Goal: Task Accomplishment & Management: Use online tool/utility

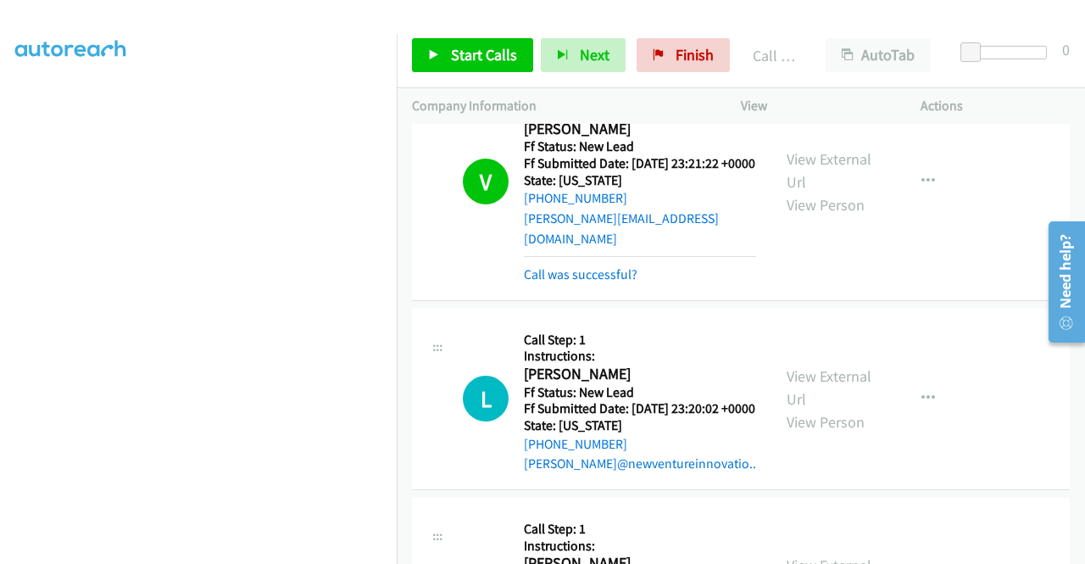
scroll to position [387, 0]
click at [676, 57] on span "Finish" at bounding box center [695, 54] width 38 height 19
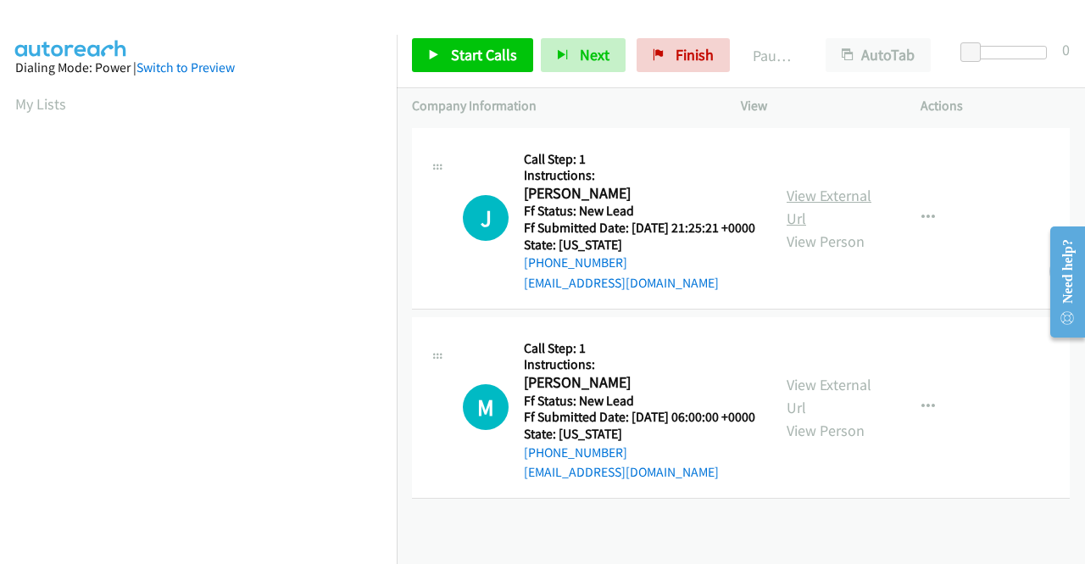
click at [829, 208] on link "View External Url" at bounding box center [829, 207] width 85 height 42
click at [843, 408] on link "View External Url" at bounding box center [829, 396] width 85 height 42
drag, startPoint x: 818, startPoint y: 387, endPoint x: 848, endPoint y: 421, distance: 45.1
click at [828, 416] on div "View External Url View Person View External Url Email Schedule/Manage Callback …" at bounding box center [868, 407] width 195 height 150
drag, startPoint x: 671, startPoint y: 47, endPoint x: 617, endPoint y: 91, distance: 69.9
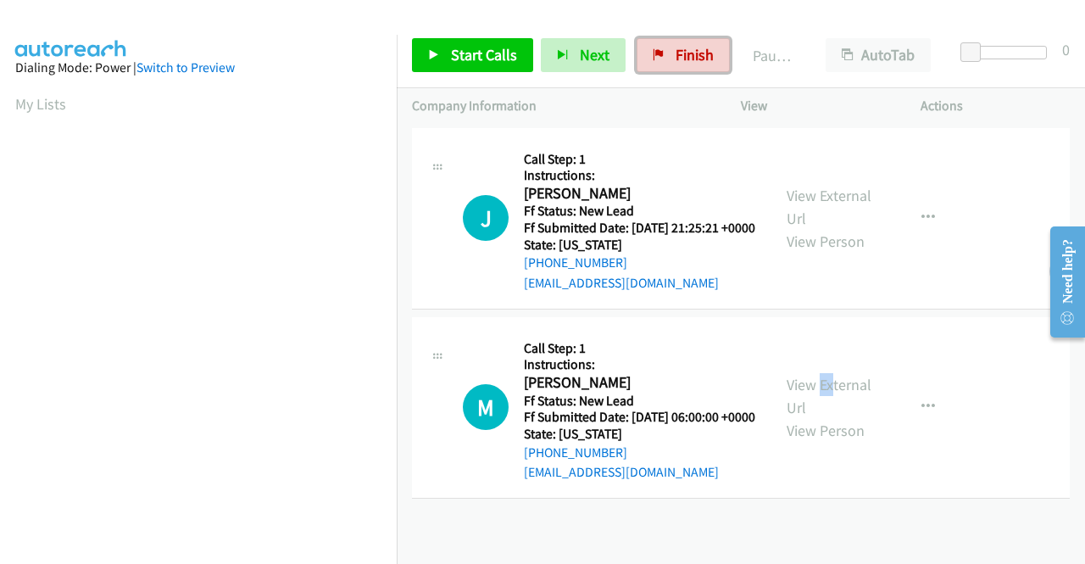
click at [676, 46] on span "Finish" at bounding box center [695, 54] width 38 height 19
click at [676, 53] on span "Finish" at bounding box center [695, 54] width 38 height 19
drag, startPoint x: 478, startPoint y: 47, endPoint x: 655, endPoint y: 29, distance: 178.0
click at [479, 47] on span "Start Calls" at bounding box center [484, 54] width 66 height 19
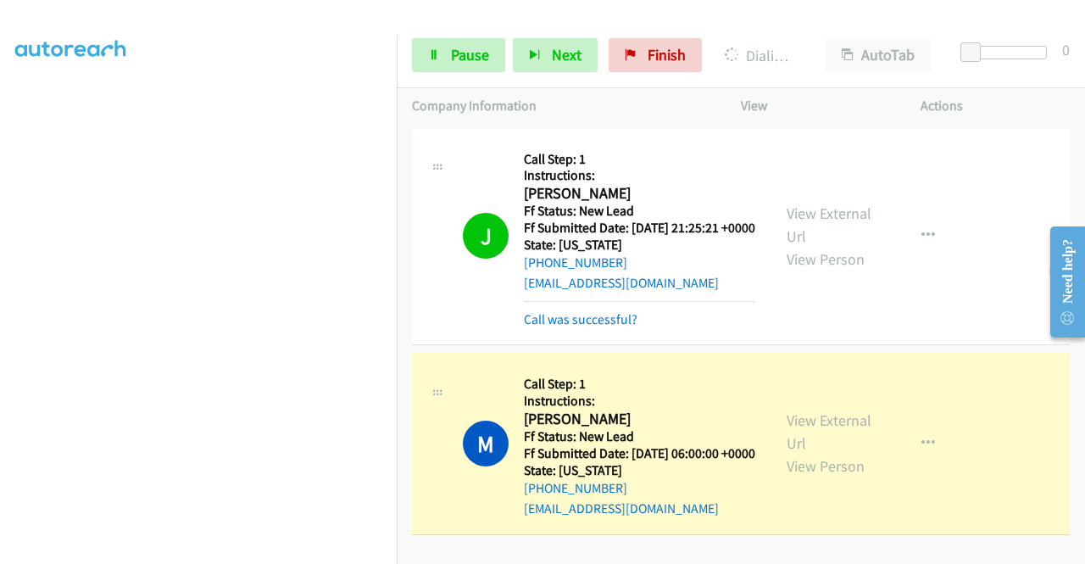
scroll to position [28, 0]
click at [476, 42] on link "Pause" at bounding box center [458, 55] width 93 height 34
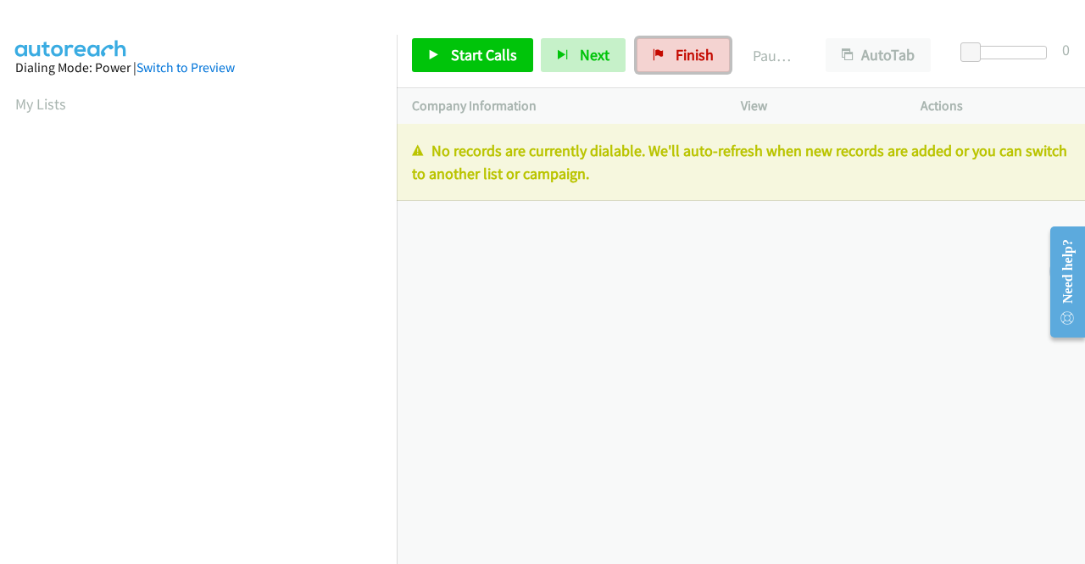
drag, startPoint x: 695, startPoint y: 64, endPoint x: 624, endPoint y: 336, distance: 281.2
click at [695, 64] on span "Finish" at bounding box center [695, 54] width 38 height 19
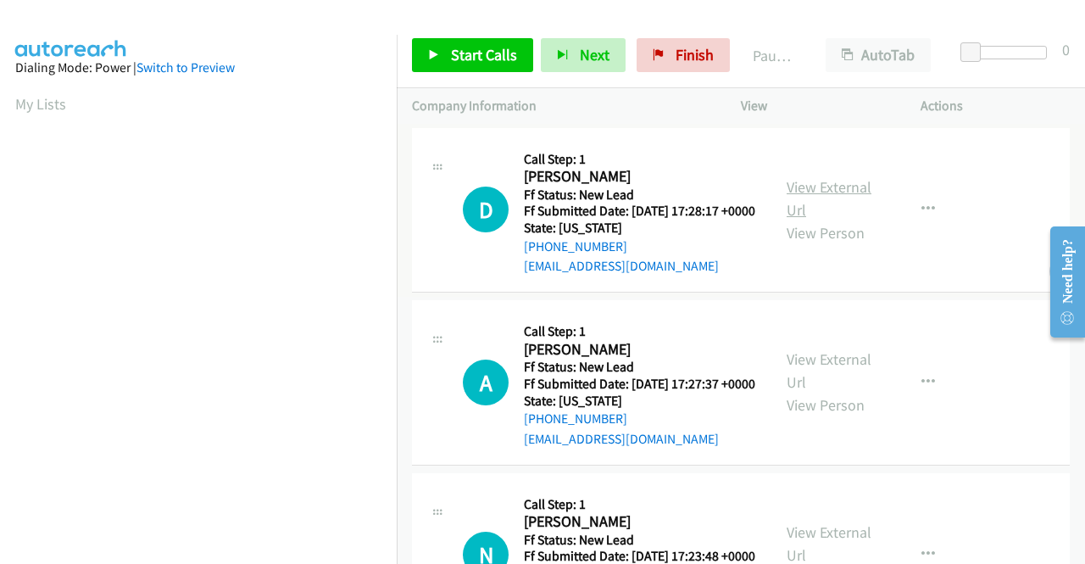
click at [834, 200] on link "View External Url" at bounding box center [829, 198] width 85 height 42
click at [844, 391] on link "View External Url" at bounding box center [829, 370] width 85 height 42
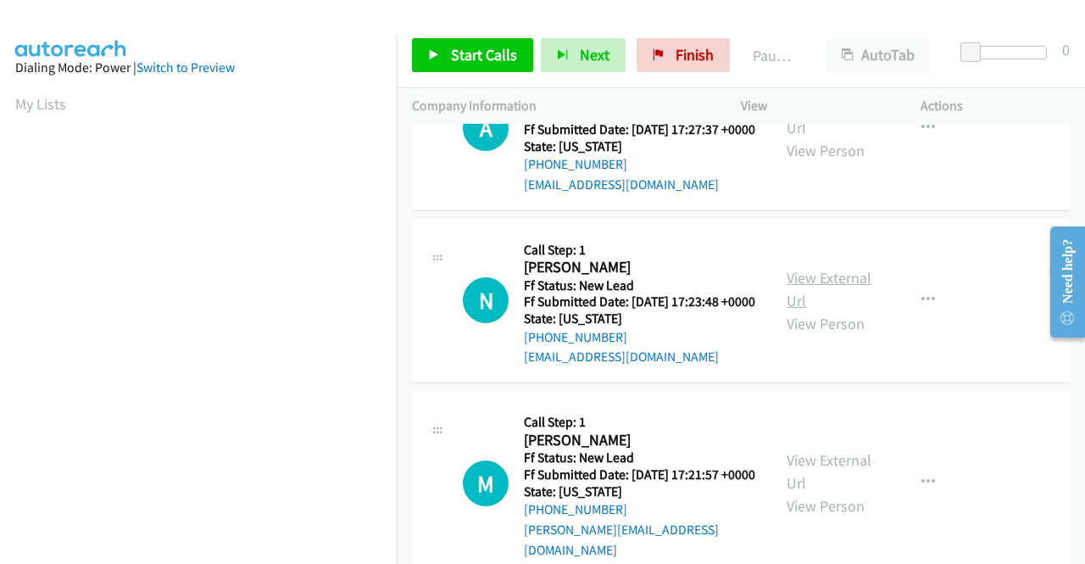
click at [834, 310] on link "View External Url" at bounding box center [829, 289] width 85 height 42
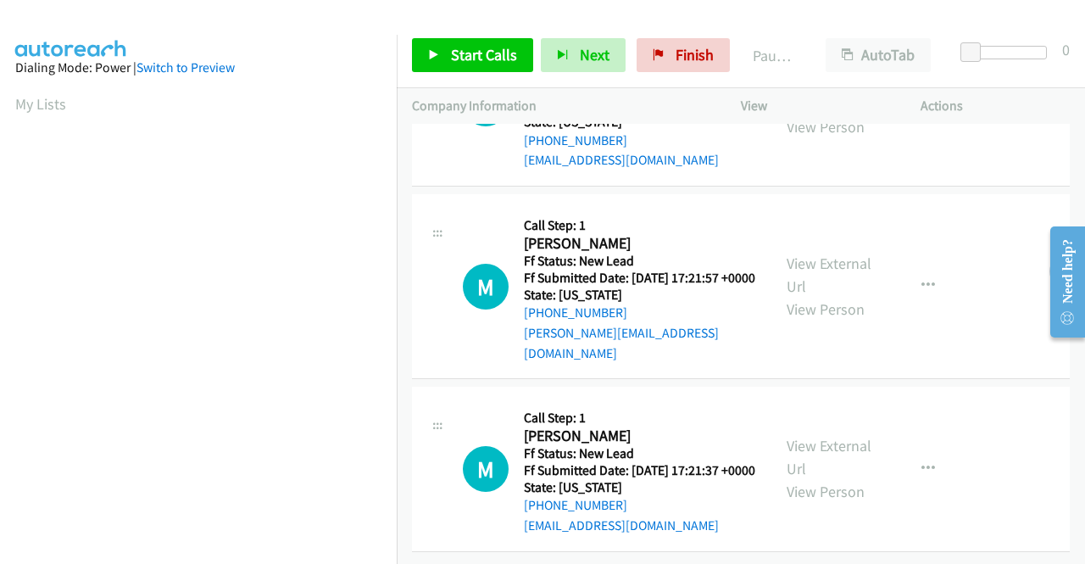
scroll to position [509, 0]
click at [820, 258] on link "View External Url" at bounding box center [829, 274] width 85 height 42
click at [841, 436] on link "View External Url" at bounding box center [829, 457] width 85 height 42
drag, startPoint x: 477, startPoint y: 47, endPoint x: 496, endPoint y: 44, distance: 18.8
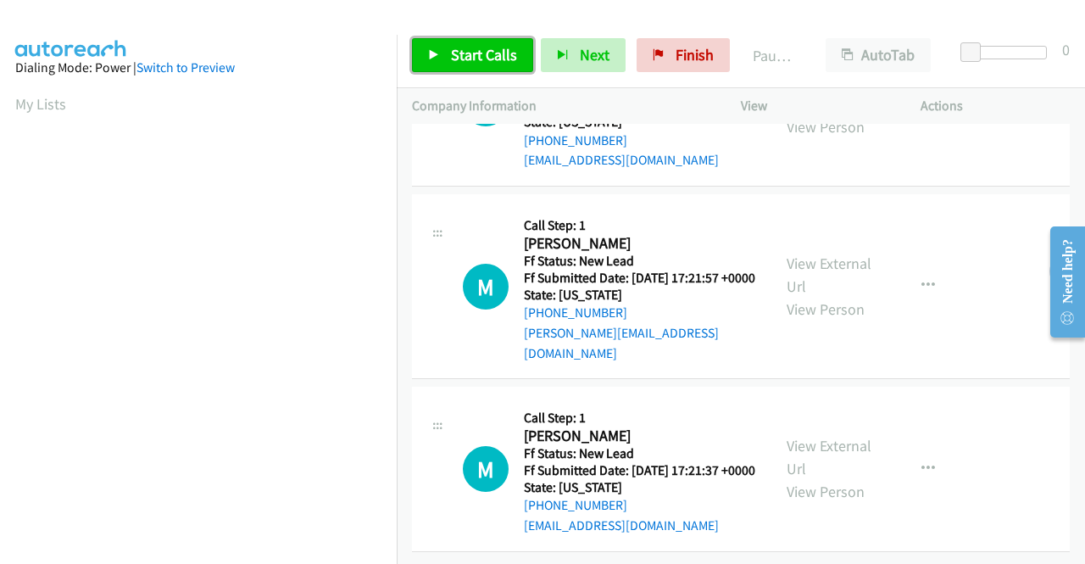
click at [477, 47] on span "Start Calls" at bounding box center [484, 54] width 66 height 19
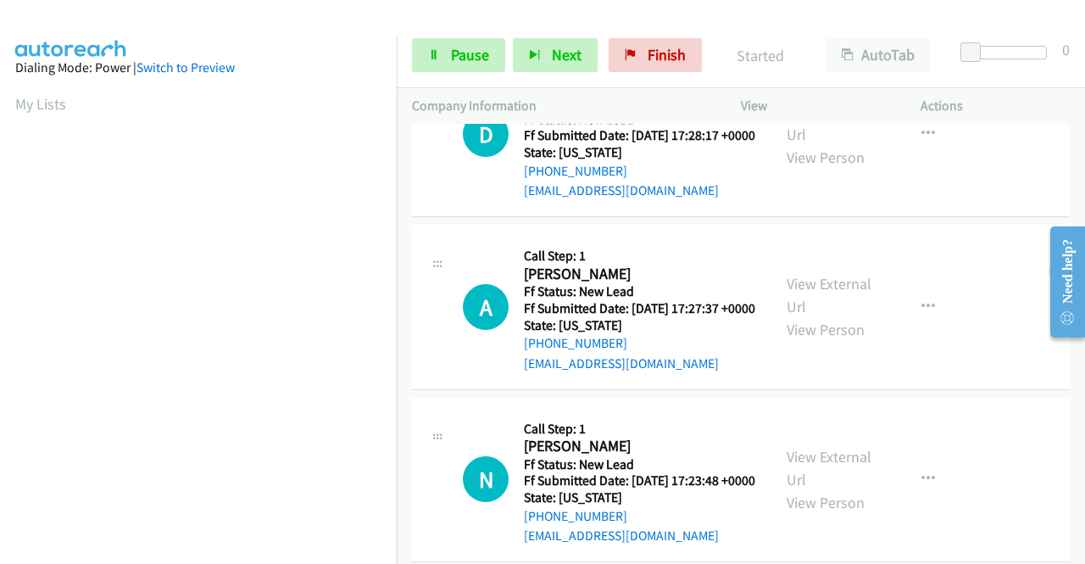
scroll to position [0, 0]
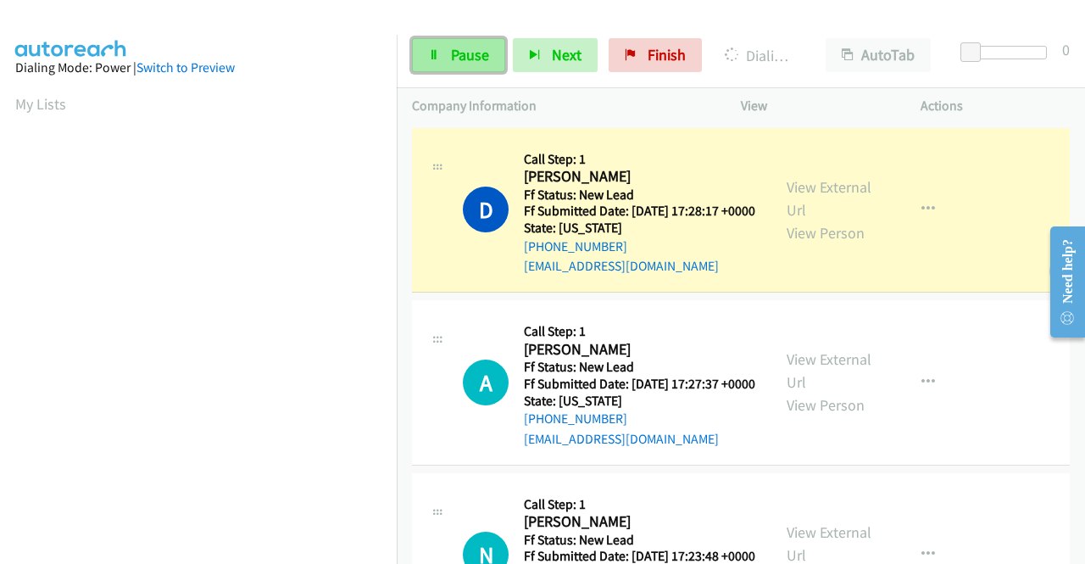
click at [454, 58] on span "Pause" at bounding box center [470, 54] width 38 height 19
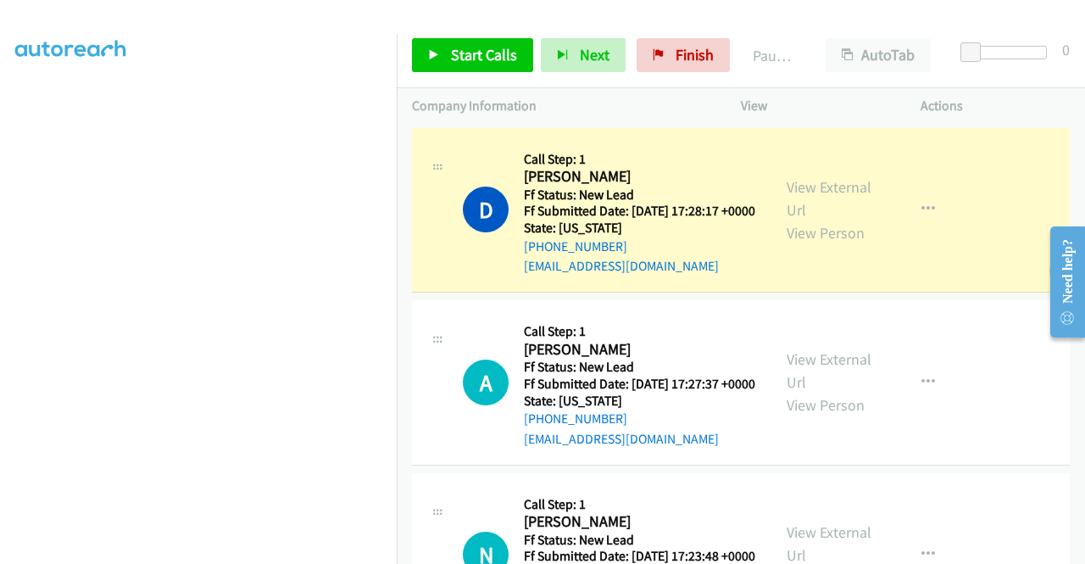
scroll to position [387, 0]
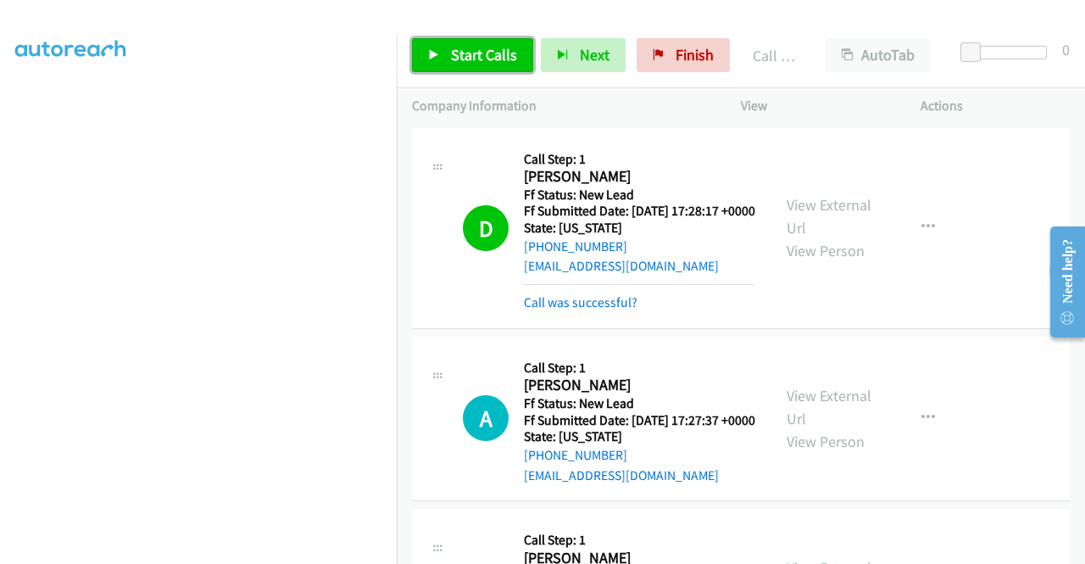
click at [464, 51] on span "Start Calls" at bounding box center [484, 54] width 66 height 19
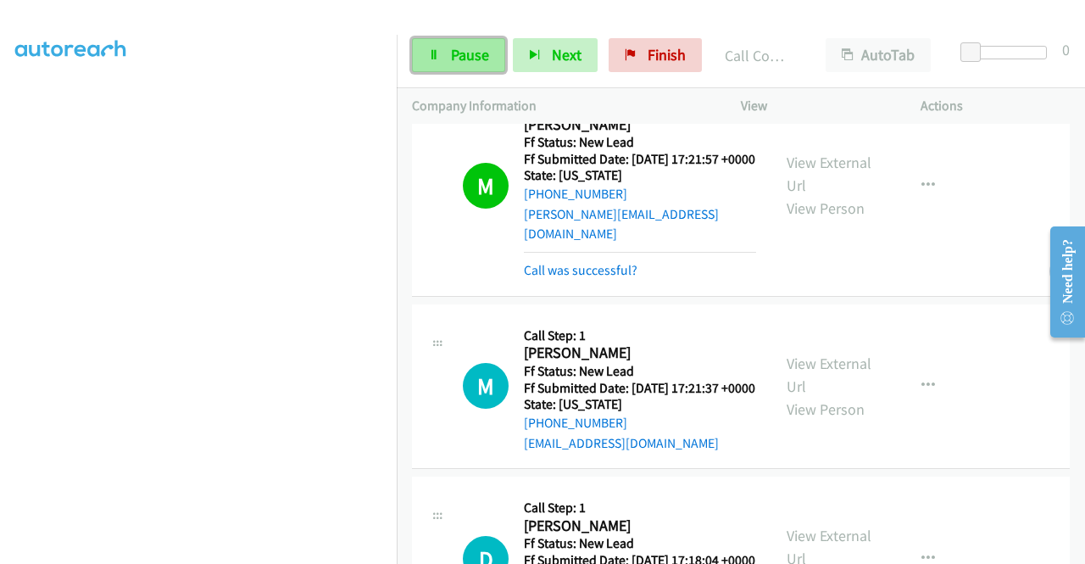
click at [466, 54] on span "Pause" at bounding box center [470, 54] width 38 height 19
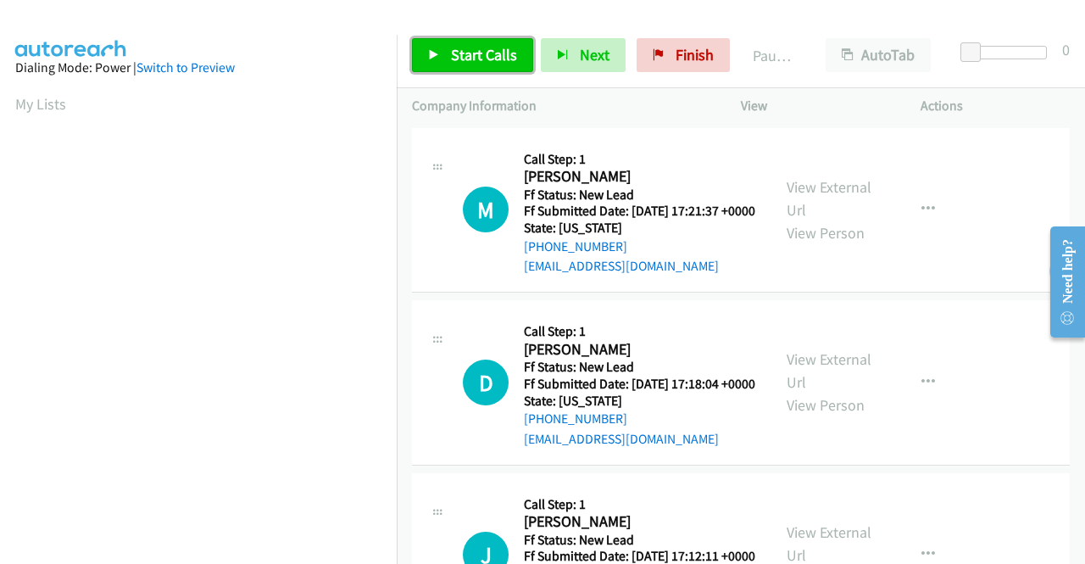
click at [463, 53] on span "Start Calls" at bounding box center [484, 54] width 66 height 19
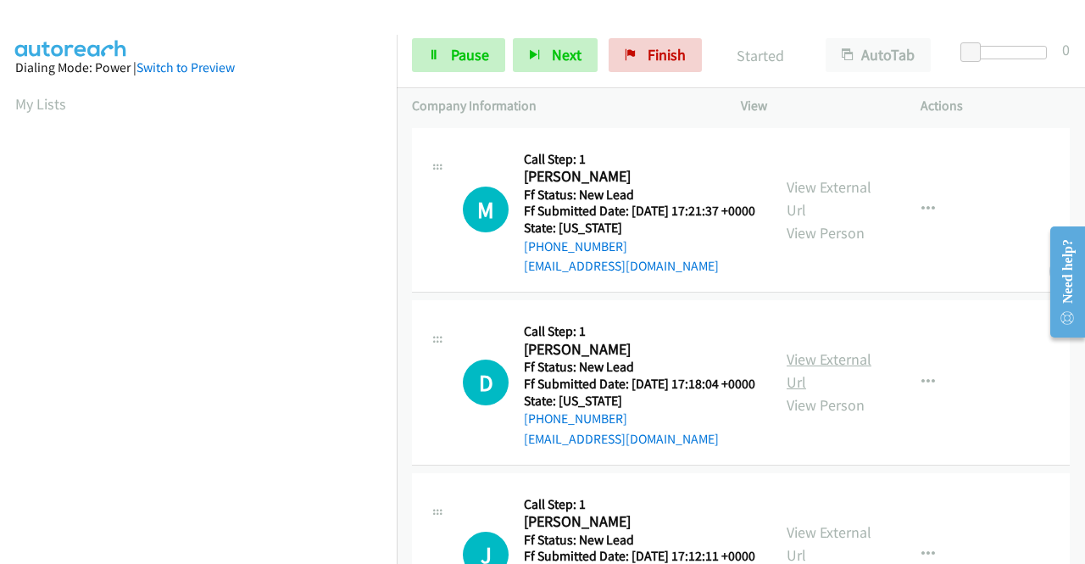
click at [808, 388] on link "View External Url" at bounding box center [829, 370] width 85 height 42
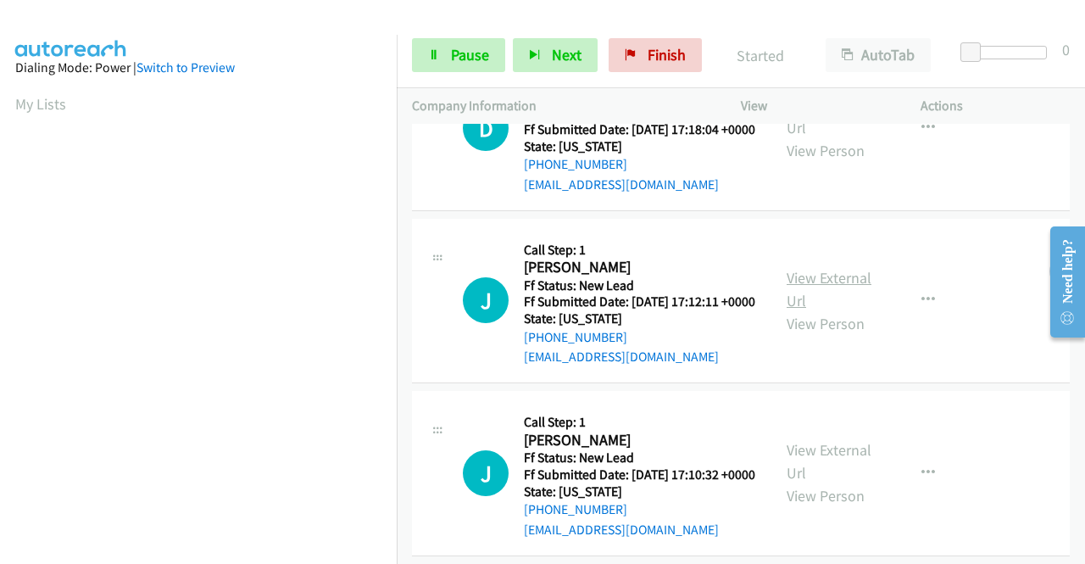
click at [819, 310] on link "View External Url" at bounding box center [829, 289] width 85 height 42
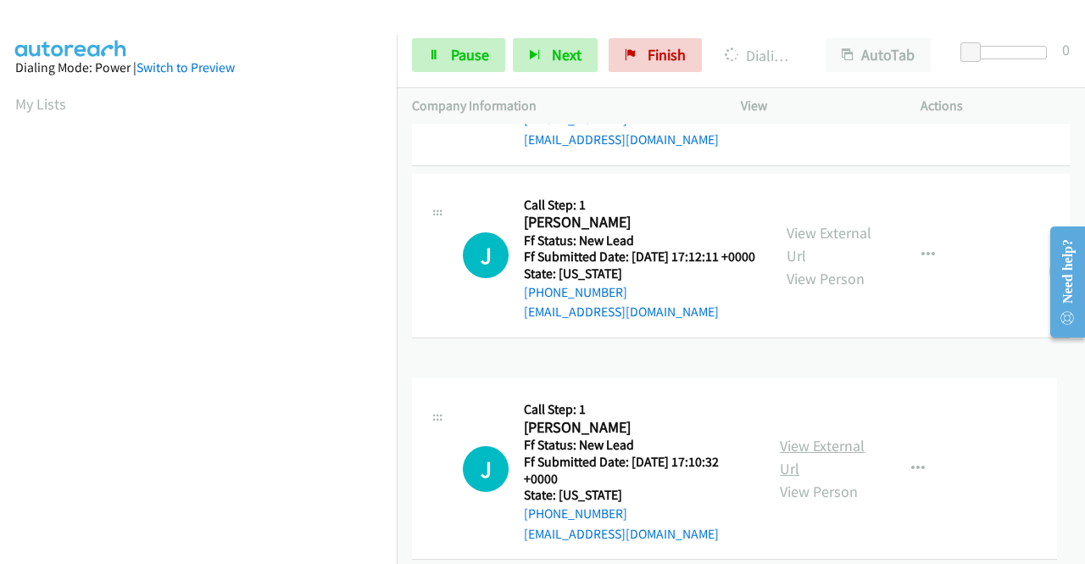
scroll to position [337, 0]
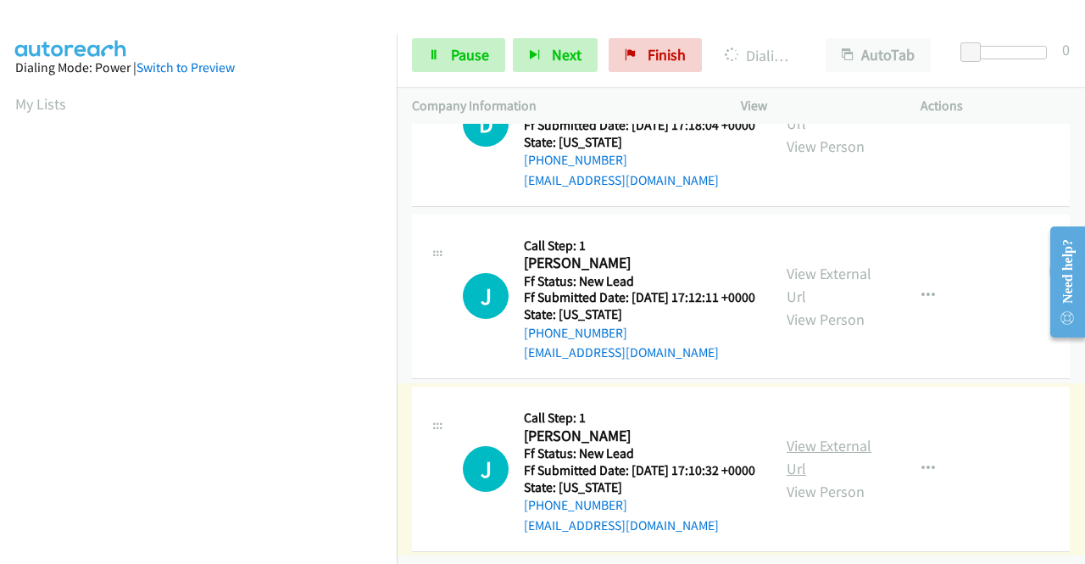
click at [837, 436] on link "View External Url" at bounding box center [829, 457] width 85 height 42
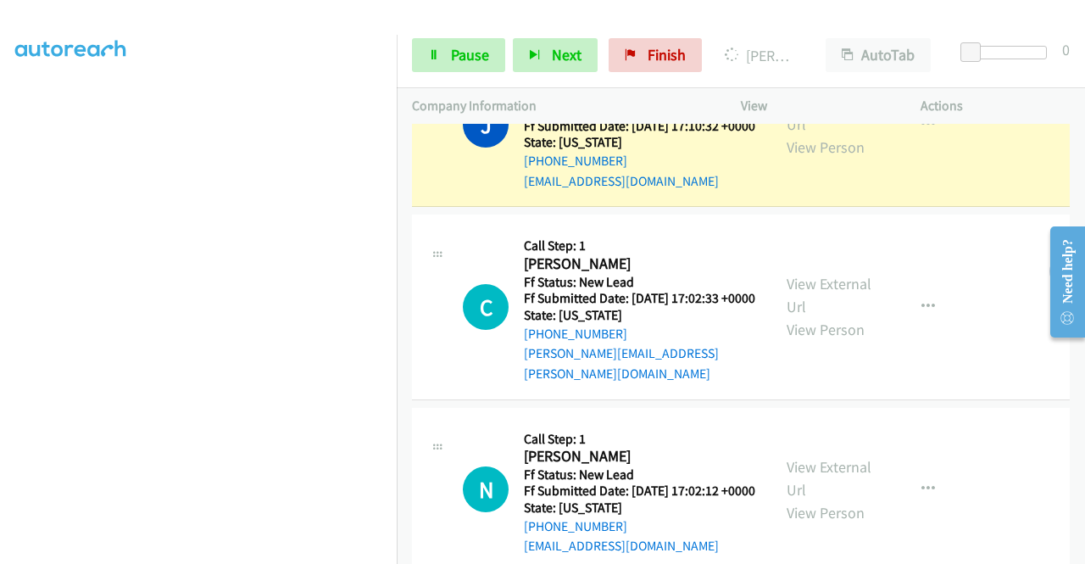
scroll to position [542, 0]
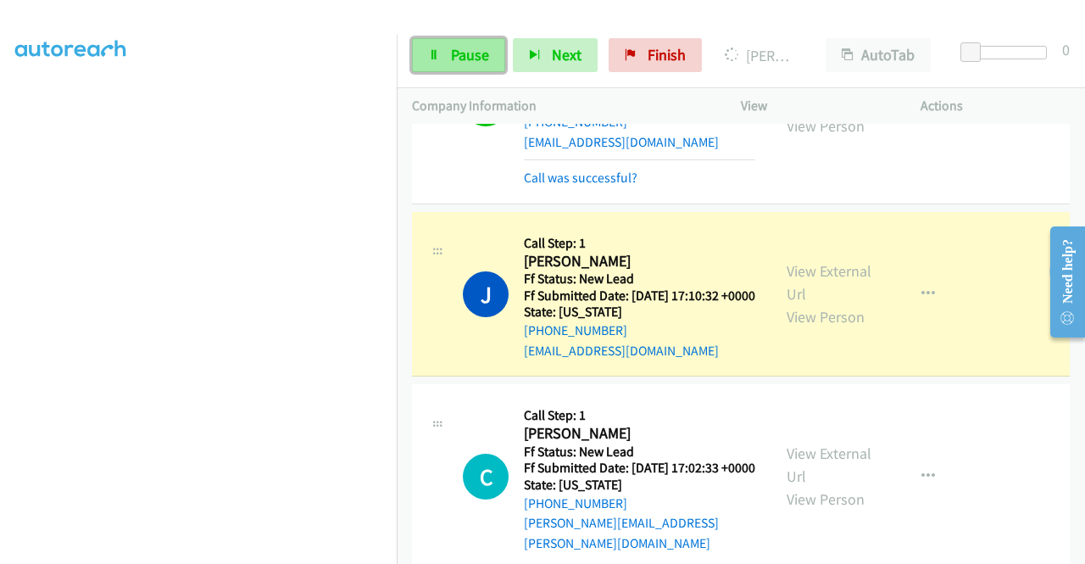
click at [451, 63] on span "Pause" at bounding box center [470, 54] width 38 height 19
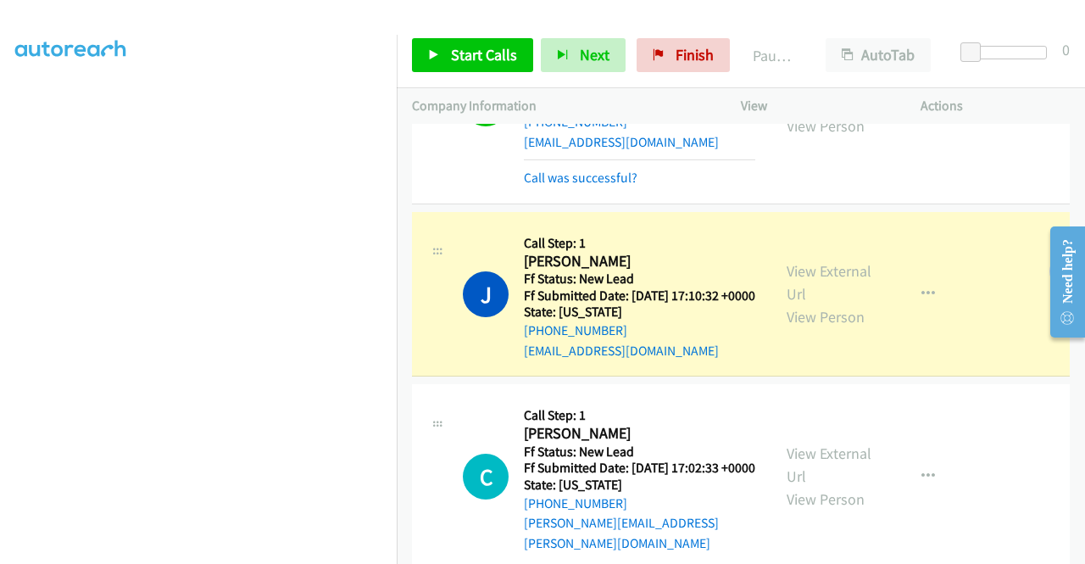
scroll to position [85, 0]
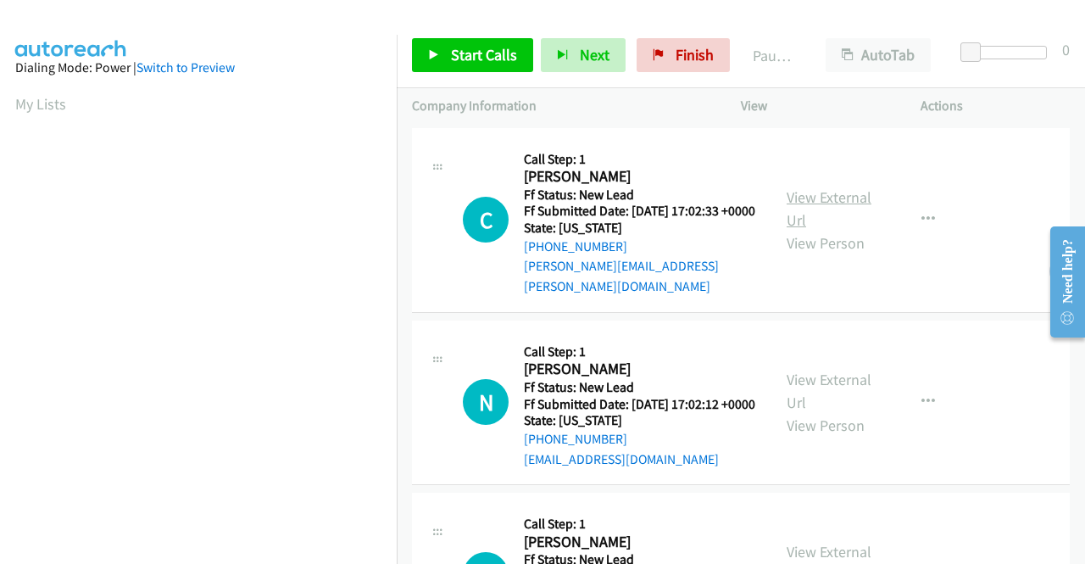
click at [835, 194] on link "View External Url" at bounding box center [829, 208] width 85 height 42
click at [843, 387] on link "View External Url" at bounding box center [829, 391] width 85 height 42
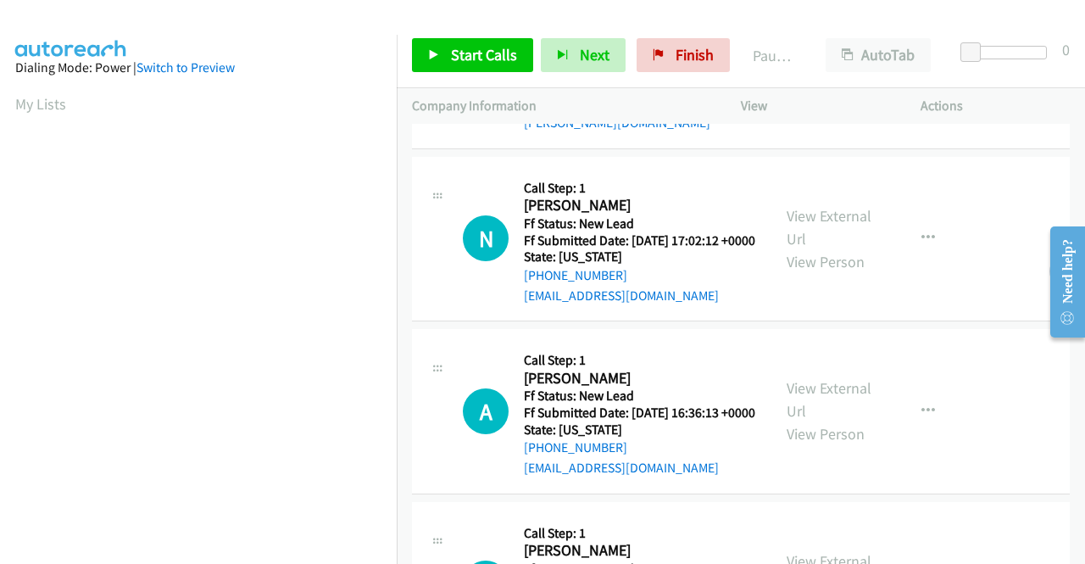
scroll to position [170, 0]
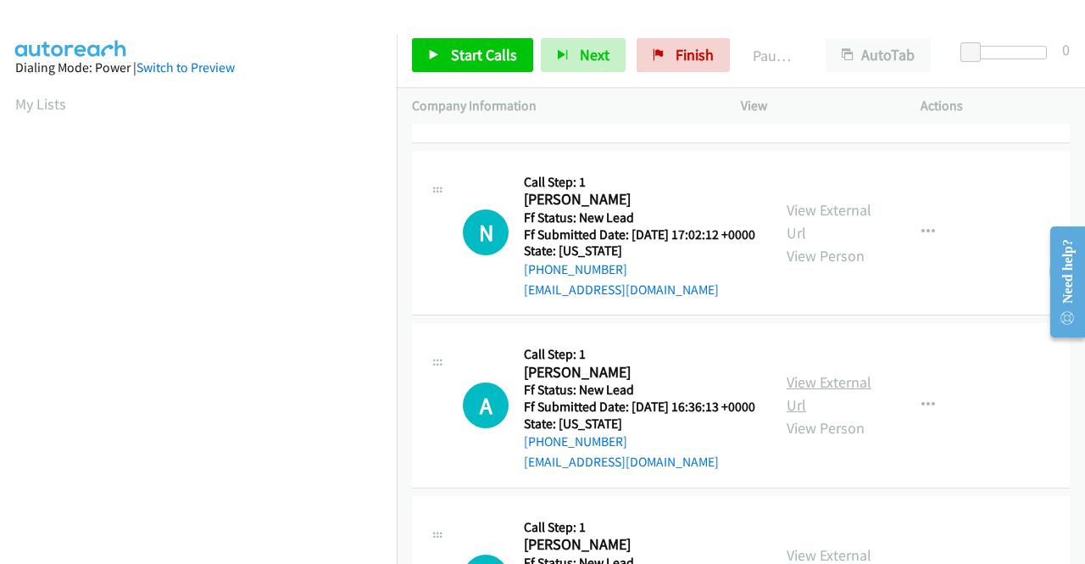
click at [841, 404] on link "View External Url" at bounding box center [829, 393] width 85 height 42
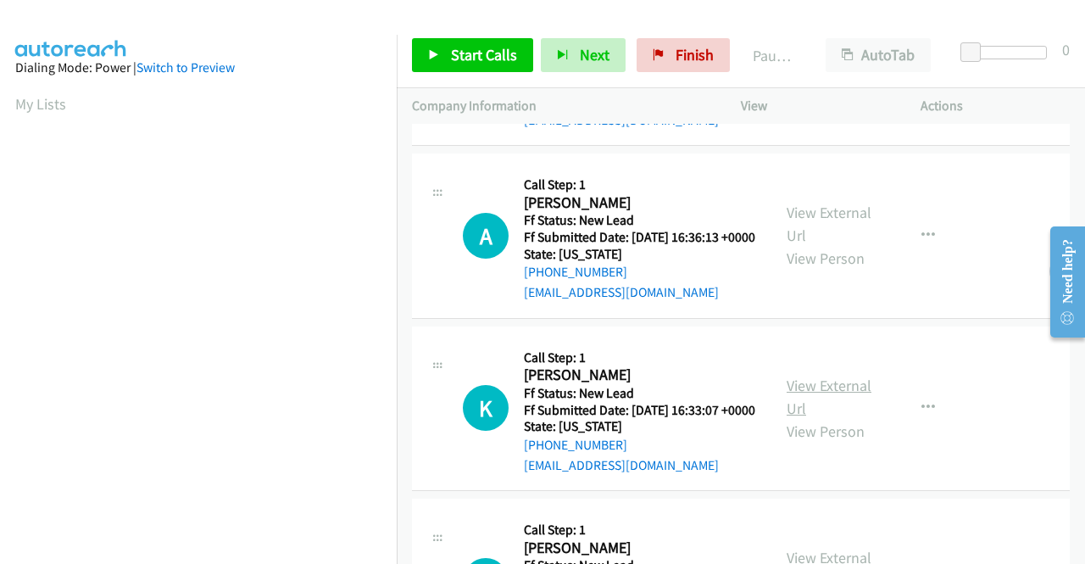
click at [812, 418] on link "View External Url" at bounding box center [829, 396] width 85 height 42
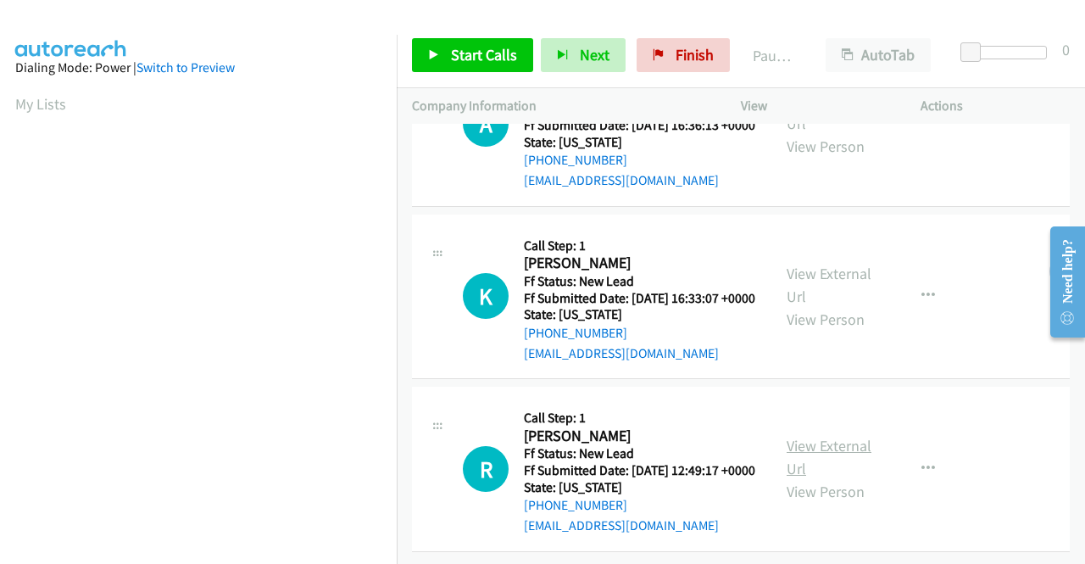
click at [848, 436] on link "View External Url" at bounding box center [829, 457] width 85 height 42
click at [471, 58] on span "Start Calls" at bounding box center [484, 54] width 66 height 19
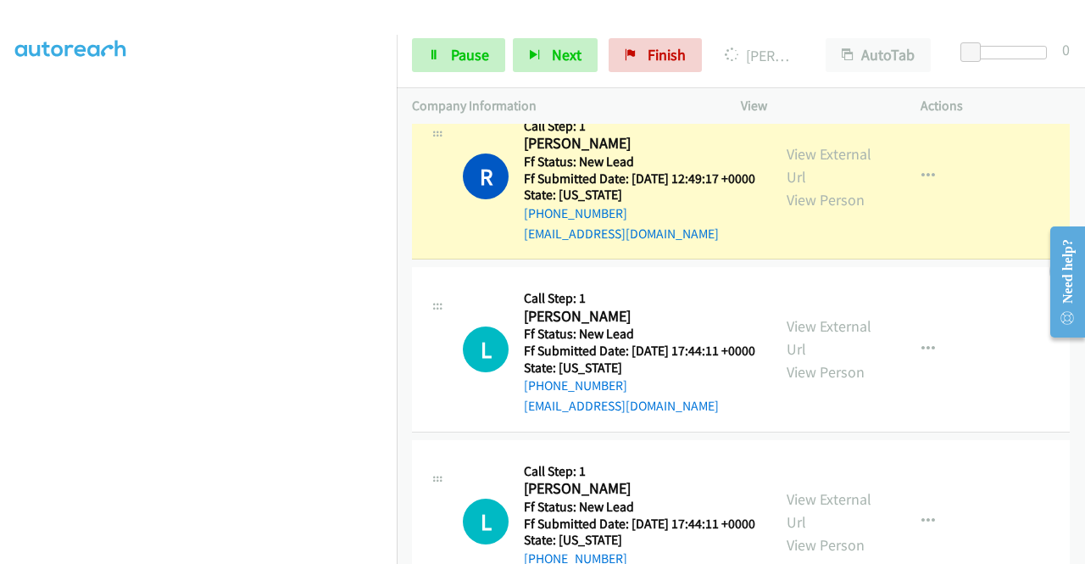
scroll to position [1017, 0]
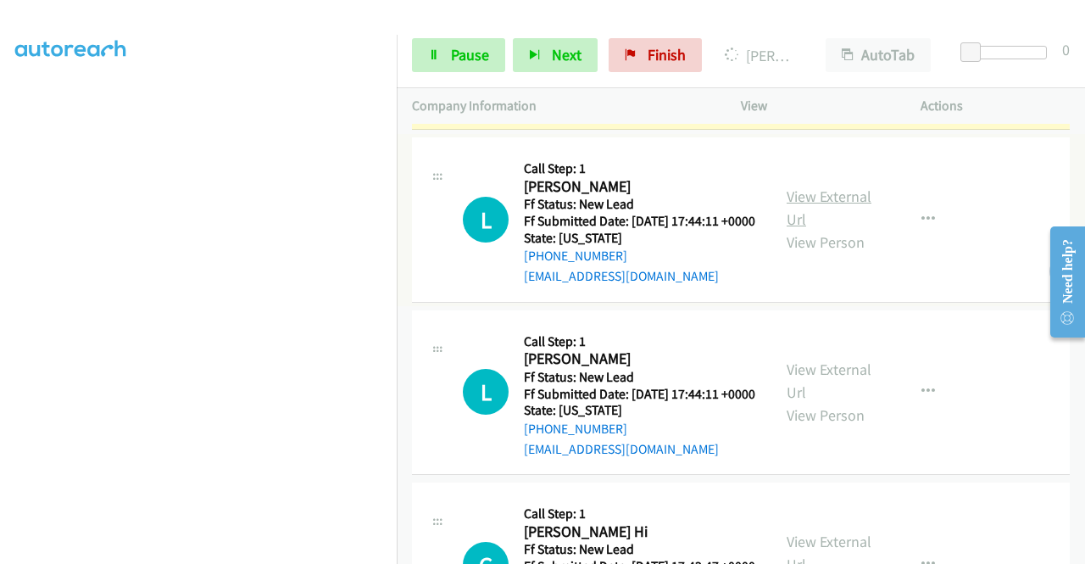
click at [821, 229] on link "View External Url" at bounding box center [829, 207] width 85 height 42
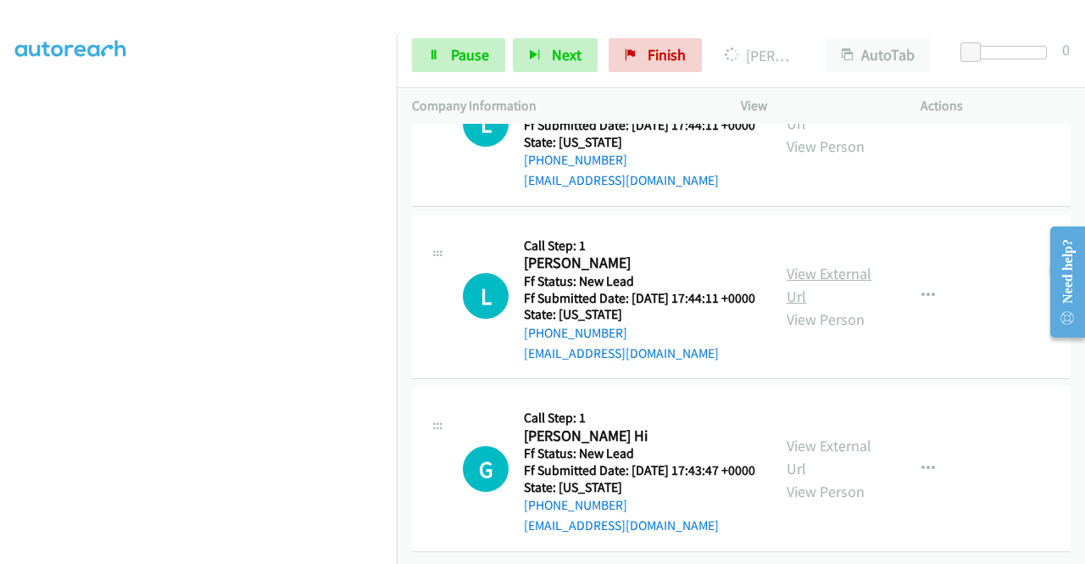
click at [819, 264] on link "View External Url" at bounding box center [829, 285] width 85 height 42
click at [812, 436] on link "View External Url" at bounding box center [829, 457] width 85 height 42
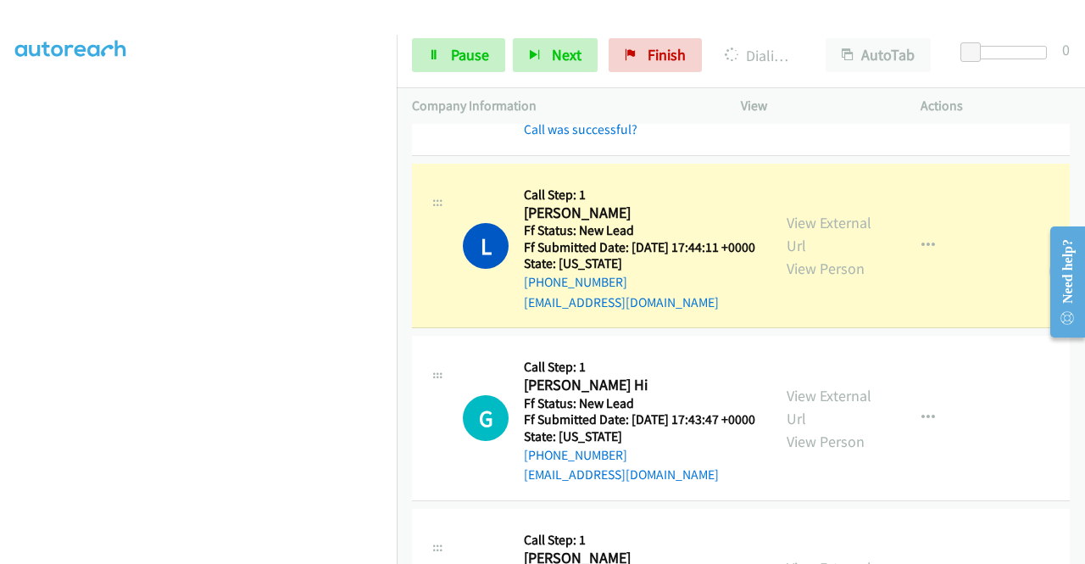
scroll to position [1321, 0]
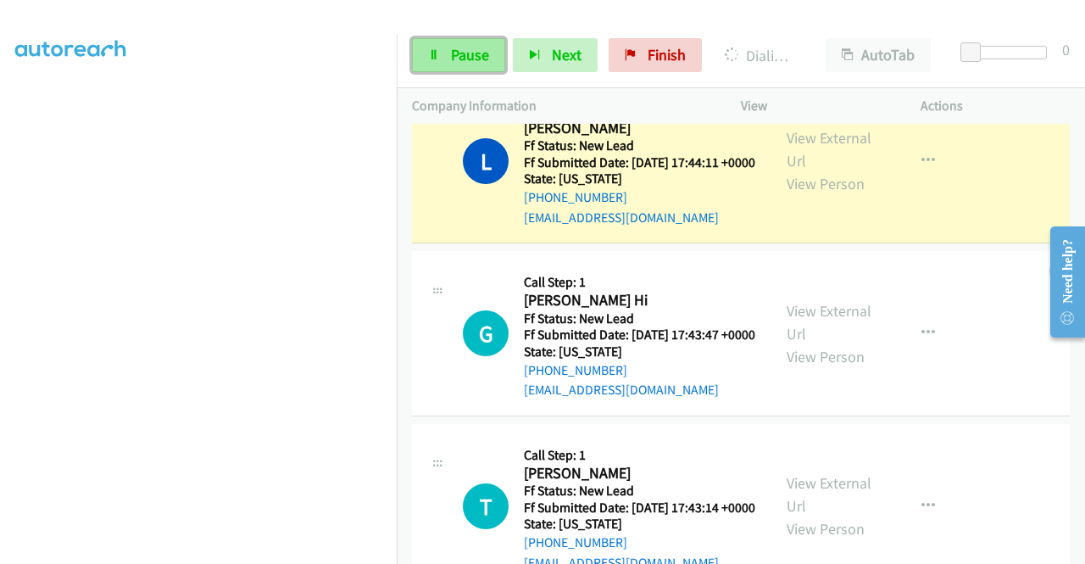
click at [451, 45] on span "Pause" at bounding box center [470, 54] width 38 height 19
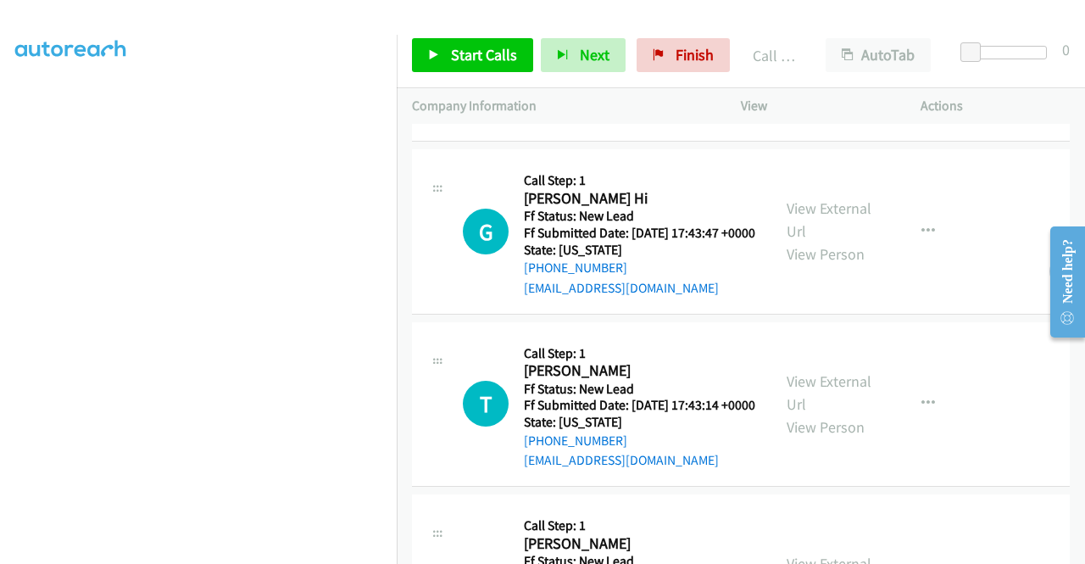
scroll to position [1575, 0]
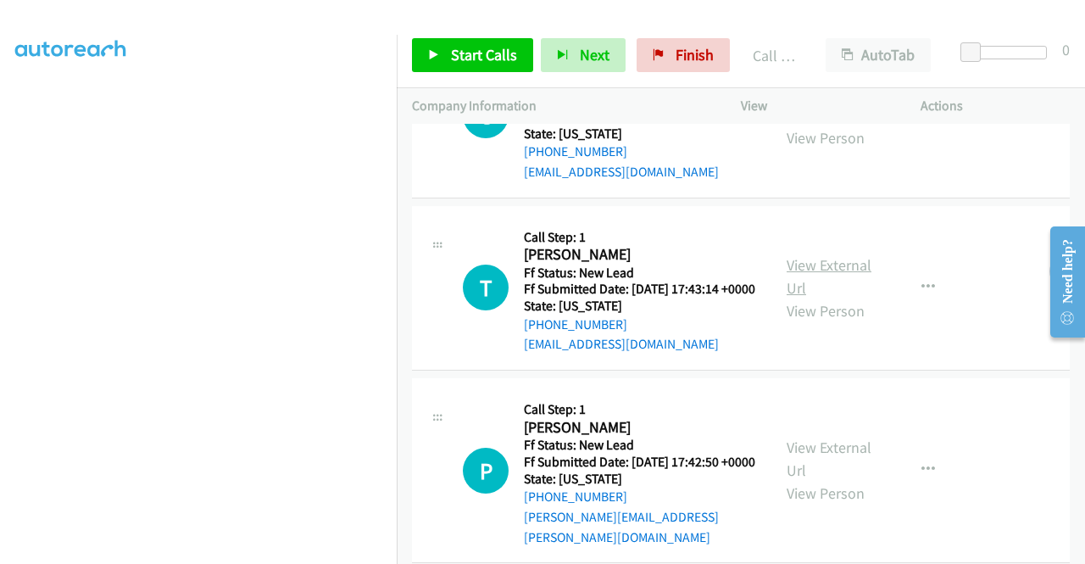
click at [848, 298] on link "View External Url" at bounding box center [829, 276] width 85 height 42
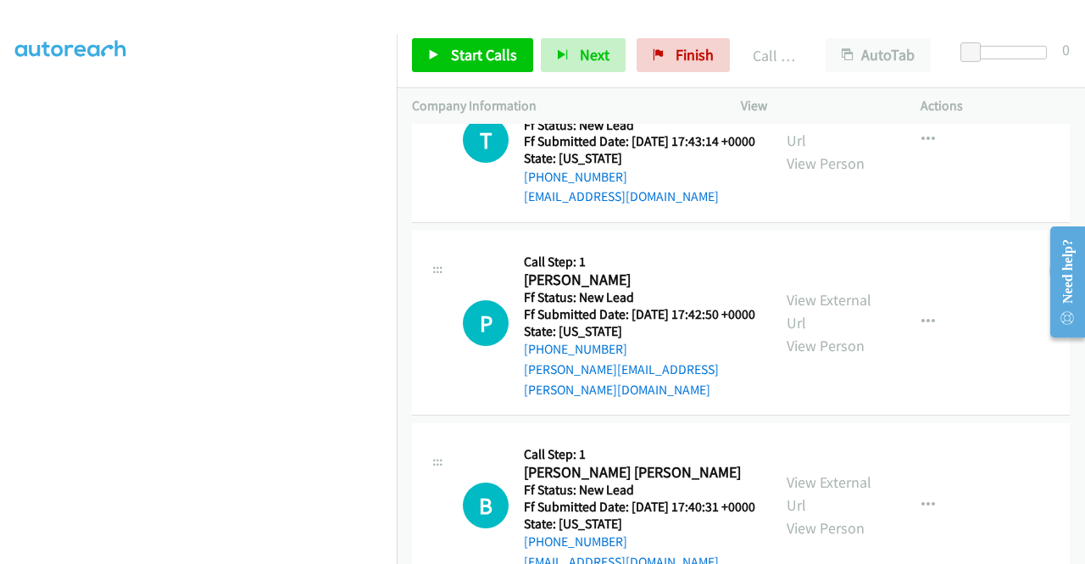
scroll to position [1829, 0]
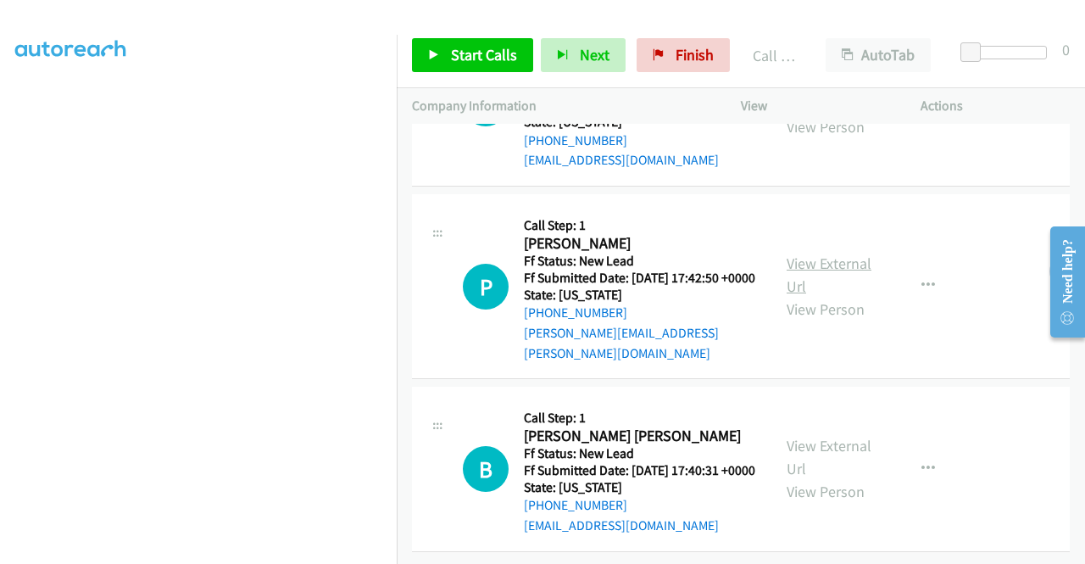
click at [854, 296] on link "View External Url" at bounding box center [829, 274] width 85 height 42
click at [843, 436] on link "View External Url" at bounding box center [829, 457] width 85 height 42
click at [468, 55] on span "Start Calls" at bounding box center [484, 54] width 66 height 19
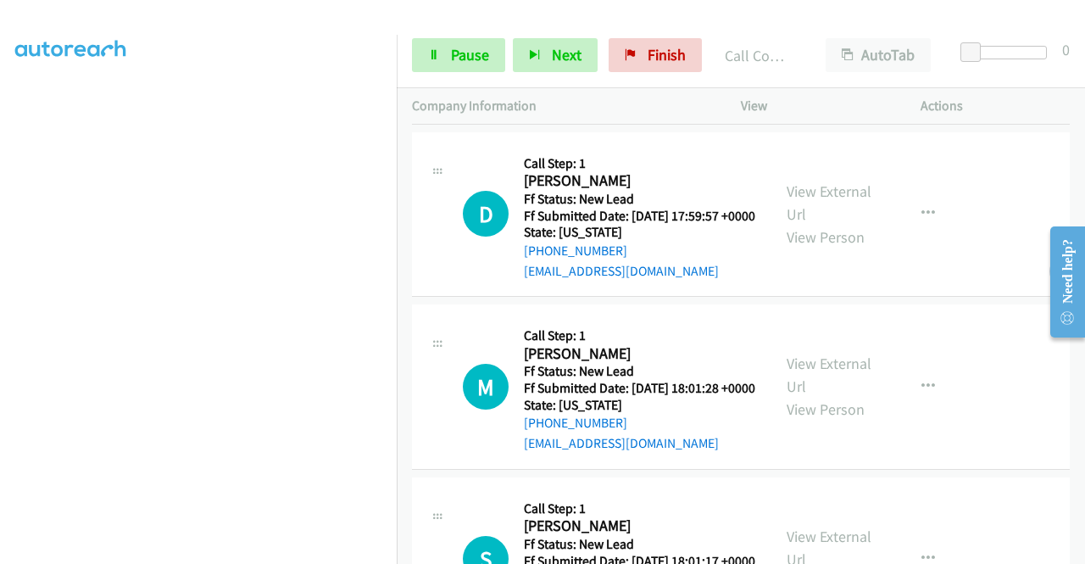
scroll to position [2539, 0]
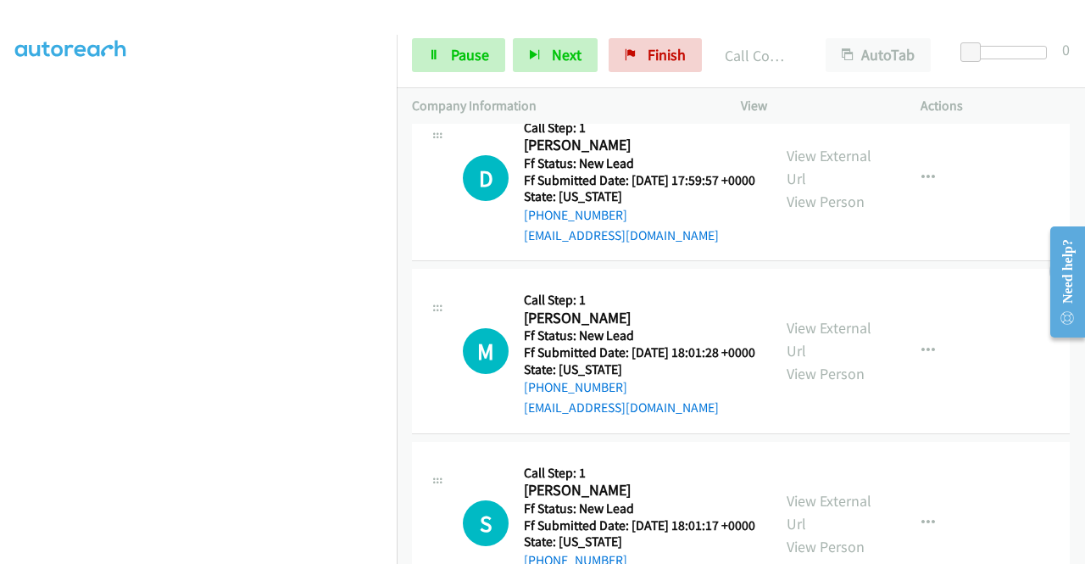
click at [815, 188] on link "View External Url" at bounding box center [829, 167] width 85 height 42
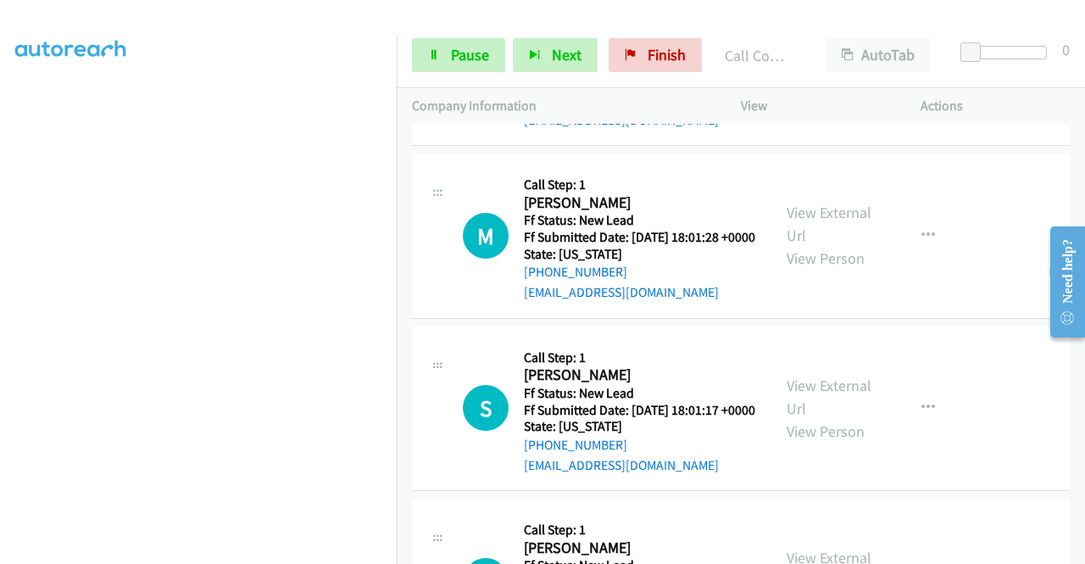
scroll to position [2793, 0]
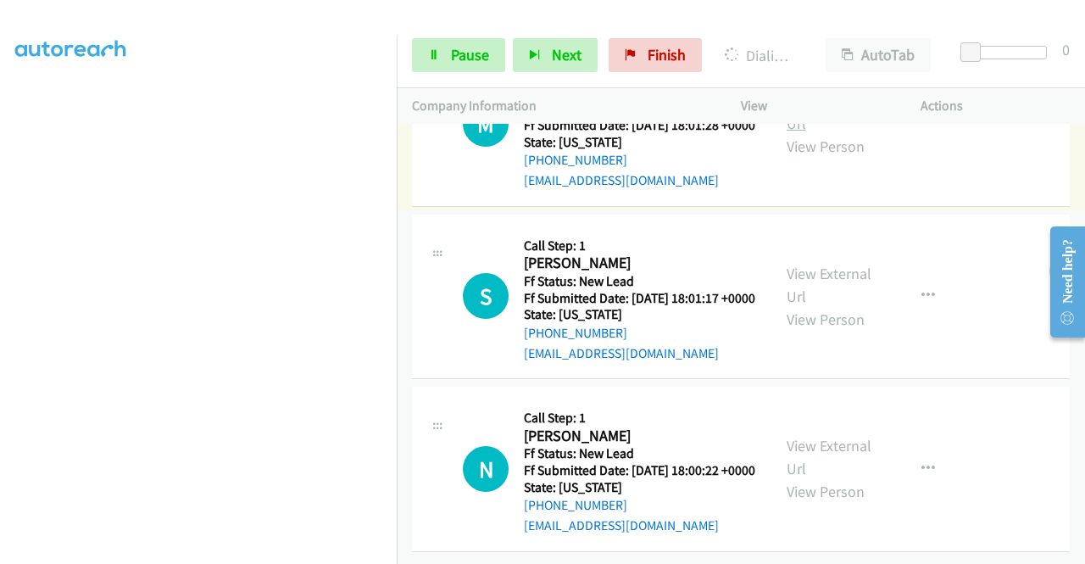
click at [820, 133] on link "View External Url" at bounding box center [829, 112] width 85 height 42
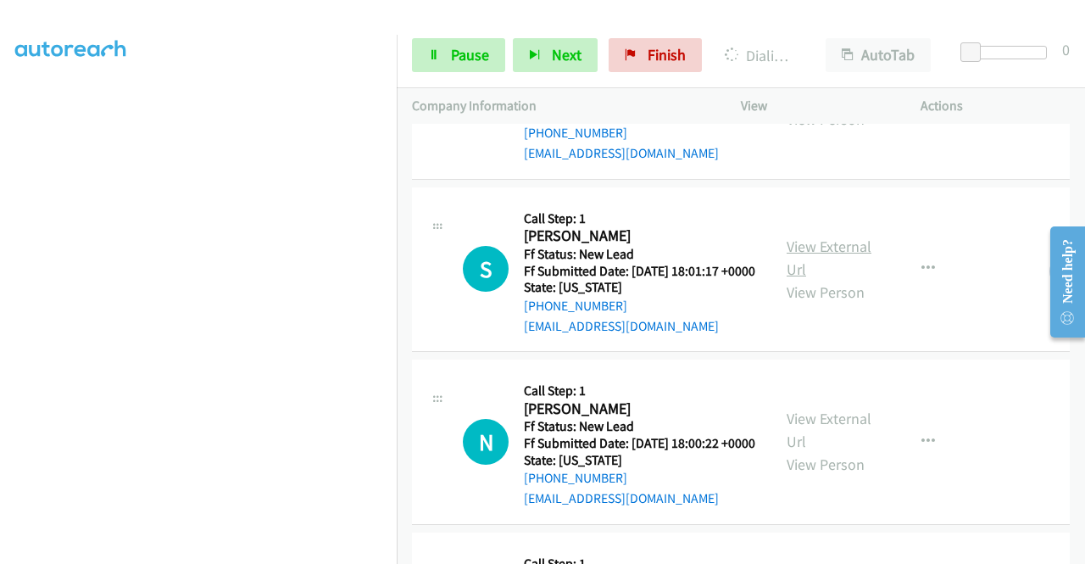
click at [820, 279] on link "View External Url" at bounding box center [829, 257] width 85 height 42
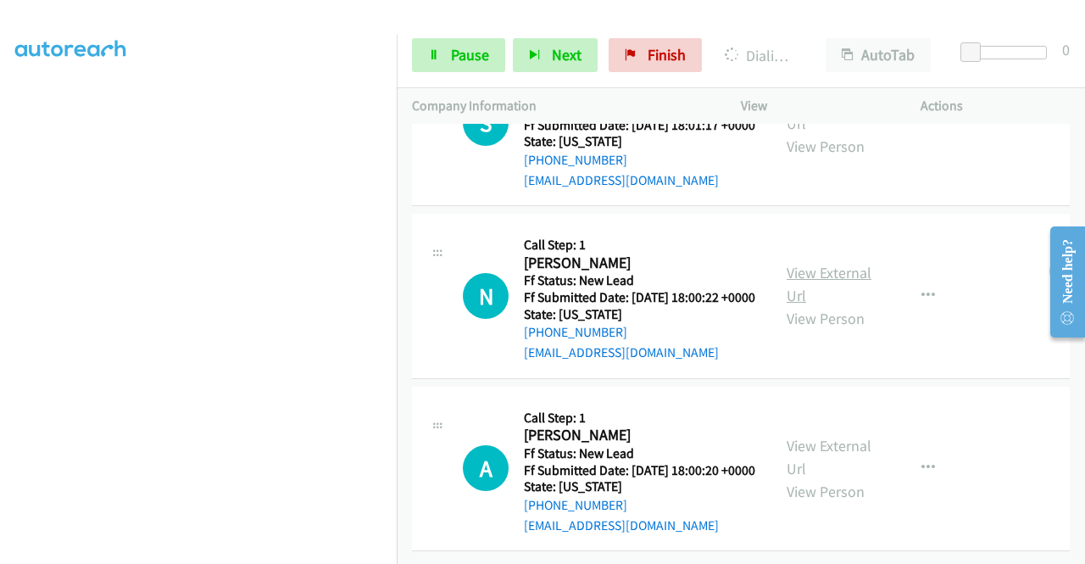
click at [832, 294] on link "View External Url" at bounding box center [829, 284] width 85 height 42
click at [832, 478] on link "View External Url" at bounding box center [829, 457] width 85 height 42
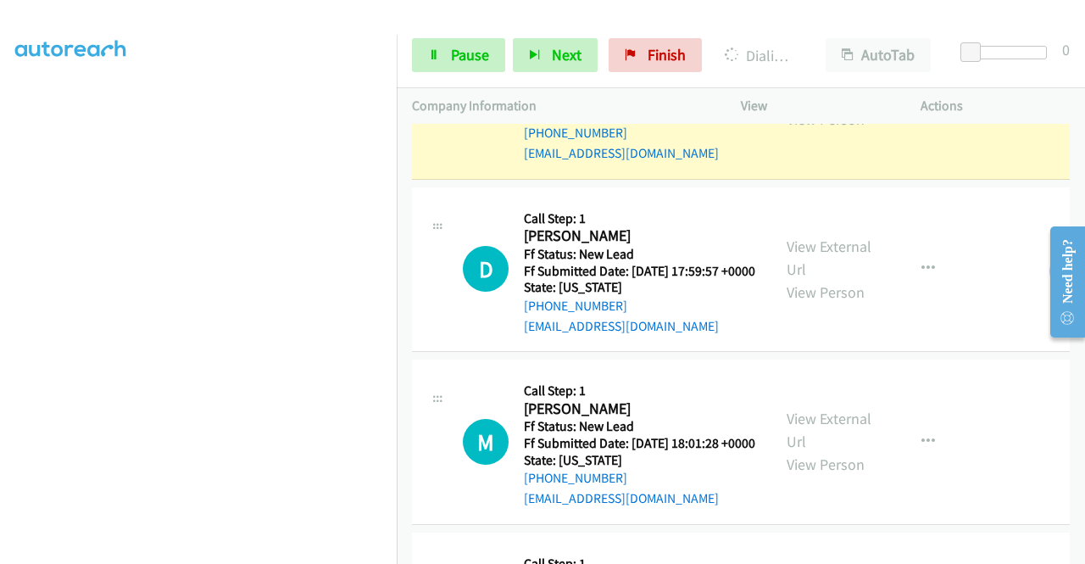
scroll to position [2509, 0]
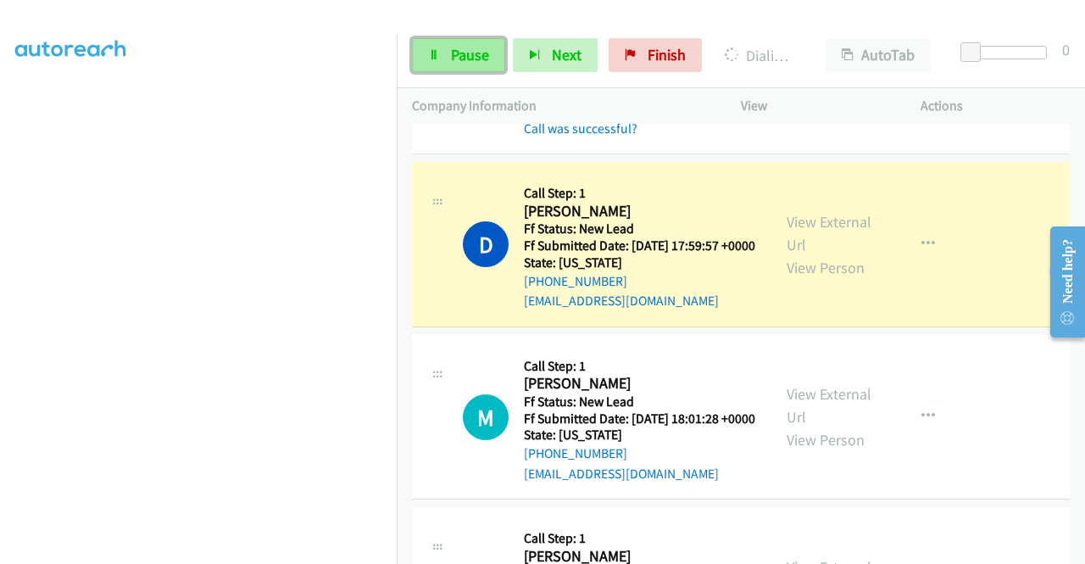
click at [451, 57] on span "Pause" at bounding box center [470, 54] width 38 height 19
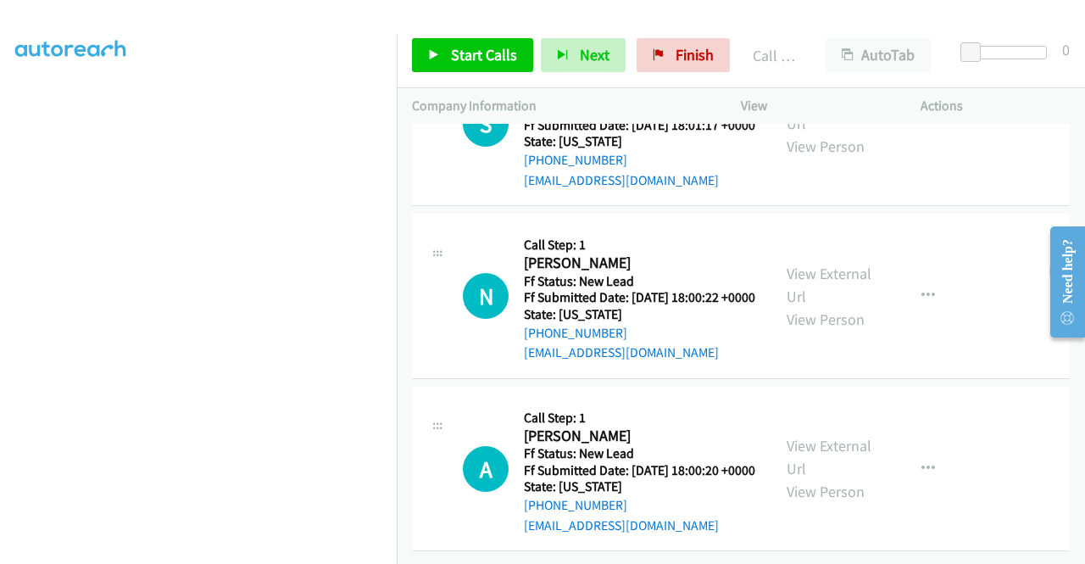
scroll to position [3258, 0]
click at [926, 452] on button "button" at bounding box center [928, 469] width 46 height 34
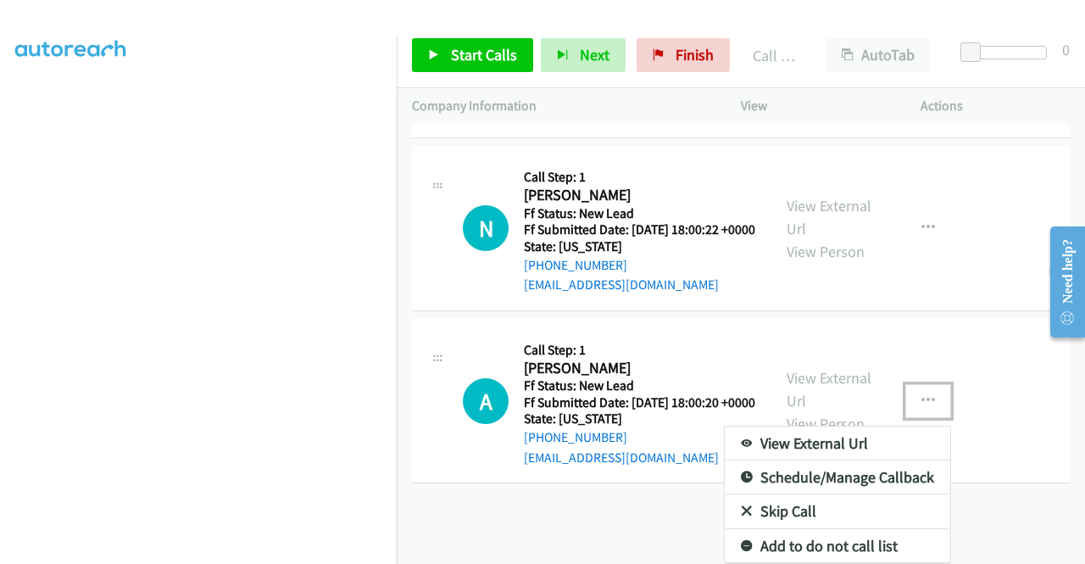
click at [788, 501] on link "Skip Call" at bounding box center [837, 511] width 225 height 34
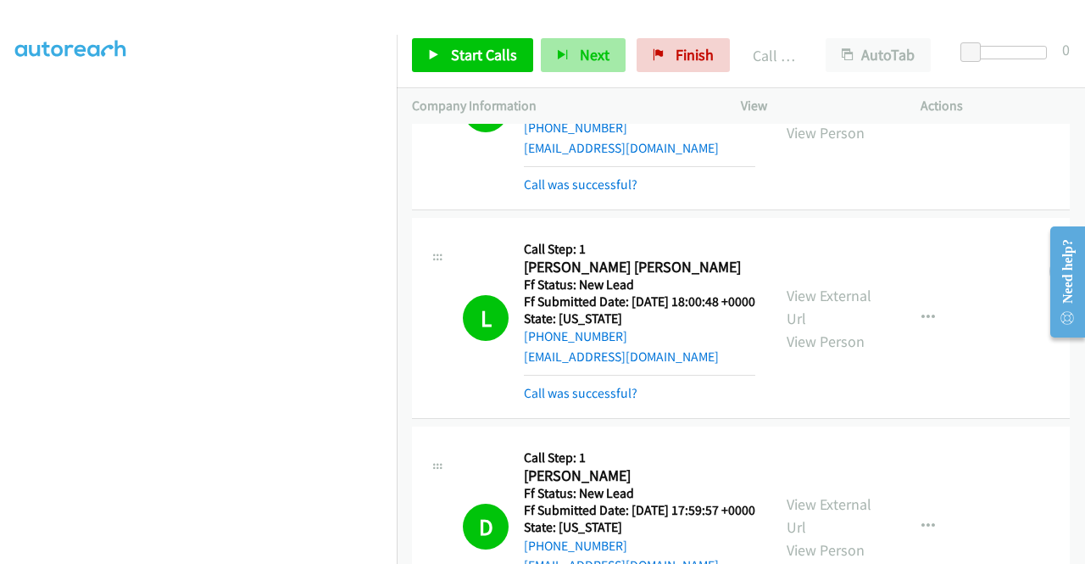
scroll to position [2156, 0]
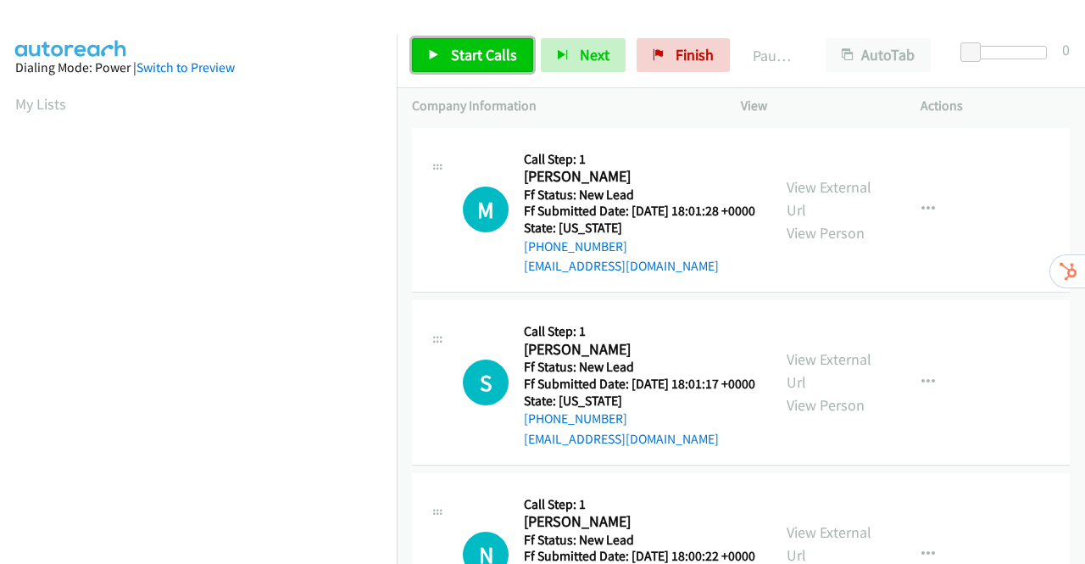
click at [446, 59] on link "Start Calls" at bounding box center [472, 55] width 121 height 34
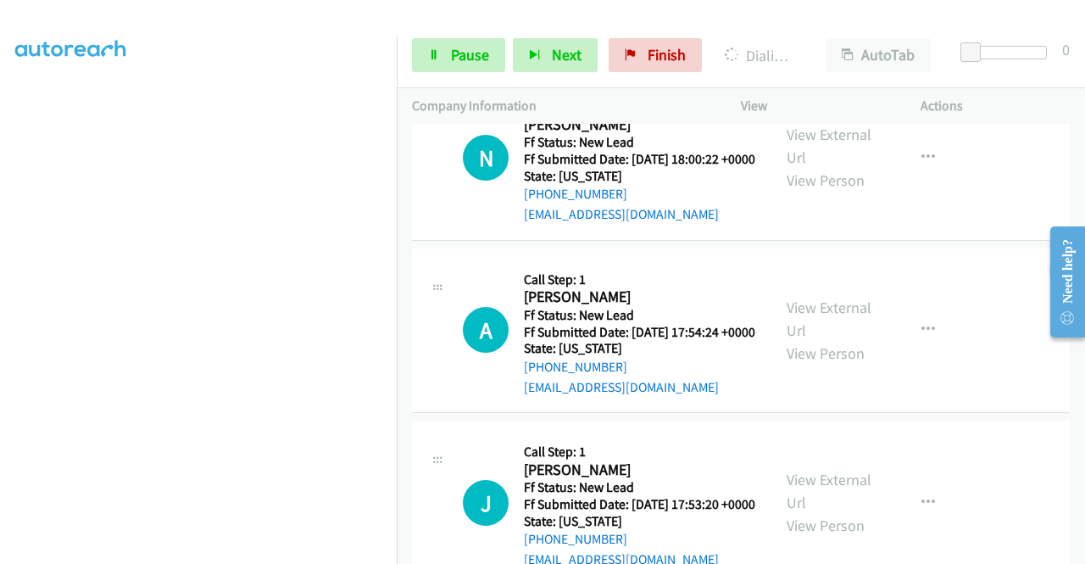
scroll to position [509, 0]
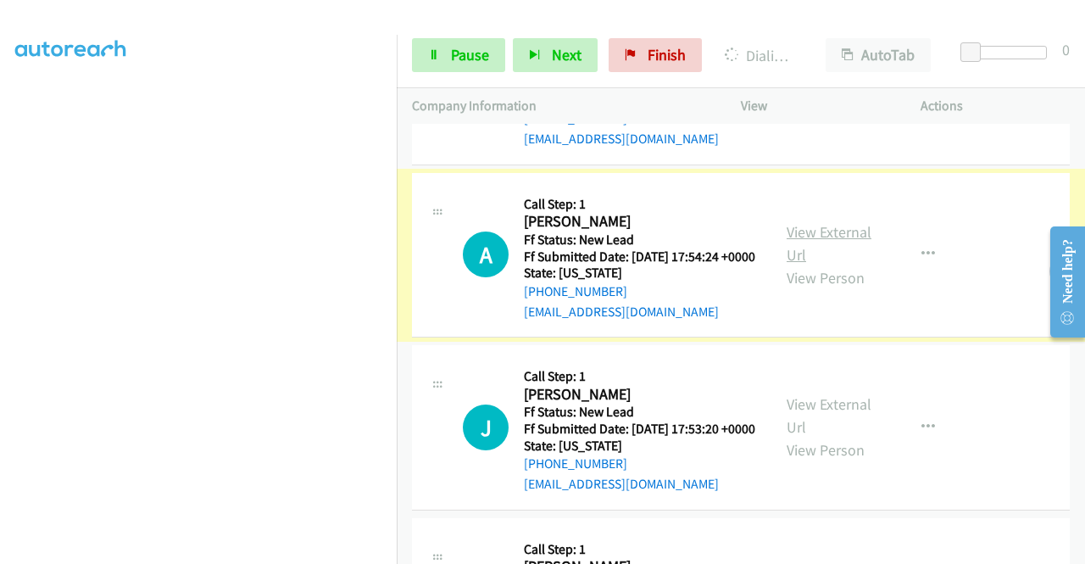
click at [817, 264] on link "View External Url" at bounding box center [829, 243] width 85 height 42
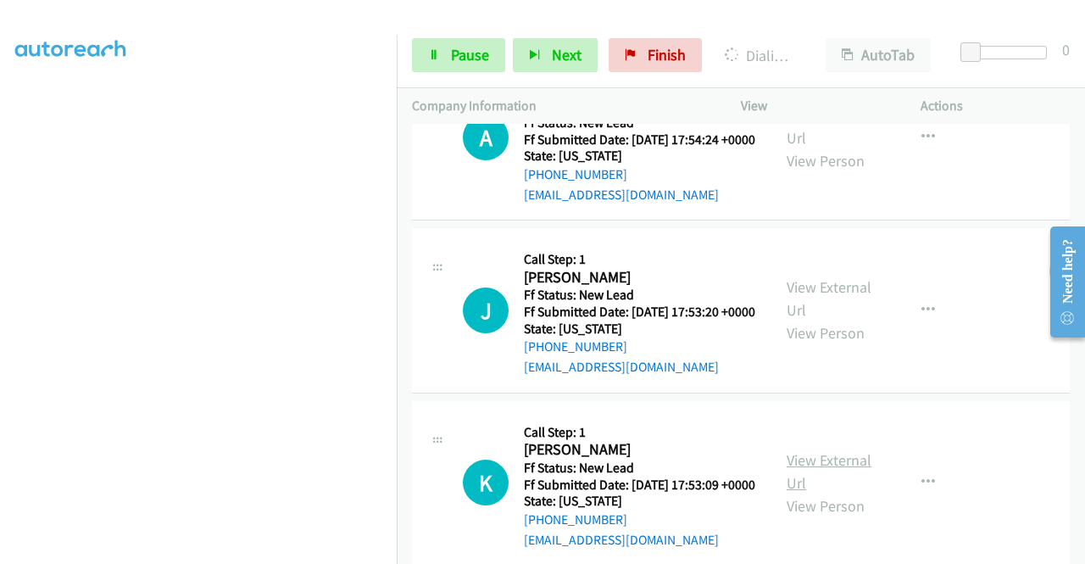
scroll to position [750, 0]
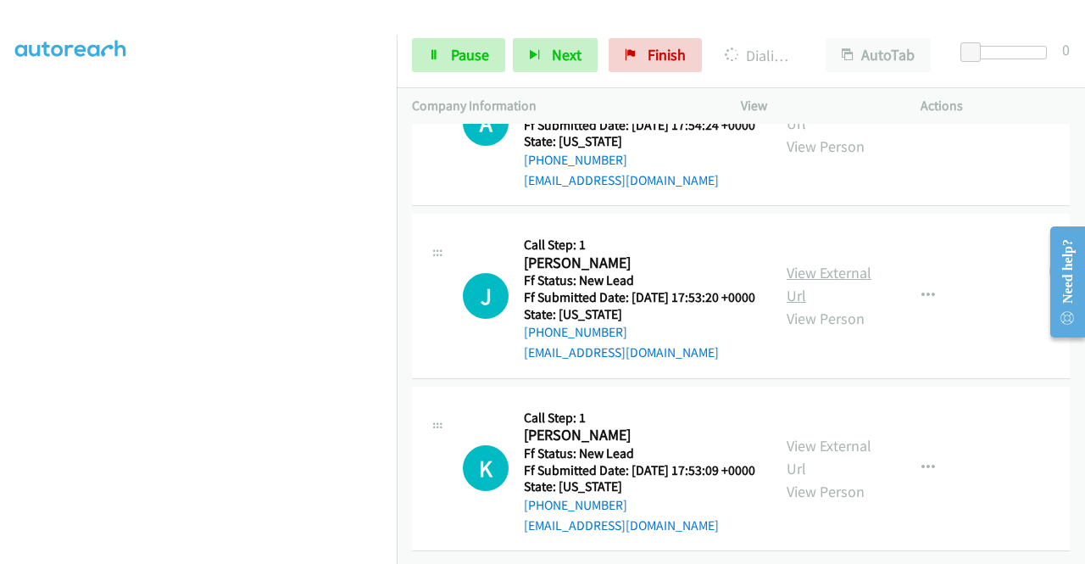
click at [824, 263] on link "View External Url" at bounding box center [829, 284] width 85 height 42
click at [812, 436] on link "View External Url" at bounding box center [829, 457] width 85 height 42
click at [451, 55] on span "Pause" at bounding box center [470, 54] width 38 height 19
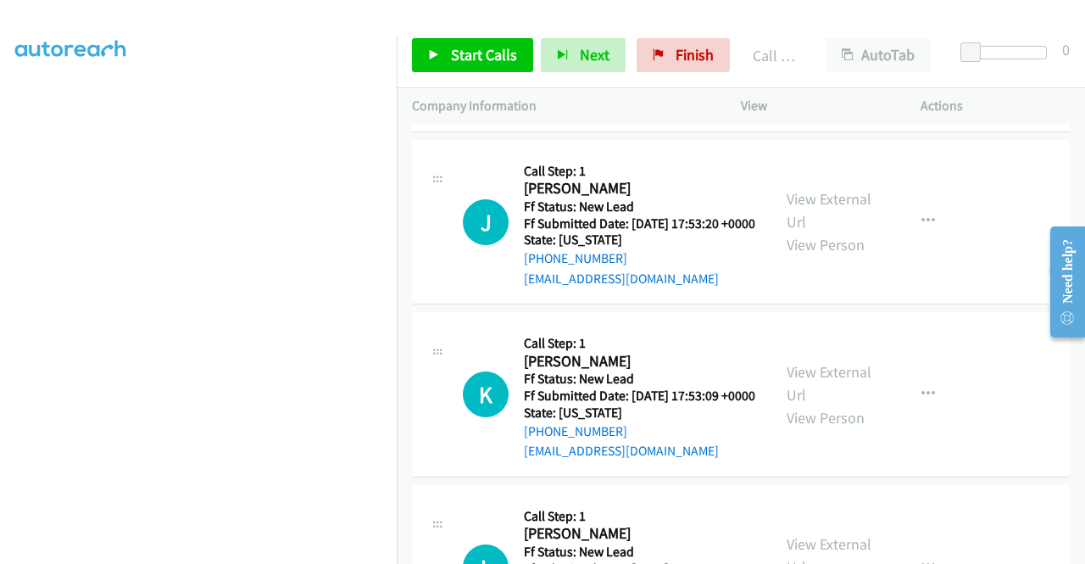
scroll to position [786, 0]
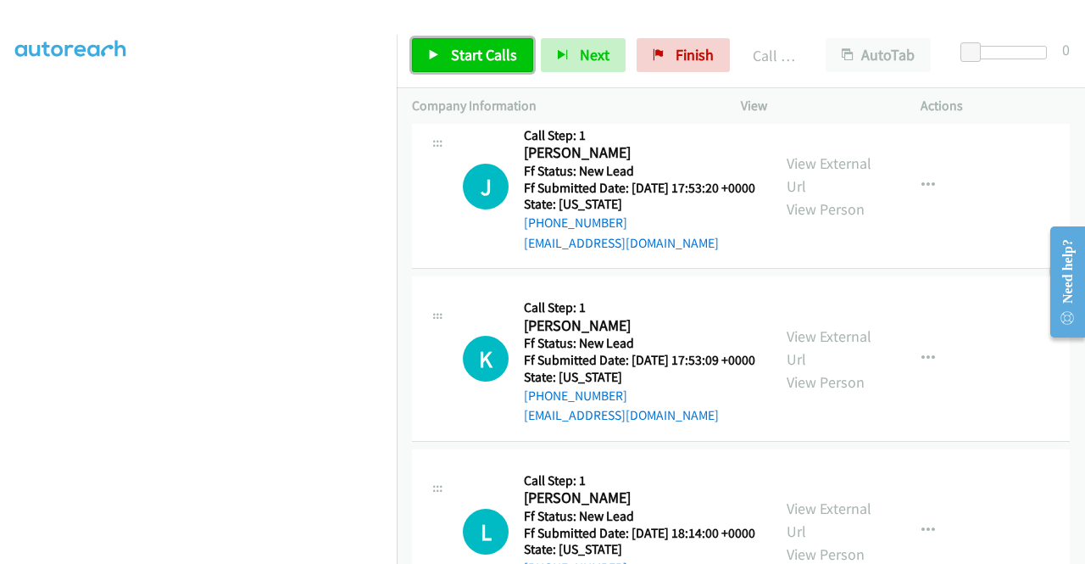
click at [469, 55] on span "Start Calls" at bounding box center [484, 54] width 66 height 19
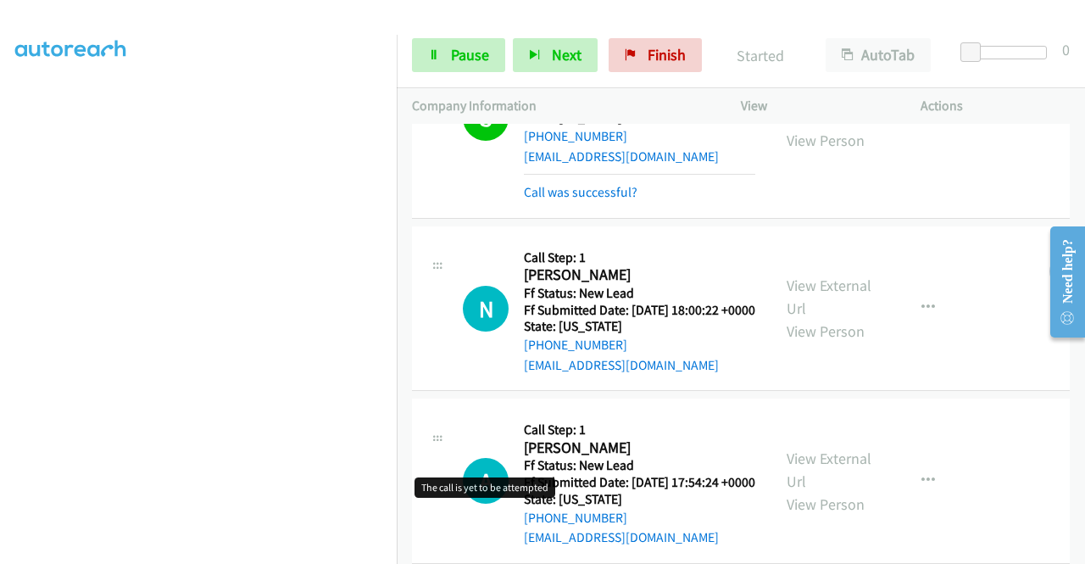
scroll to position [212, 0]
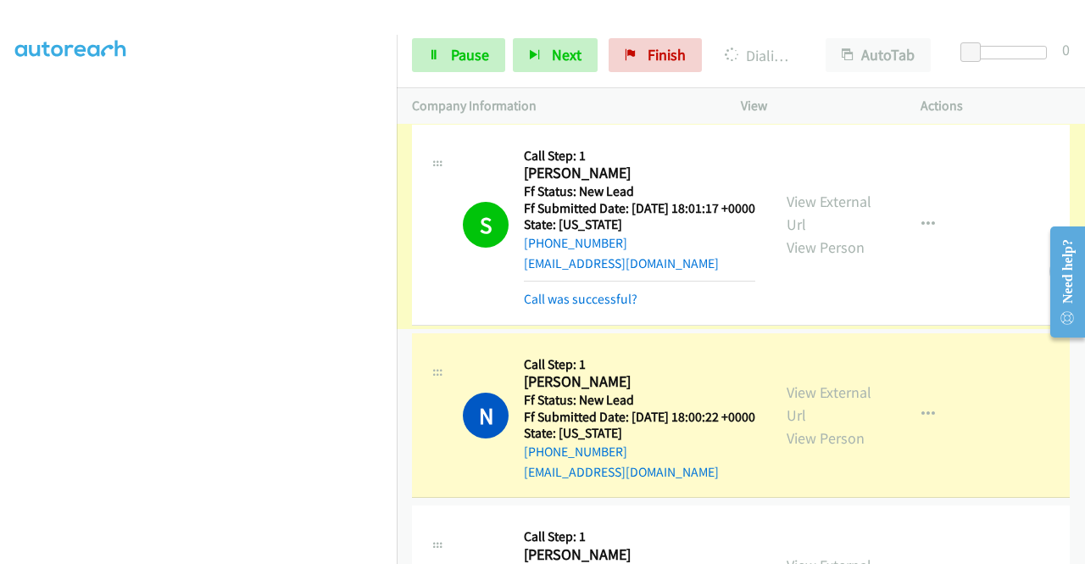
click at [809, 223] on link "View External Url" at bounding box center [829, 213] width 85 height 42
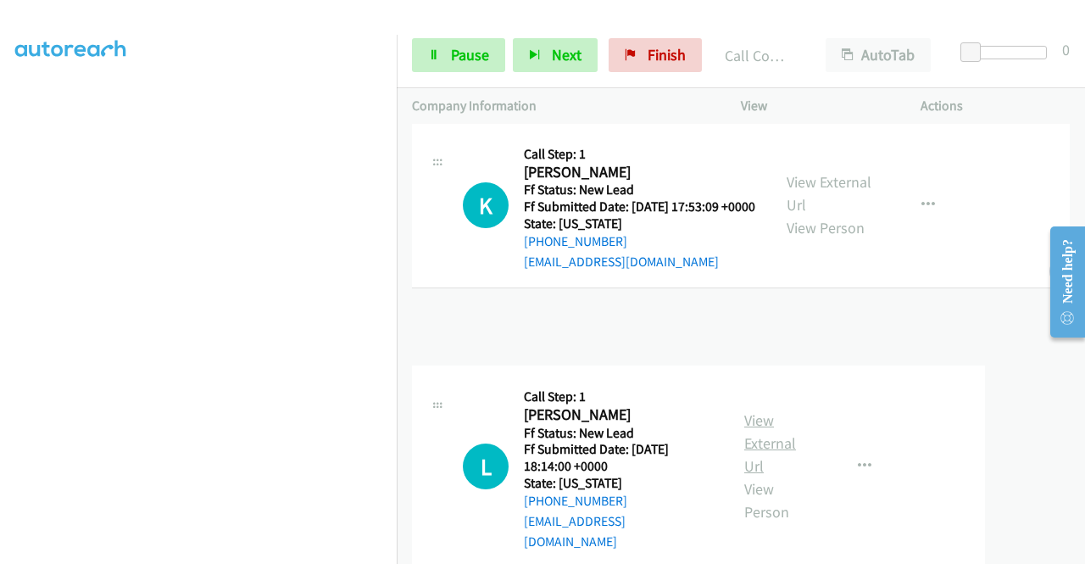
scroll to position [1082, 0]
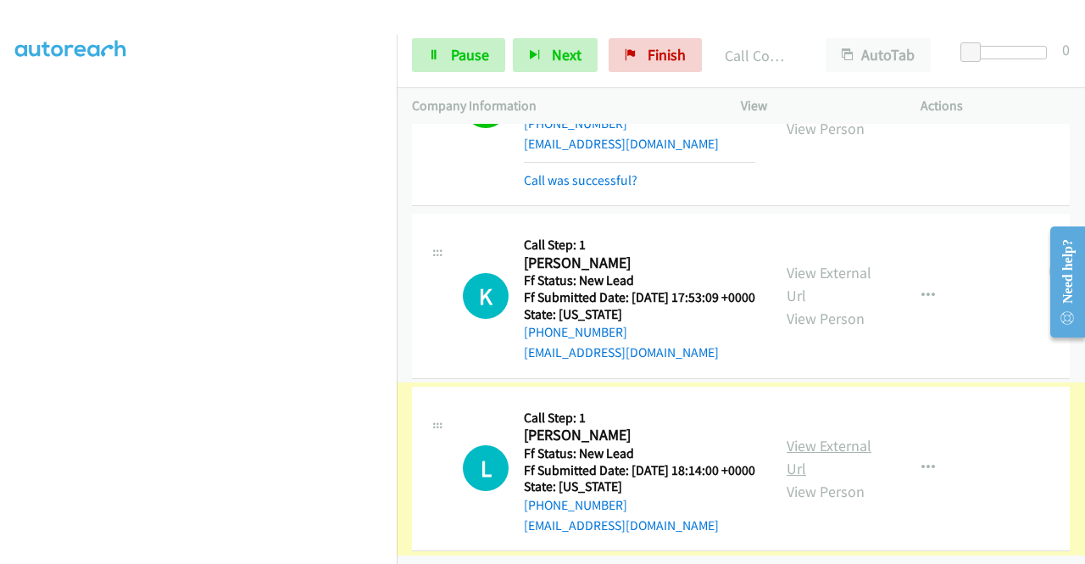
click at [804, 436] on link "View External Url" at bounding box center [829, 457] width 85 height 42
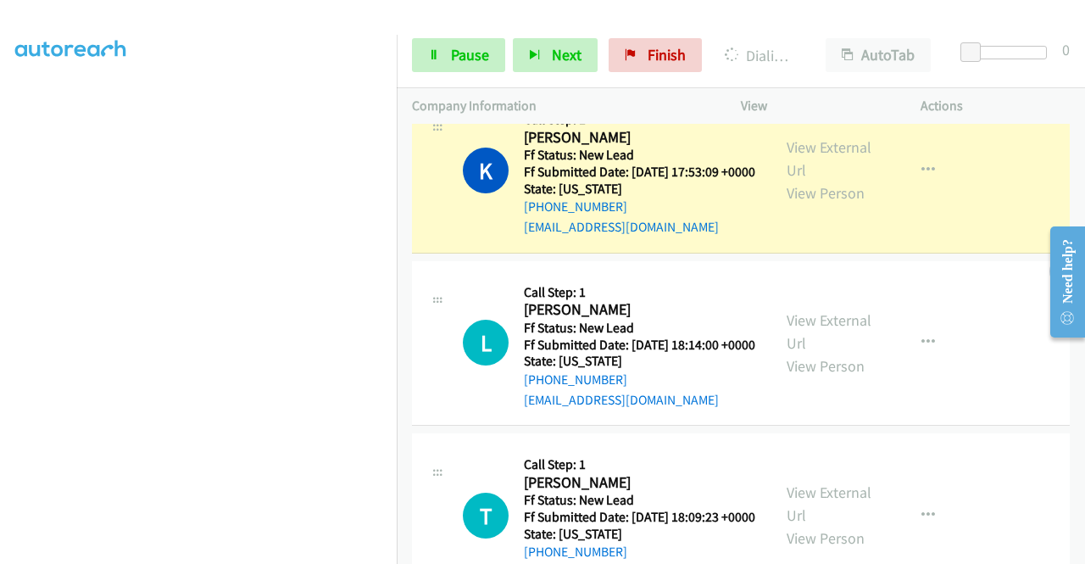
scroll to position [1337, 0]
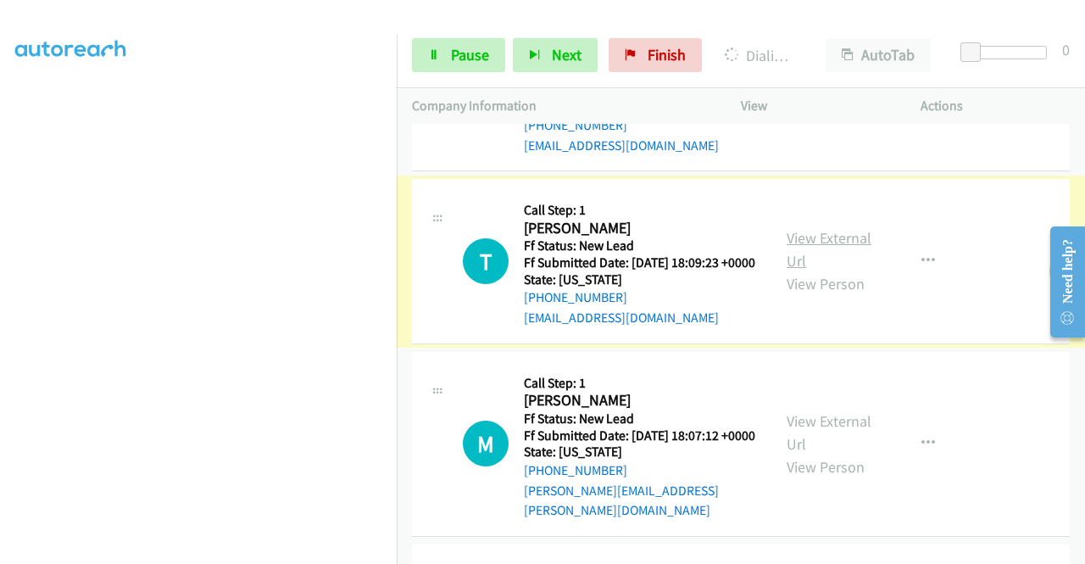
click at [811, 270] on link "View External Url" at bounding box center [829, 249] width 85 height 42
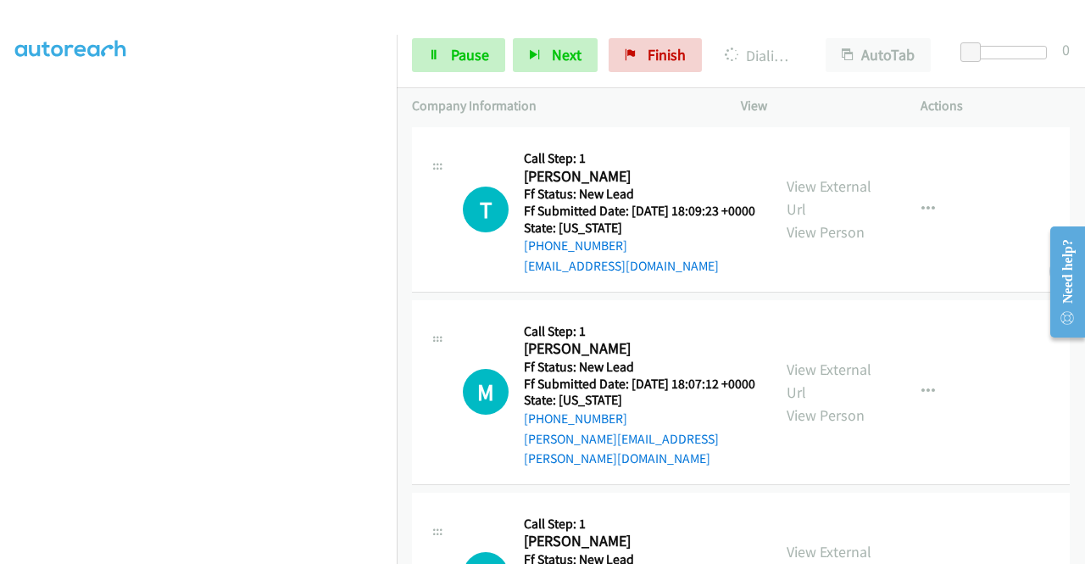
scroll to position [1506, 0]
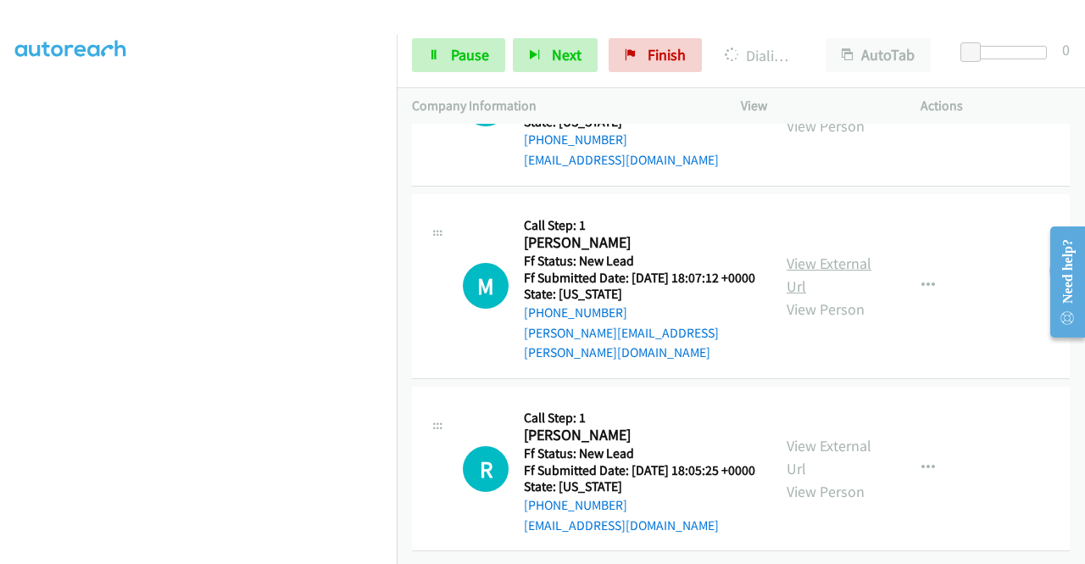
click at [824, 296] on link "View External Url" at bounding box center [829, 274] width 85 height 42
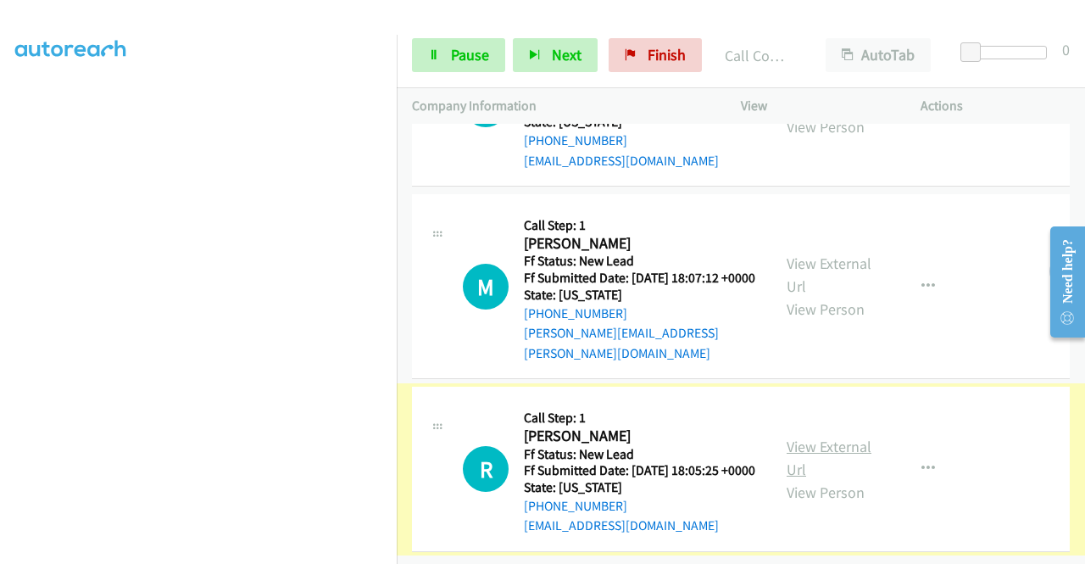
scroll to position [1685, 0]
click at [836, 437] on link "View External Url" at bounding box center [829, 458] width 85 height 42
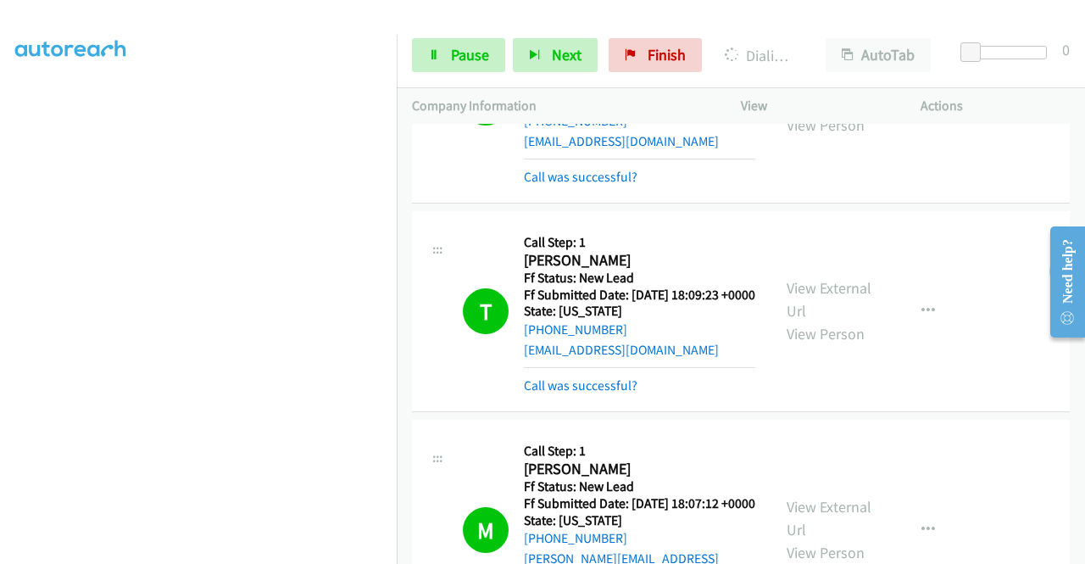
scroll to position [132, 0]
click at [461, 59] on span "Pause" at bounding box center [470, 54] width 38 height 19
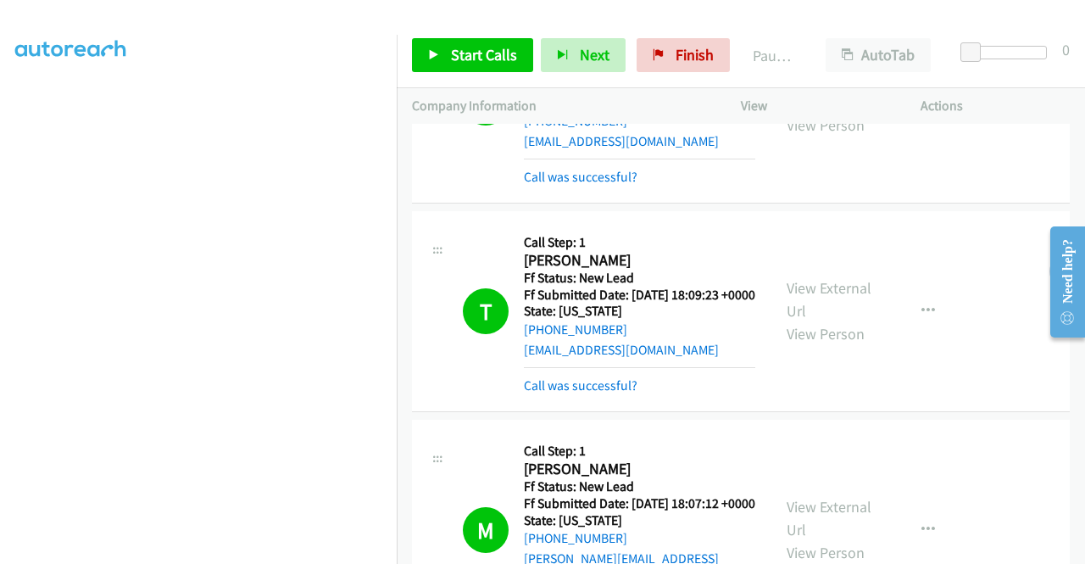
scroll to position [387, 0]
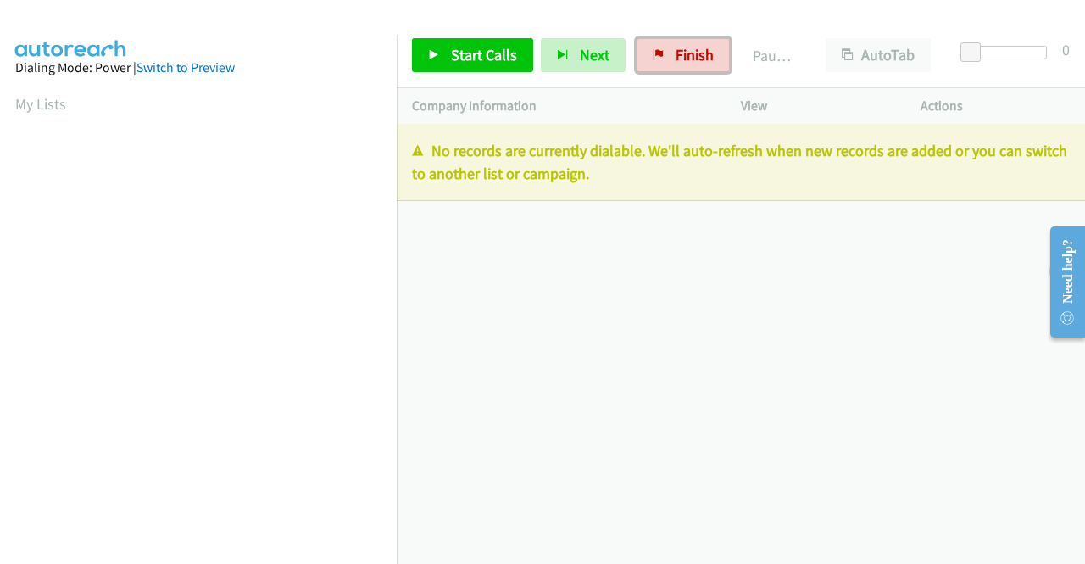
drag, startPoint x: 676, startPoint y: 62, endPoint x: 613, endPoint y: 98, distance: 73.3
click at [676, 62] on span "Finish" at bounding box center [695, 54] width 38 height 19
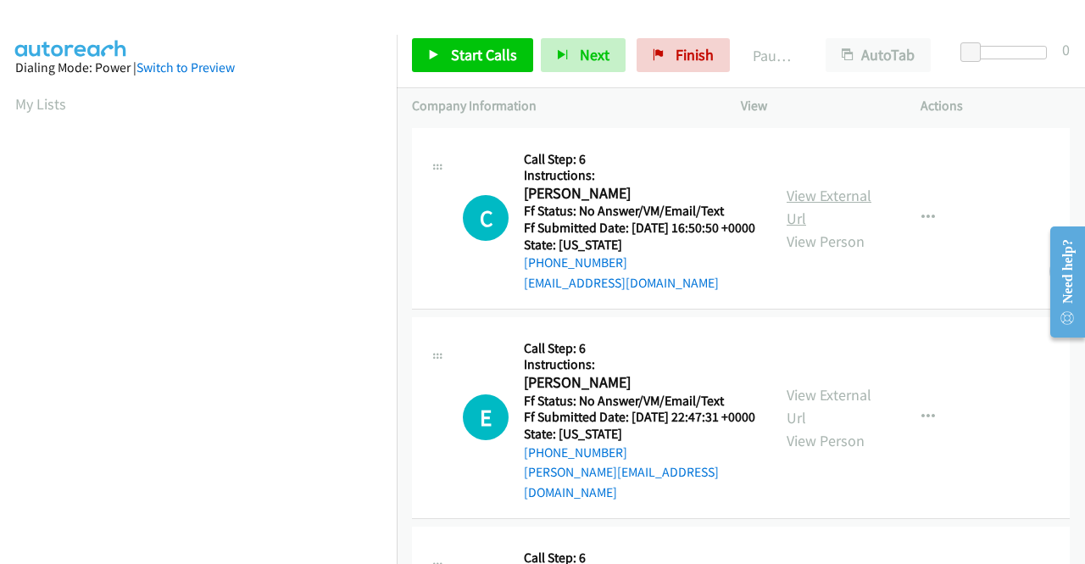
click at [841, 203] on link "View External Url" at bounding box center [829, 207] width 85 height 42
click at [841, 404] on link "View External Url" at bounding box center [829, 406] width 85 height 42
click at [462, 46] on span "Start Calls" at bounding box center [484, 54] width 66 height 19
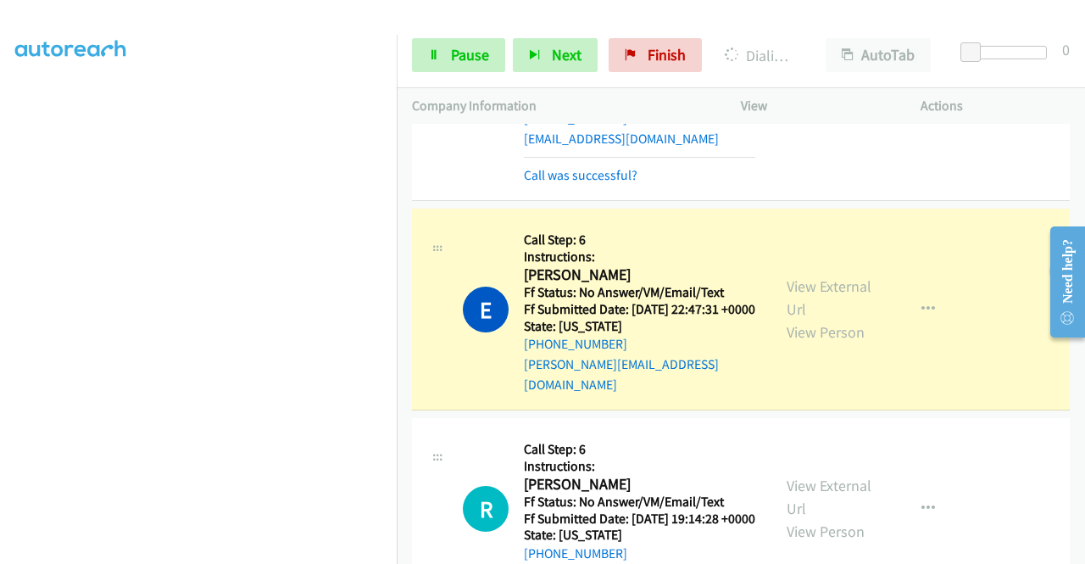
scroll to position [254, 0]
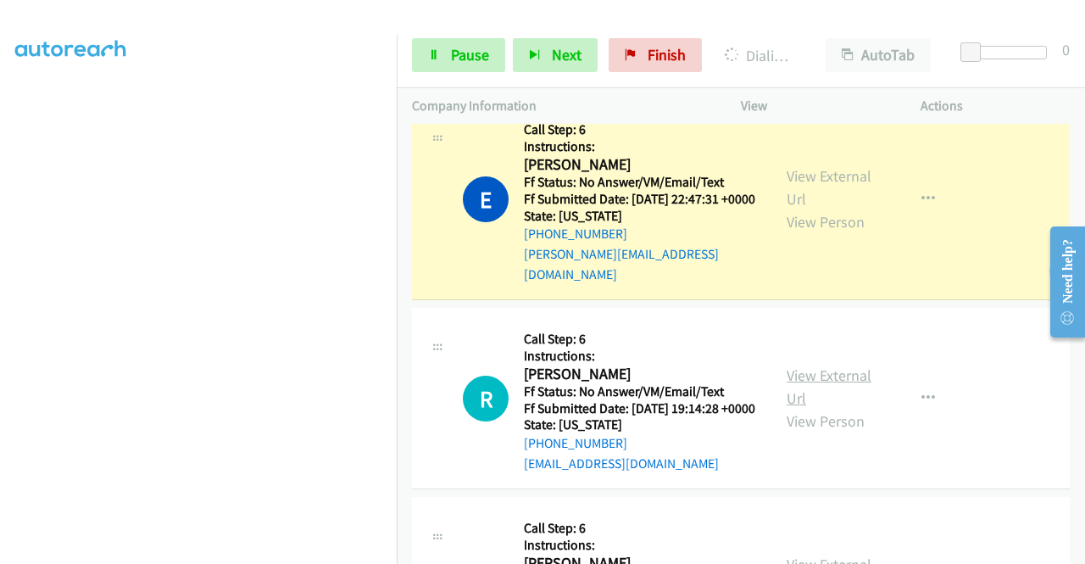
click at [802, 398] on link "View External Url" at bounding box center [829, 386] width 85 height 42
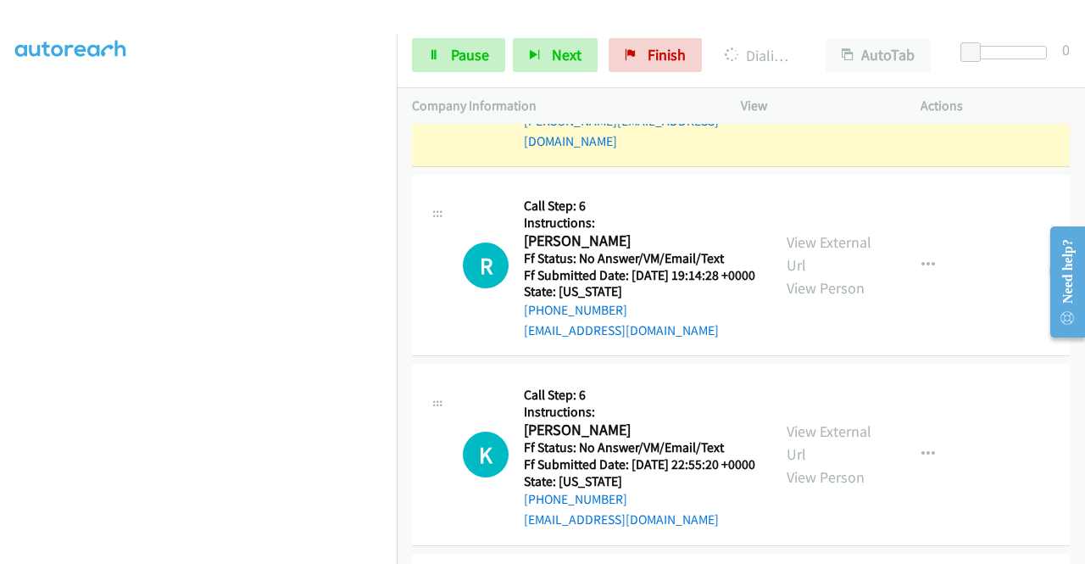
scroll to position [509, 0]
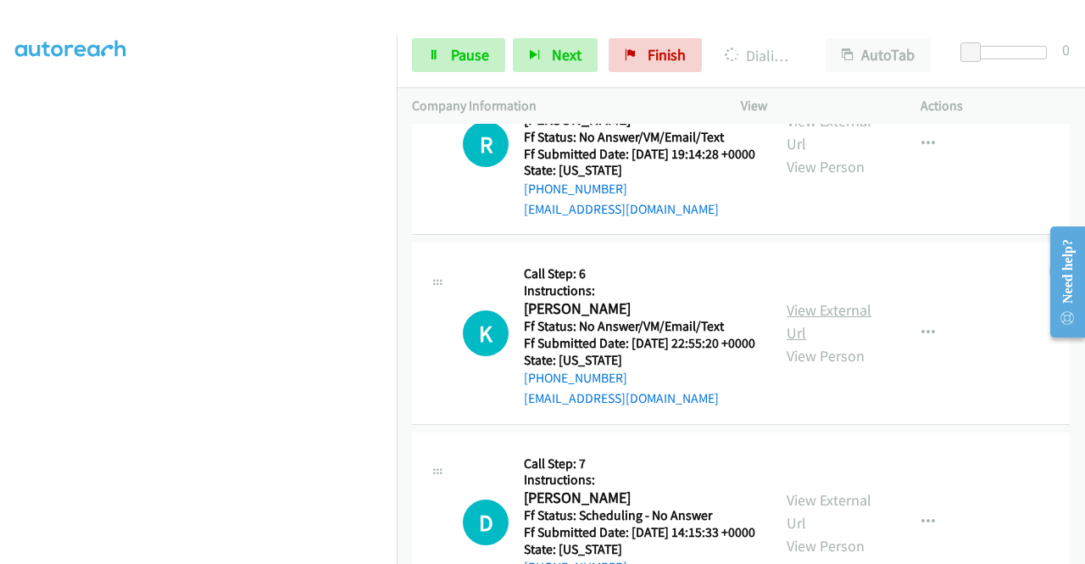
click at [792, 342] on link "View External Url" at bounding box center [829, 321] width 85 height 42
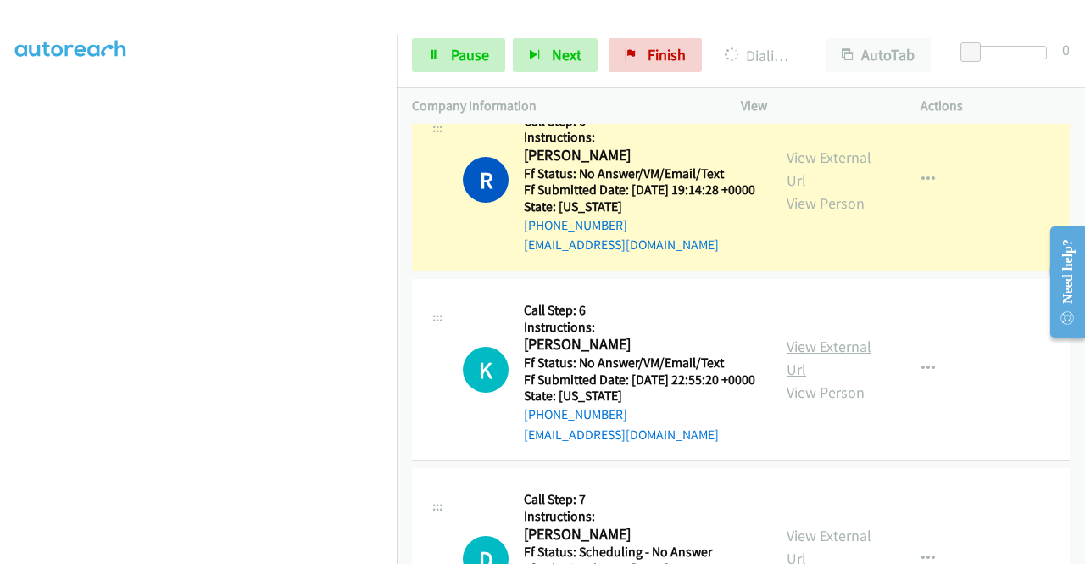
scroll to position [544, 0]
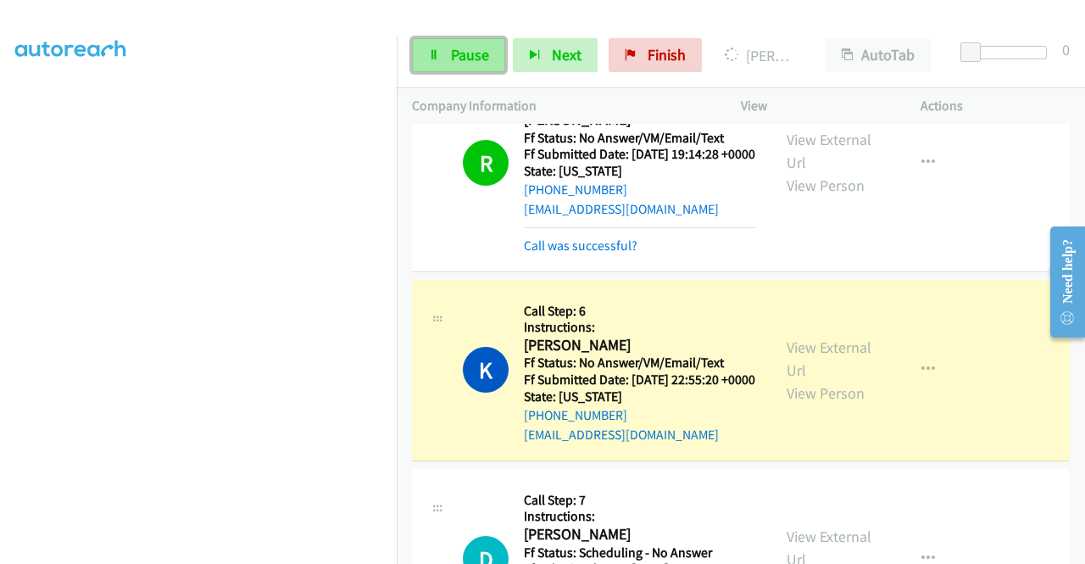
click at [464, 53] on span "Pause" at bounding box center [470, 54] width 38 height 19
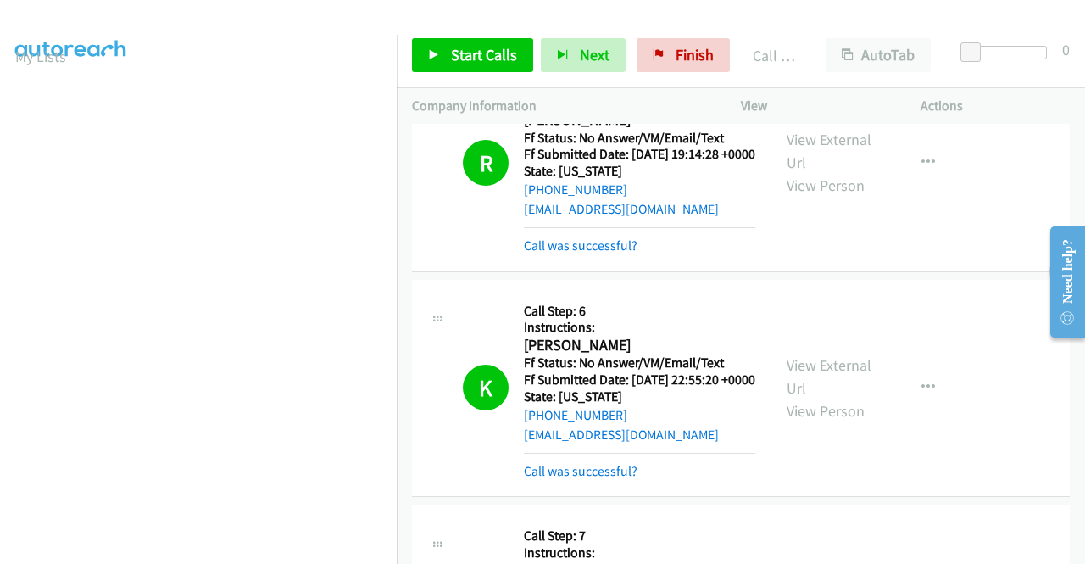
scroll to position [0, 0]
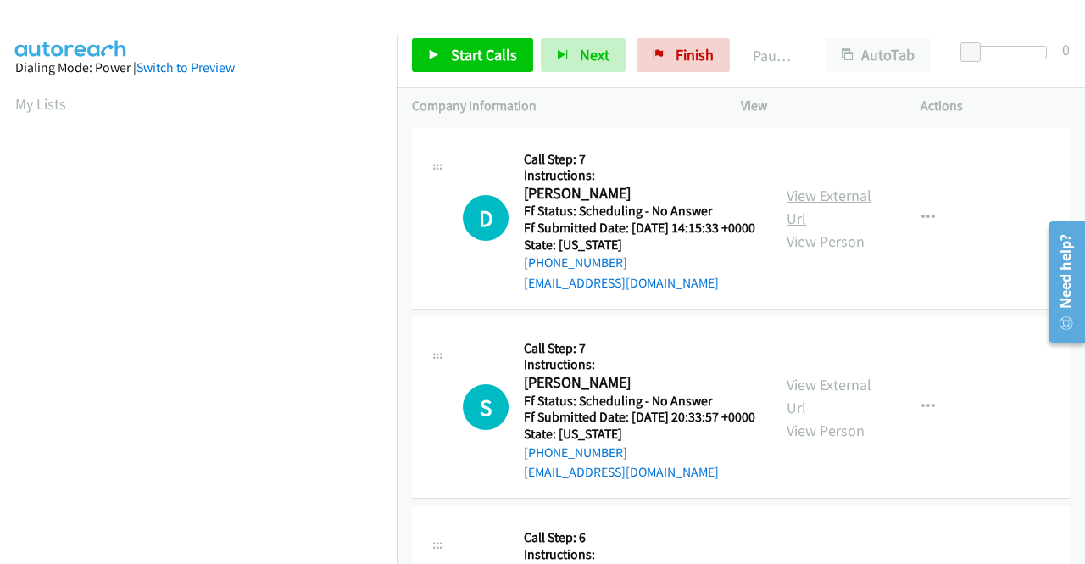
click at [827, 205] on link "View External Url" at bounding box center [829, 207] width 85 height 42
click at [845, 408] on link "View External Url" at bounding box center [829, 396] width 85 height 42
drag, startPoint x: 473, startPoint y: 52, endPoint x: 492, endPoint y: 52, distance: 19.5
click at [473, 52] on span "Start Calls" at bounding box center [484, 54] width 66 height 19
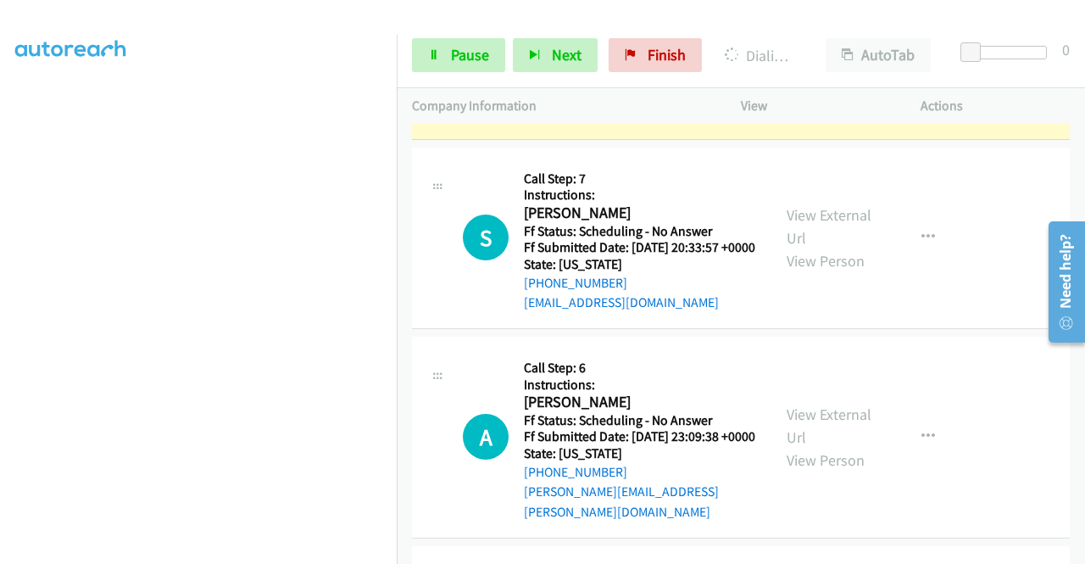
scroll to position [254, 0]
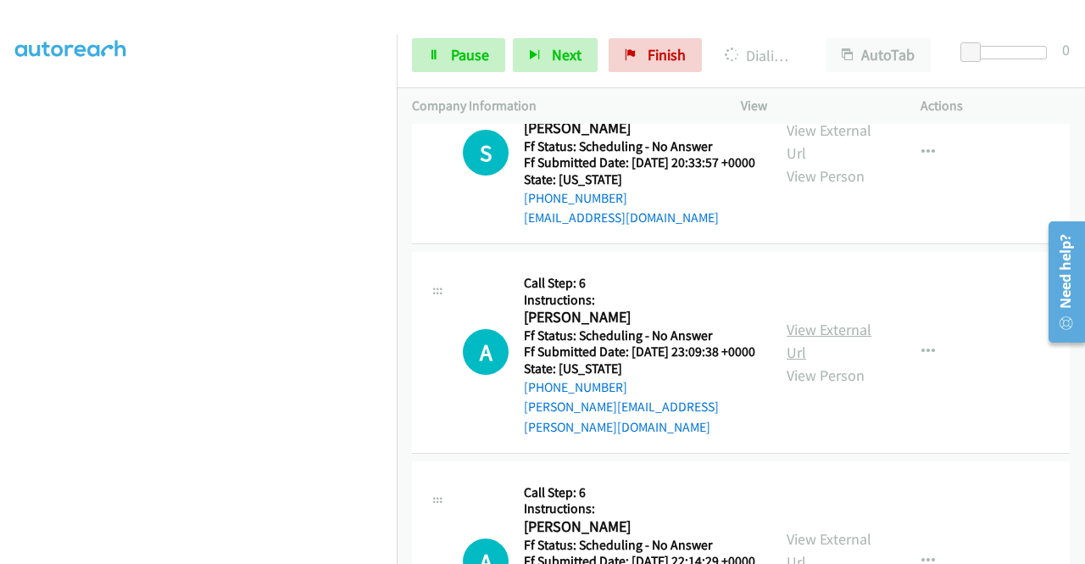
click at [802, 362] on link "View External Url" at bounding box center [829, 341] width 85 height 42
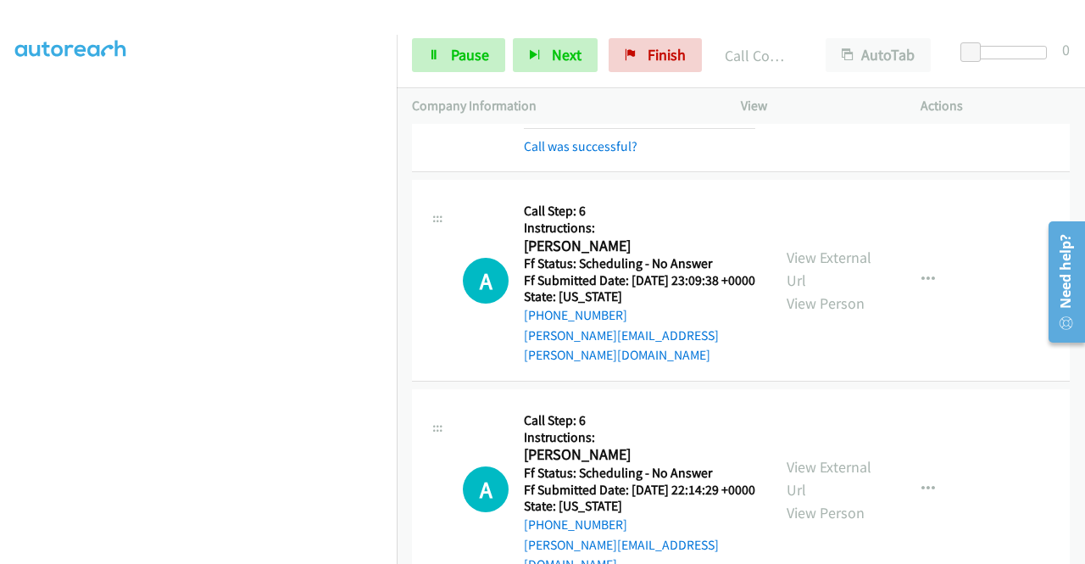
scroll to position [459, 0]
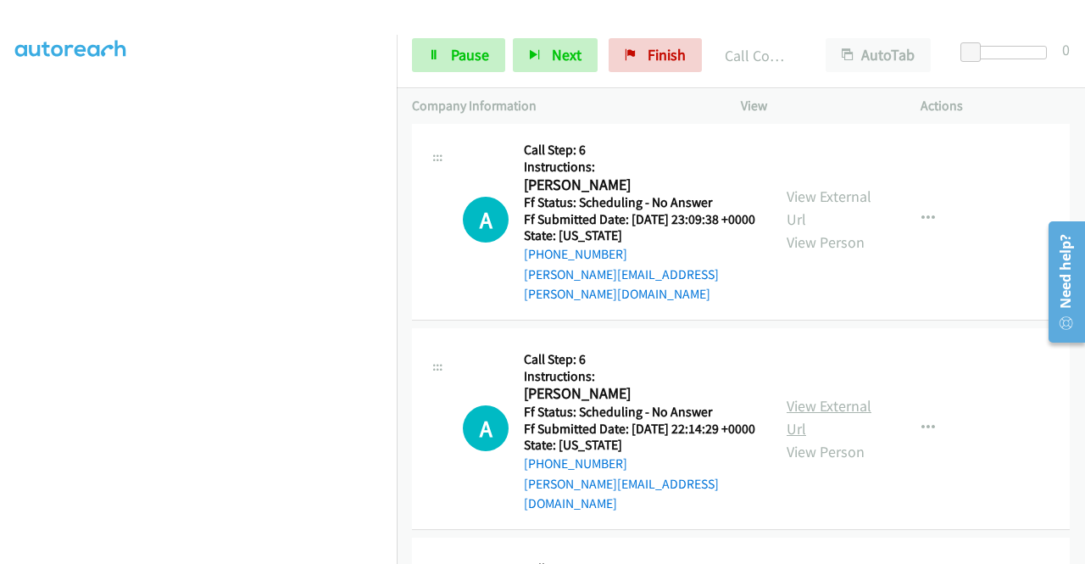
click at [805, 433] on link "View External Url" at bounding box center [829, 417] width 85 height 42
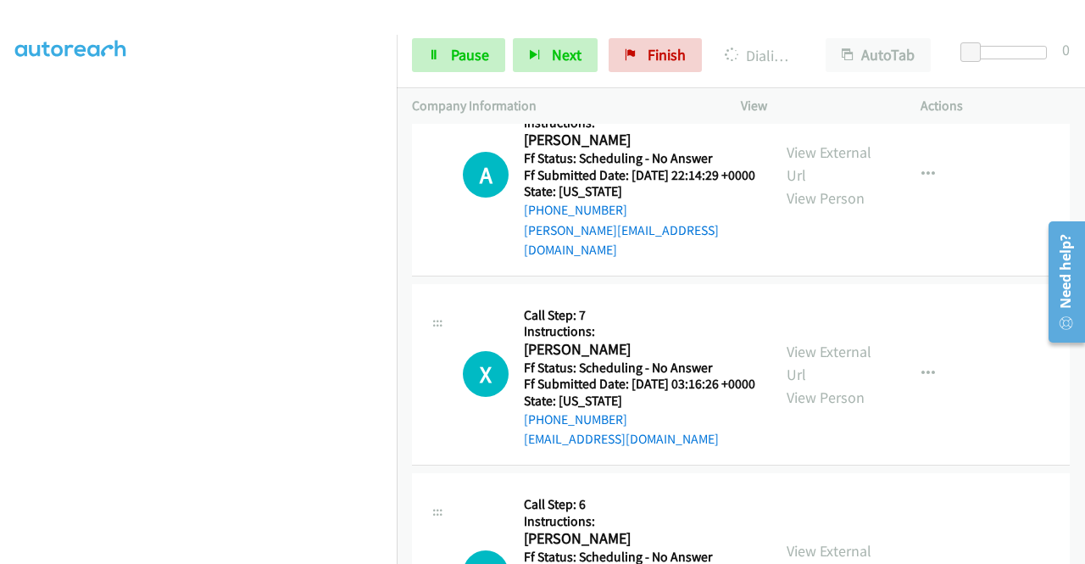
scroll to position [714, 0]
click at [827, 383] on link "View External Url" at bounding box center [829, 362] width 85 height 42
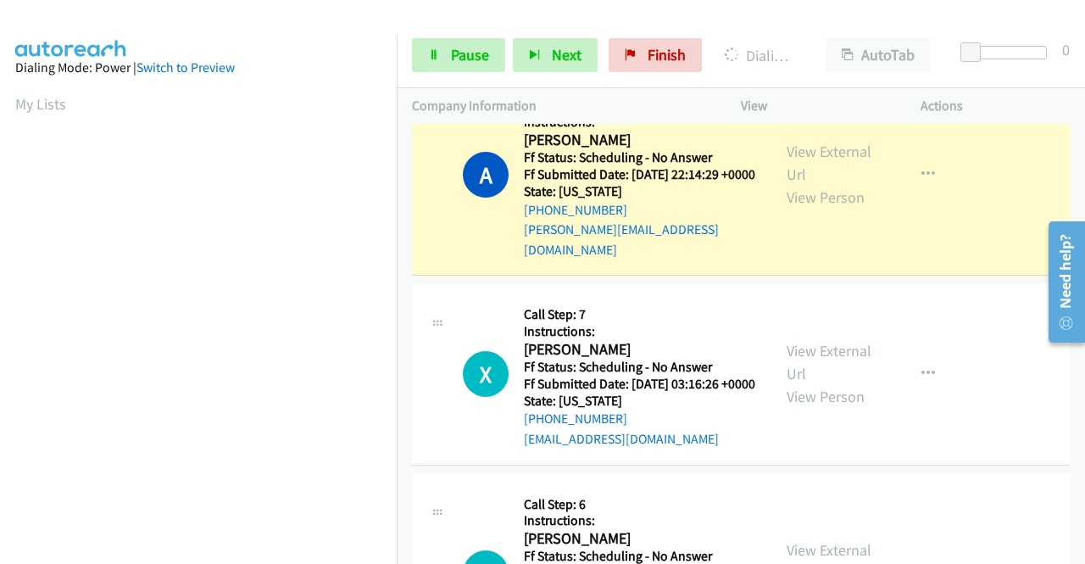
scroll to position [339, 0]
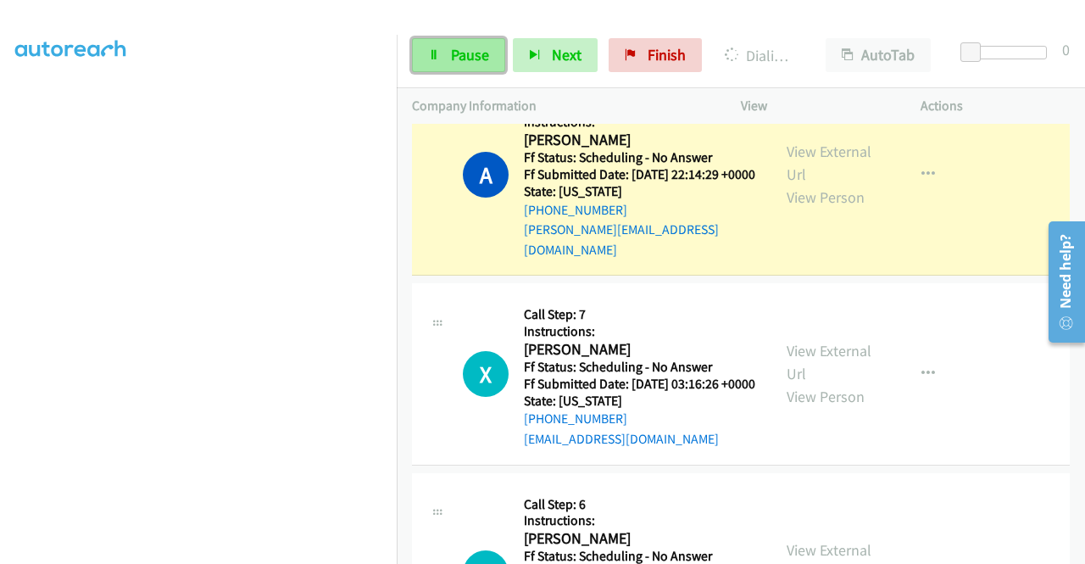
click at [446, 53] on link "Pause" at bounding box center [458, 55] width 93 height 34
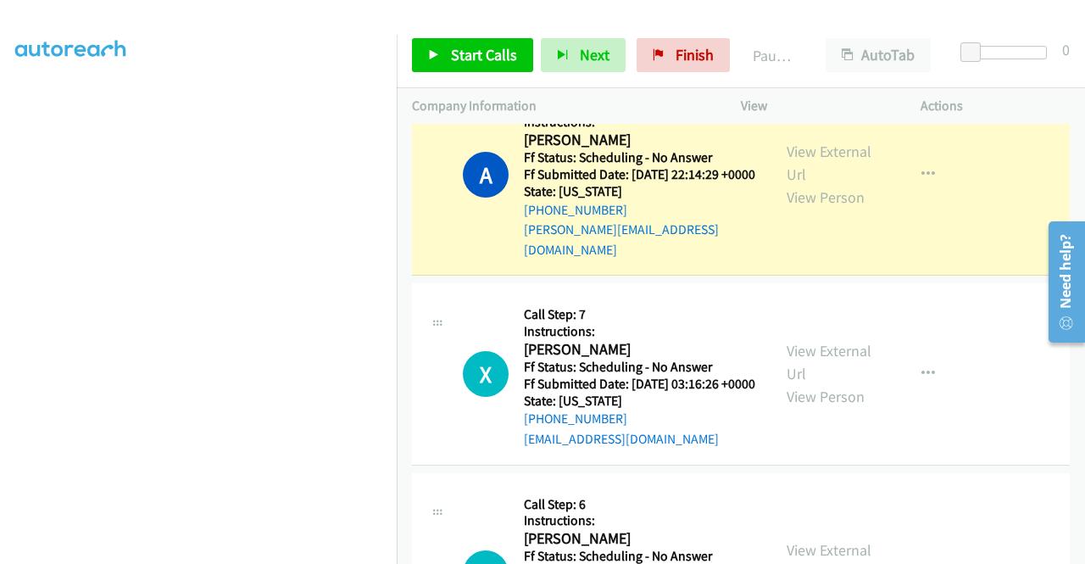
scroll to position [387, 0]
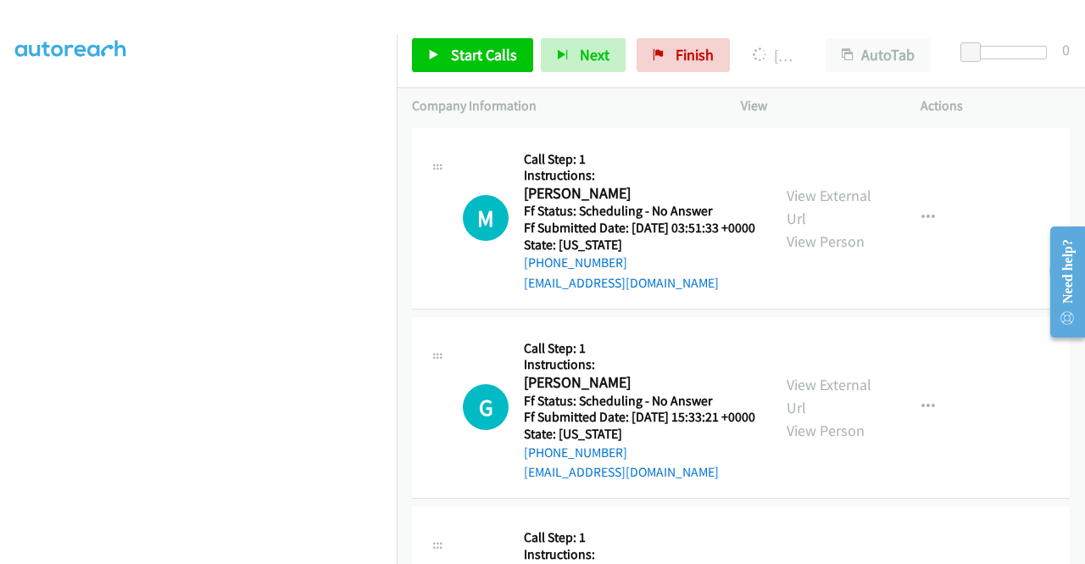
scroll to position [387, 0]
click at [824, 206] on link "View External Url" at bounding box center [829, 207] width 85 height 42
click at [844, 410] on link "View External Url" at bounding box center [829, 396] width 85 height 42
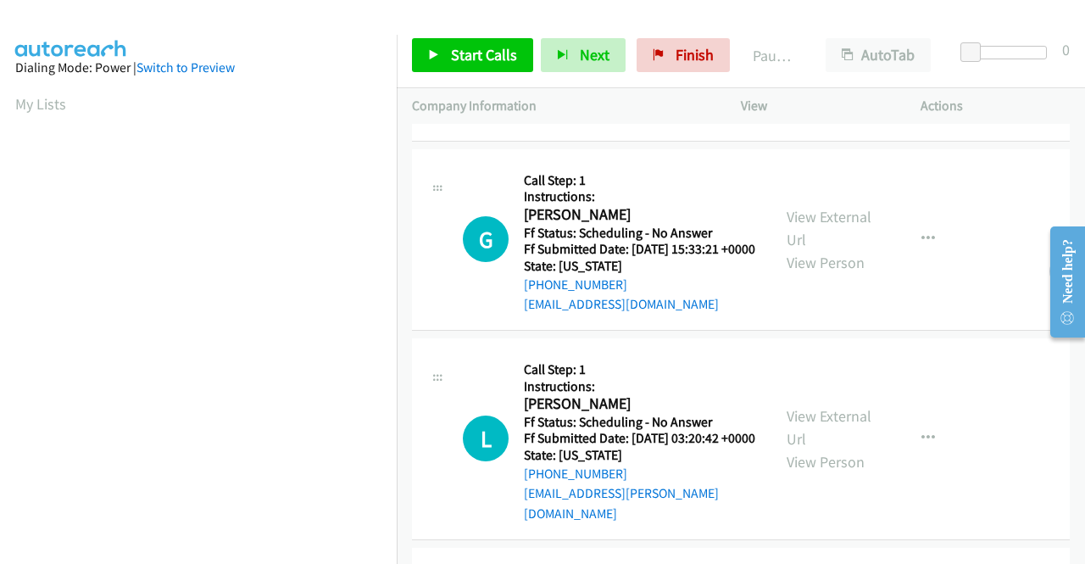
scroll to position [170, 0]
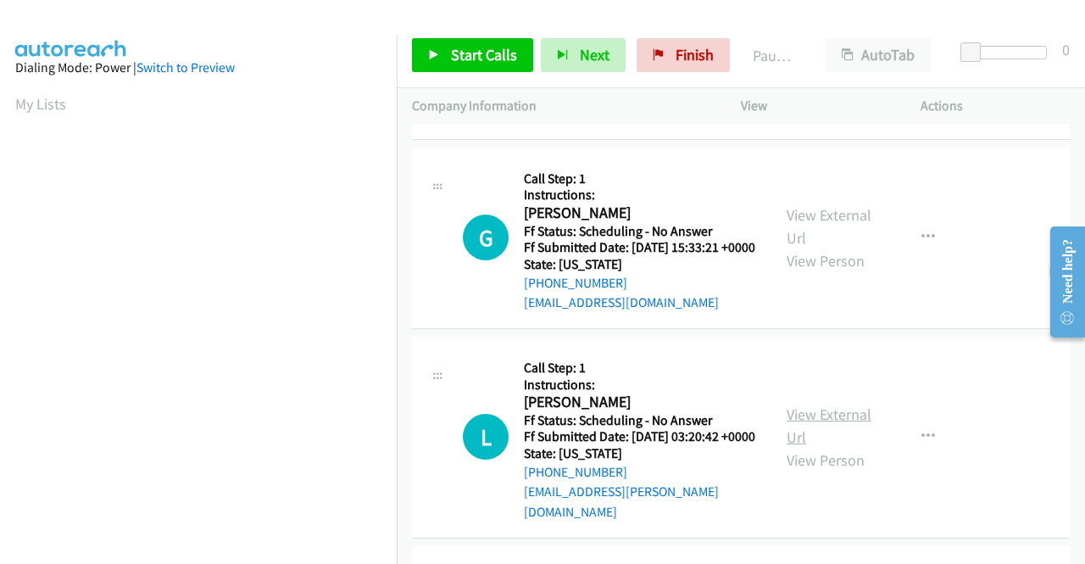
click at [834, 447] on link "View External Url" at bounding box center [829, 425] width 85 height 42
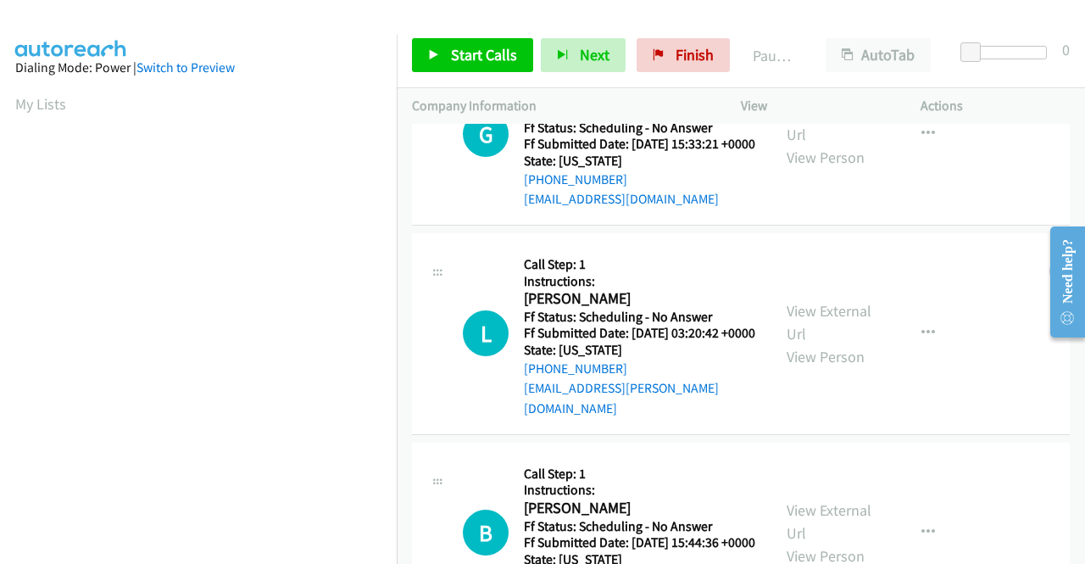
scroll to position [424, 0]
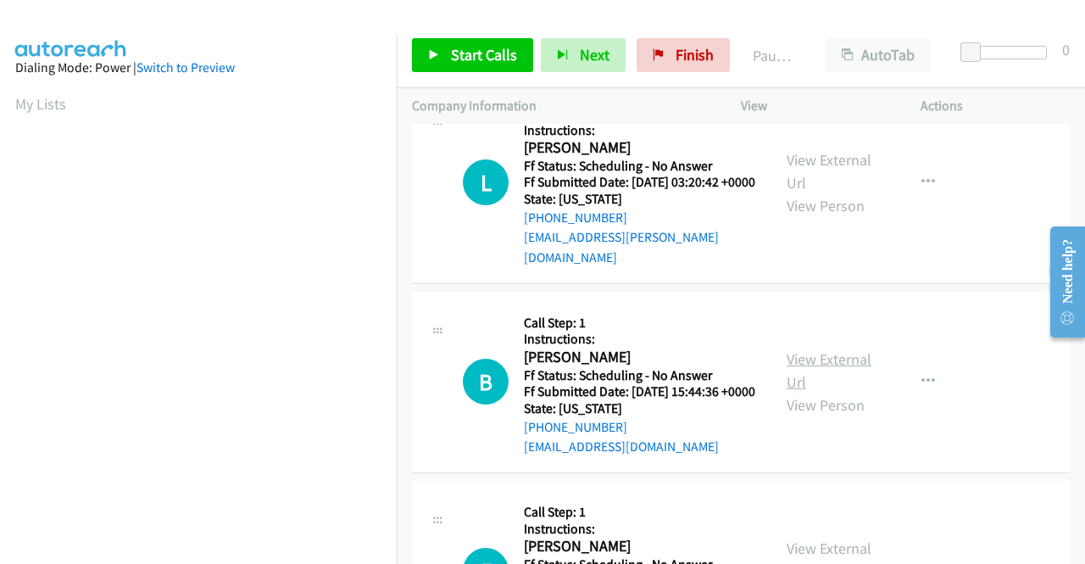
click at [795, 392] on link "View External Url" at bounding box center [829, 370] width 85 height 42
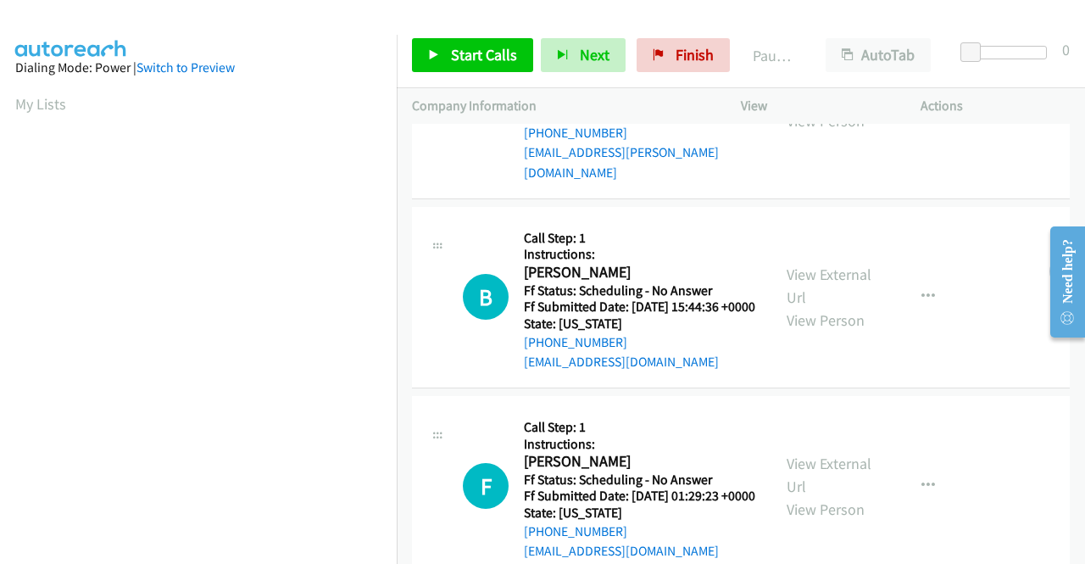
scroll to position [593, 0]
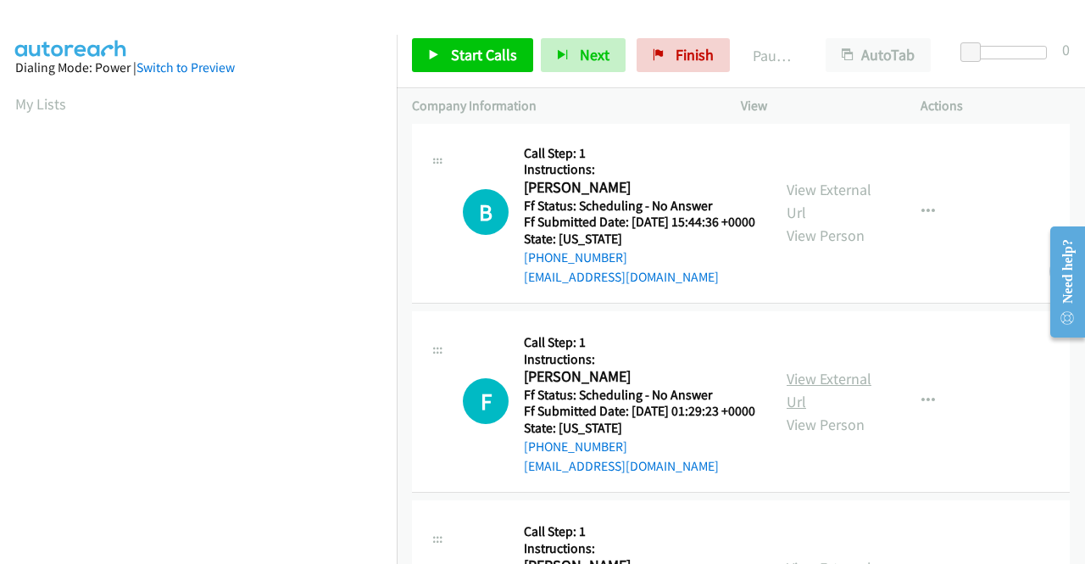
click at [827, 411] on link "View External Url" at bounding box center [829, 390] width 85 height 42
click at [440, 57] on link "Start Calls" at bounding box center [472, 55] width 121 height 34
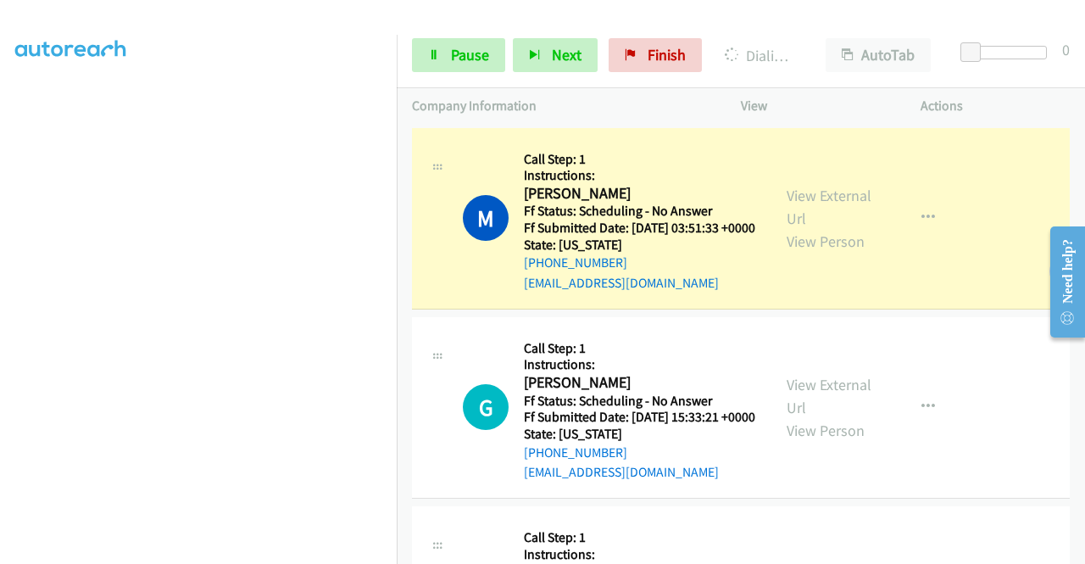
scroll to position [387, 0]
click at [478, 53] on span "Pause" at bounding box center [470, 54] width 38 height 19
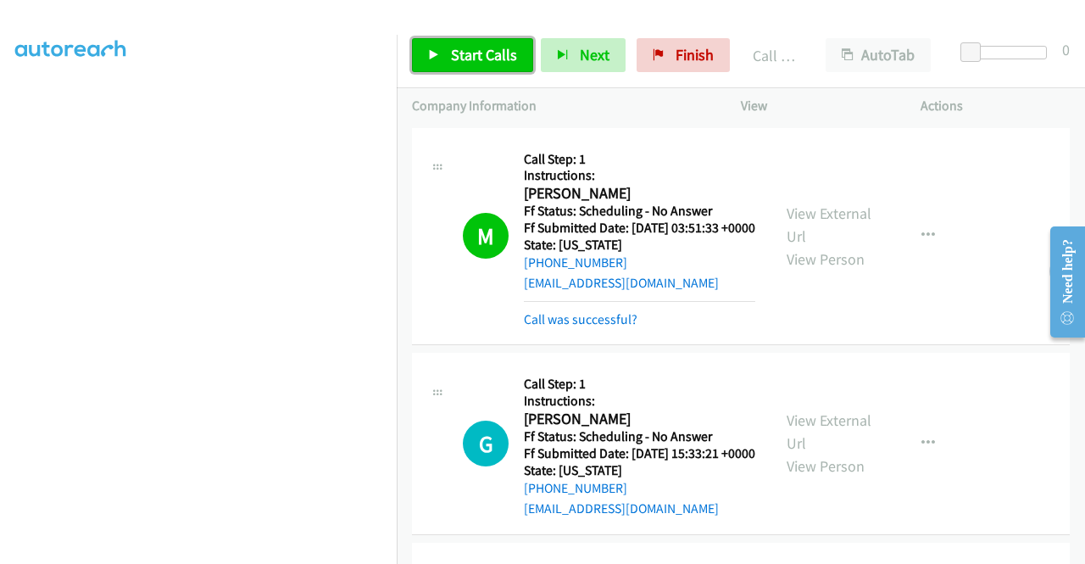
click at [470, 56] on span "Start Calls" at bounding box center [484, 54] width 66 height 19
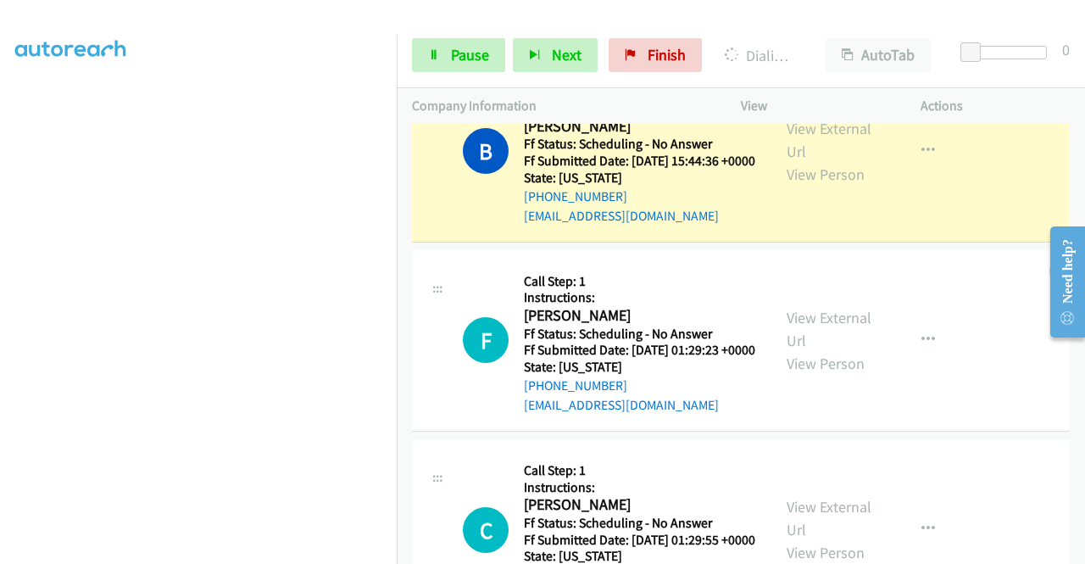
scroll to position [1017, 0]
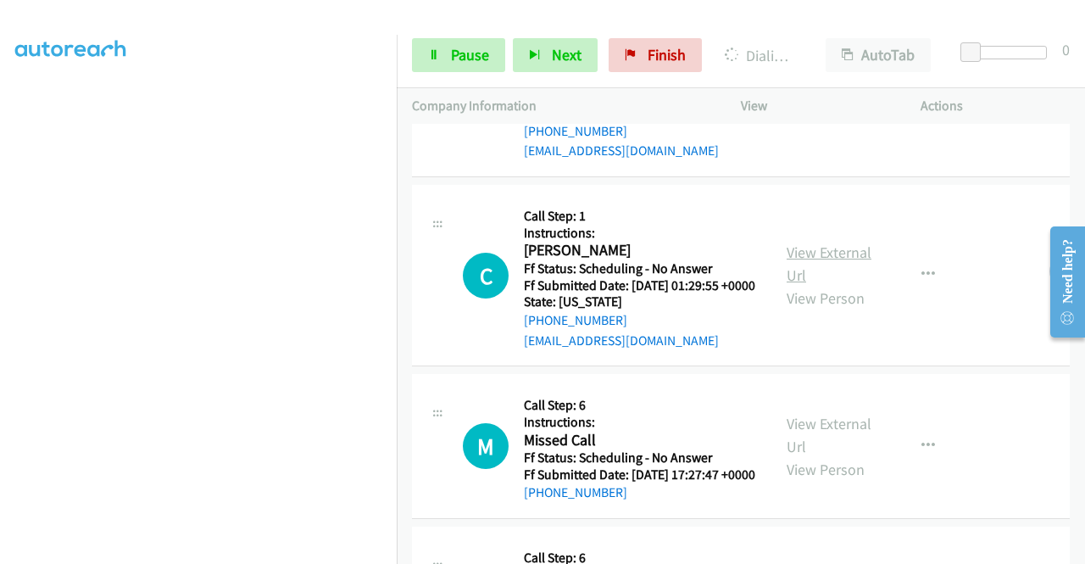
click at [818, 285] on link "View External Url" at bounding box center [829, 263] width 85 height 42
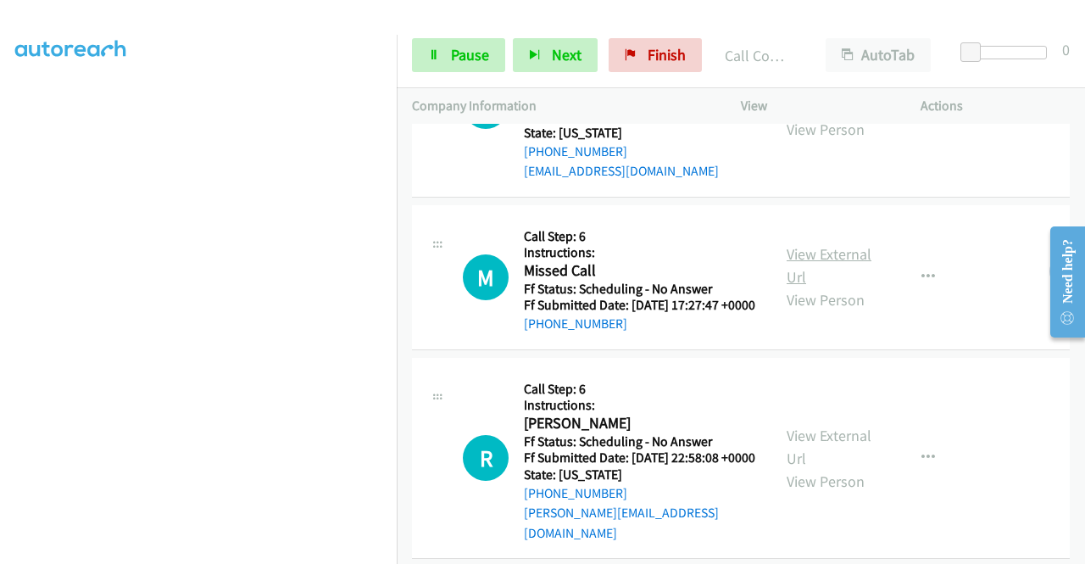
click at [803, 286] on link "View External Url" at bounding box center [829, 265] width 85 height 42
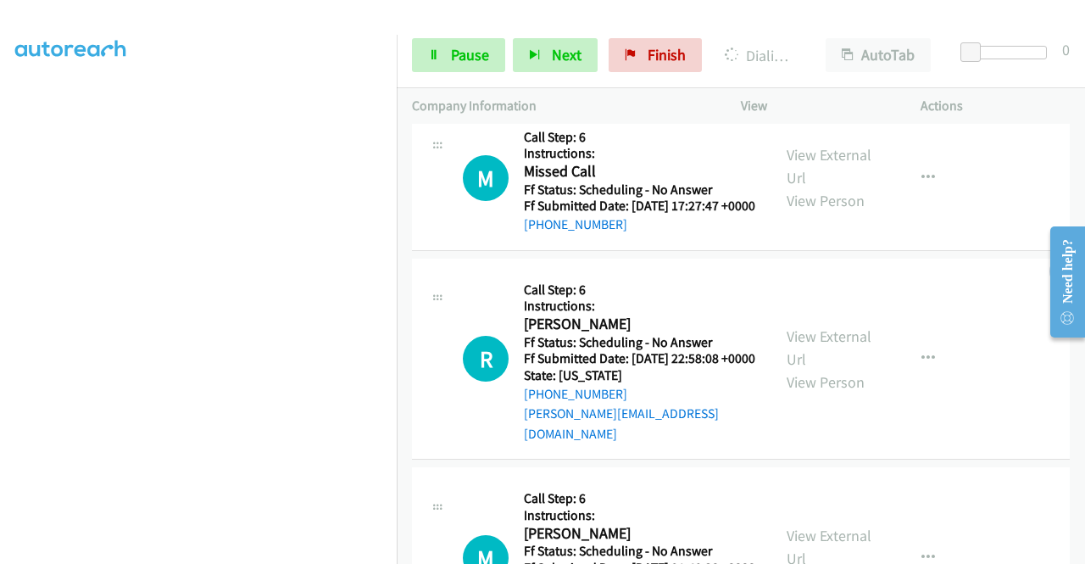
scroll to position [1477, 0]
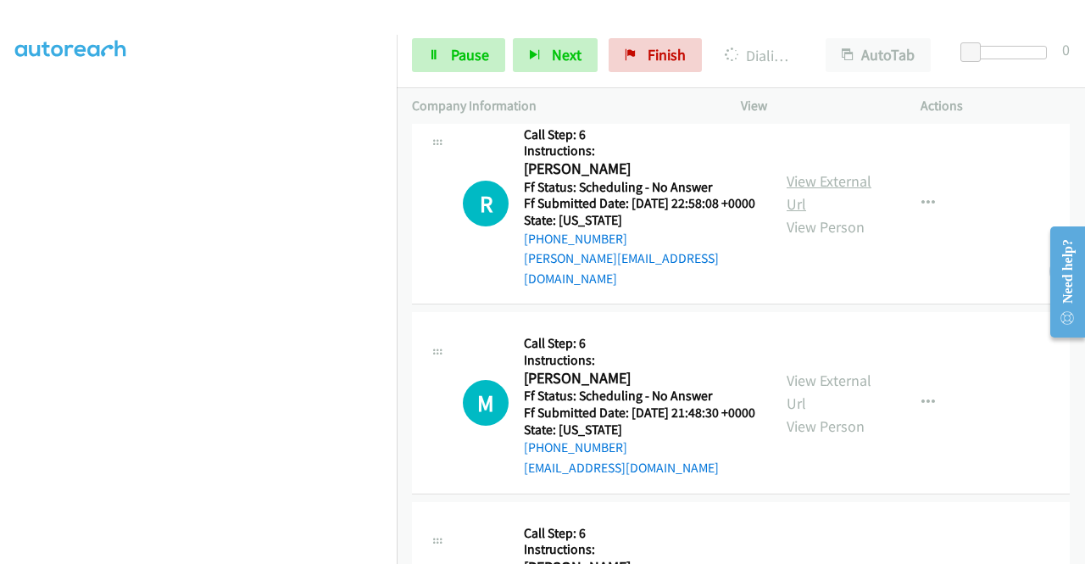
click at [822, 214] on link "View External Url" at bounding box center [829, 192] width 85 height 42
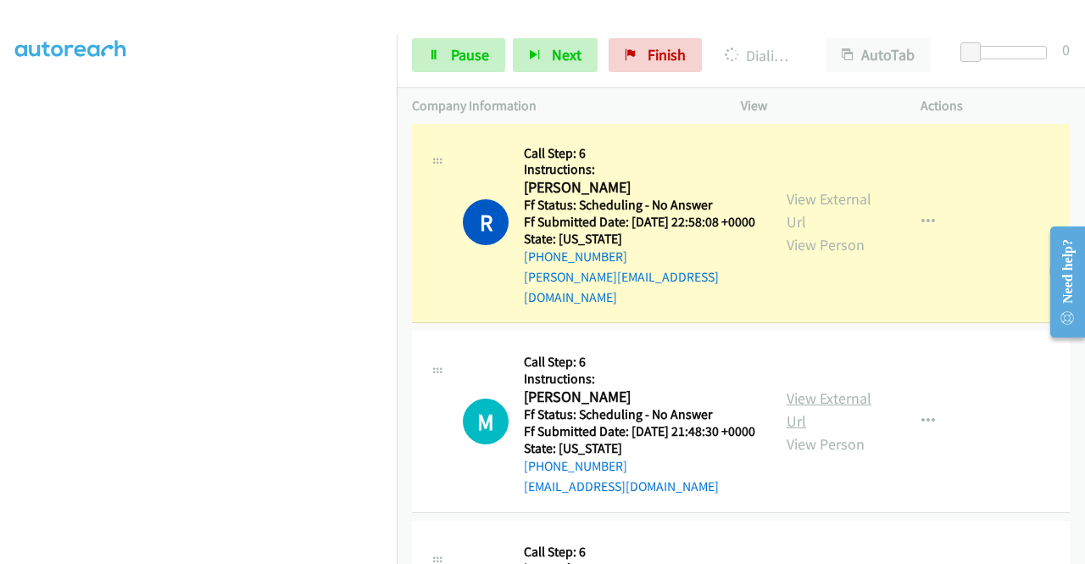
click at [831, 431] on link "View External Url" at bounding box center [829, 409] width 85 height 42
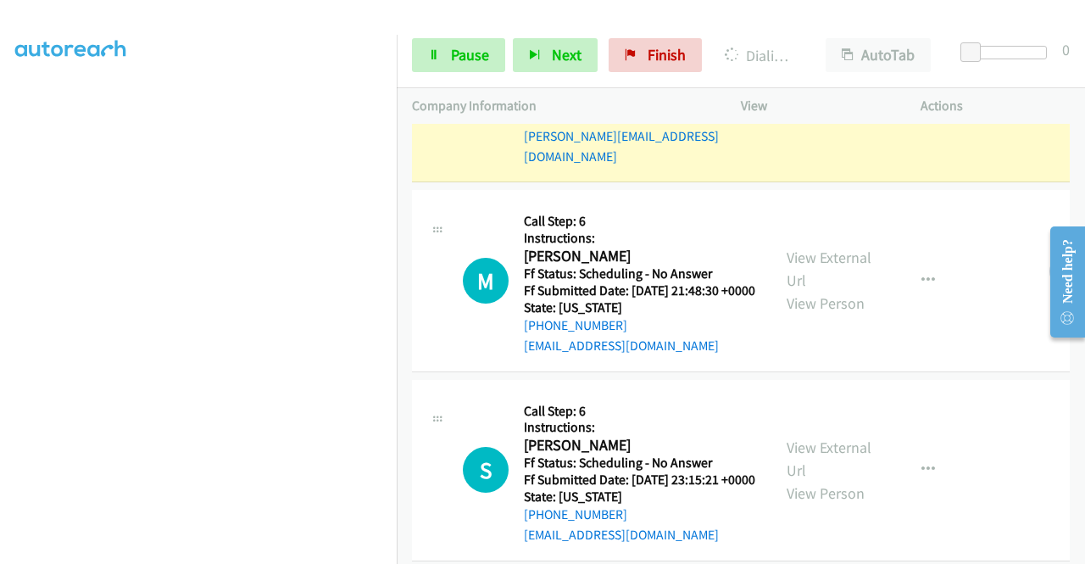
scroll to position [1821, 0]
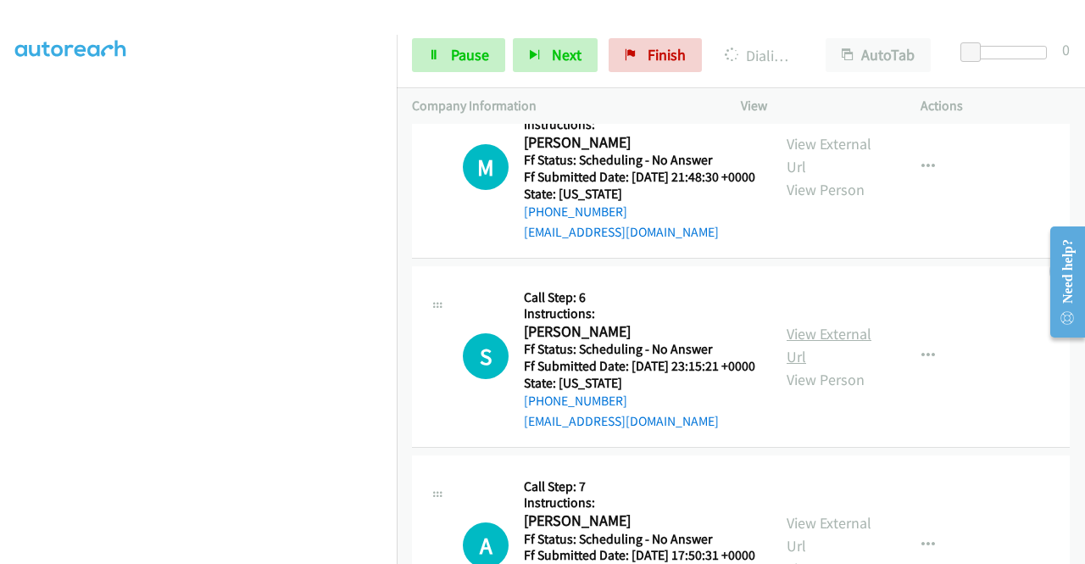
click at [827, 366] on link "View External Url" at bounding box center [829, 345] width 85 height 42
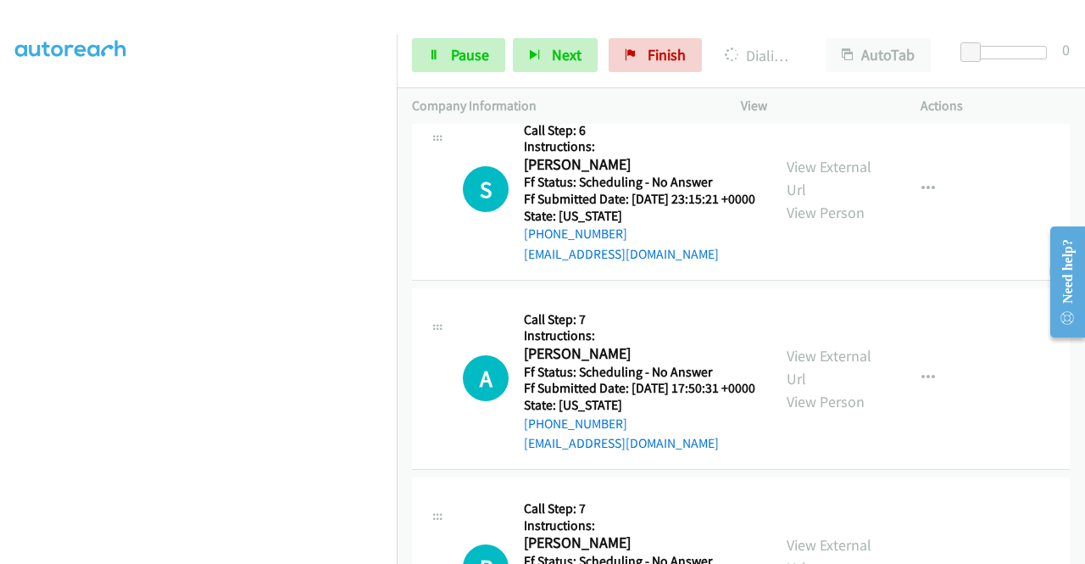
scroll to position [1990, 0]
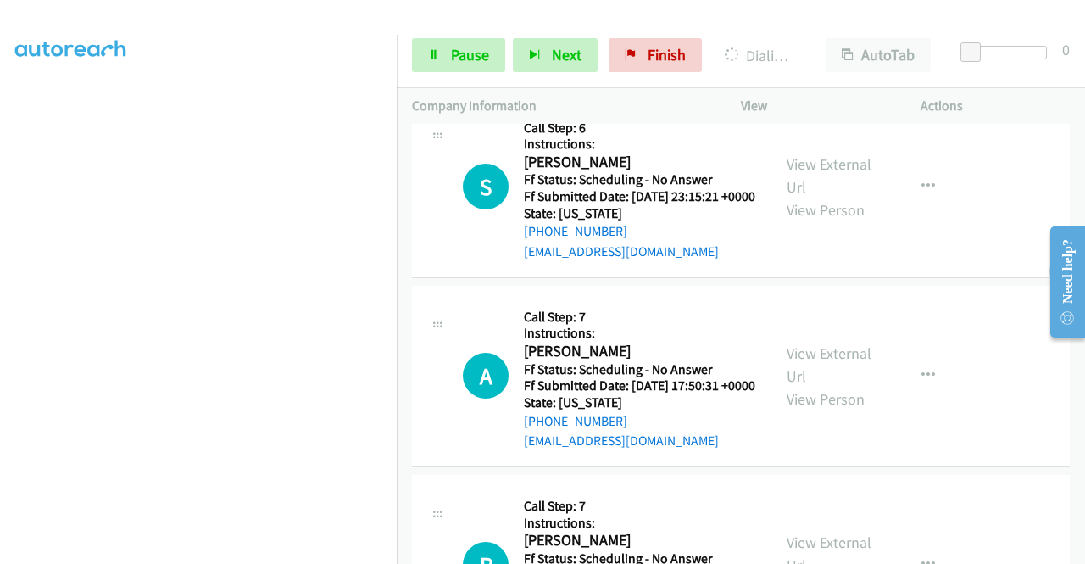
click at [822, 386] on link "View External Url" at bounding box center [829, 364] width 85 height 42
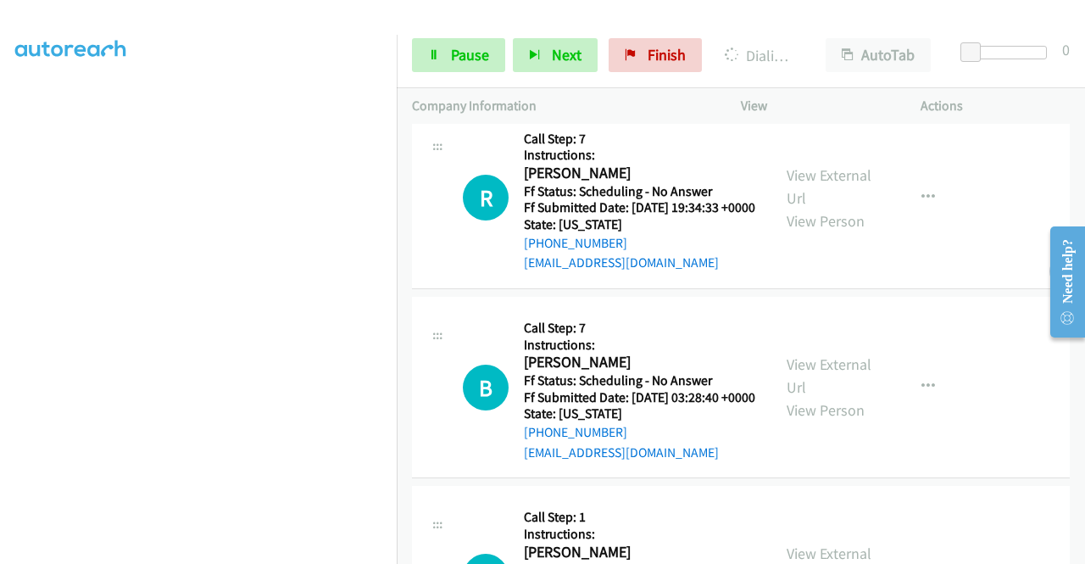
scroll to position [2535, 0]
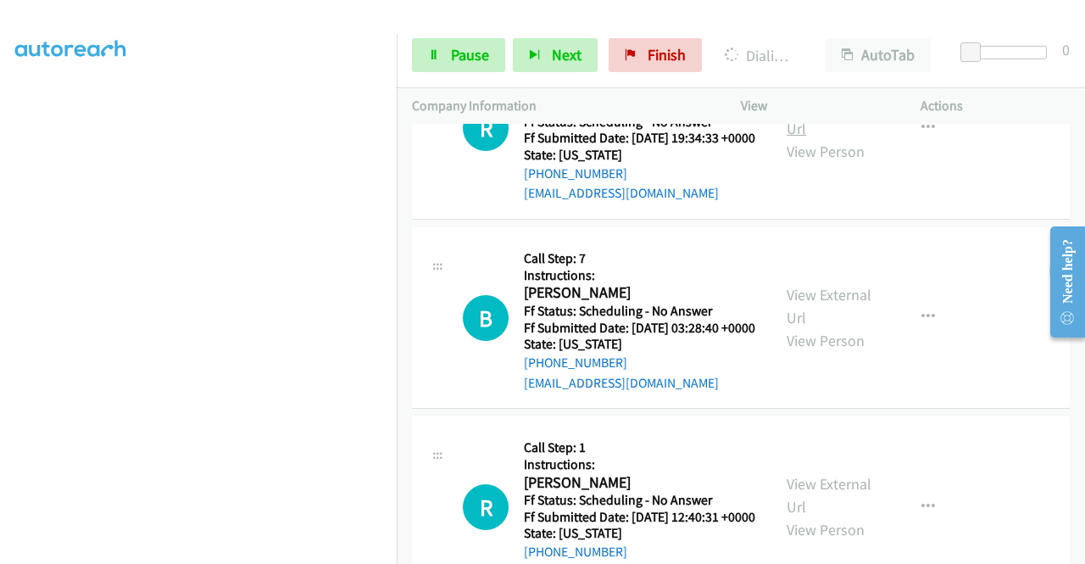
click at [838, 138] on link "View External Url" at bounding box center [829, 117] width 85 height 42
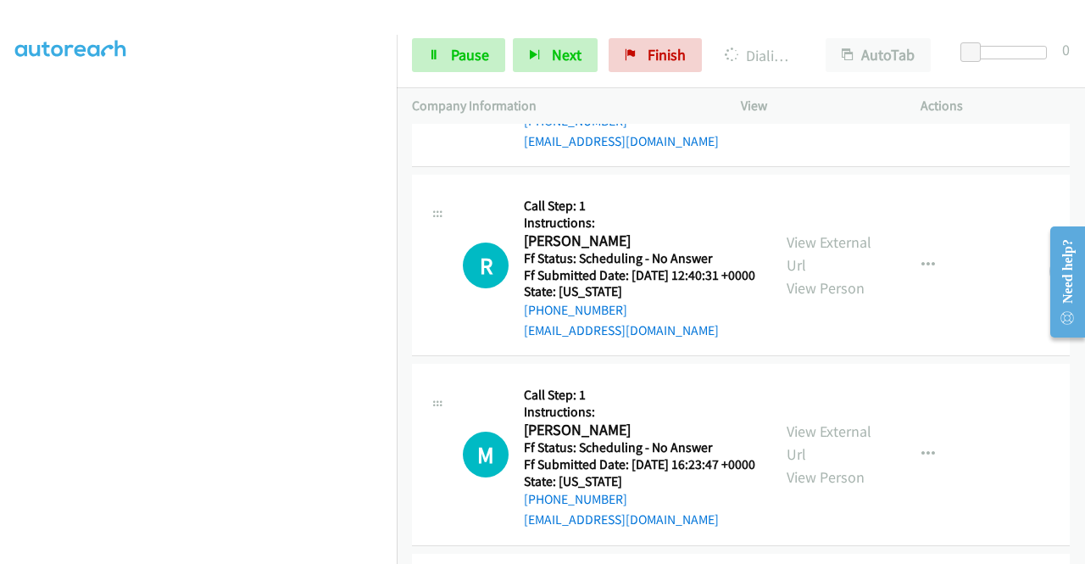
scroll to position [2790, 0]
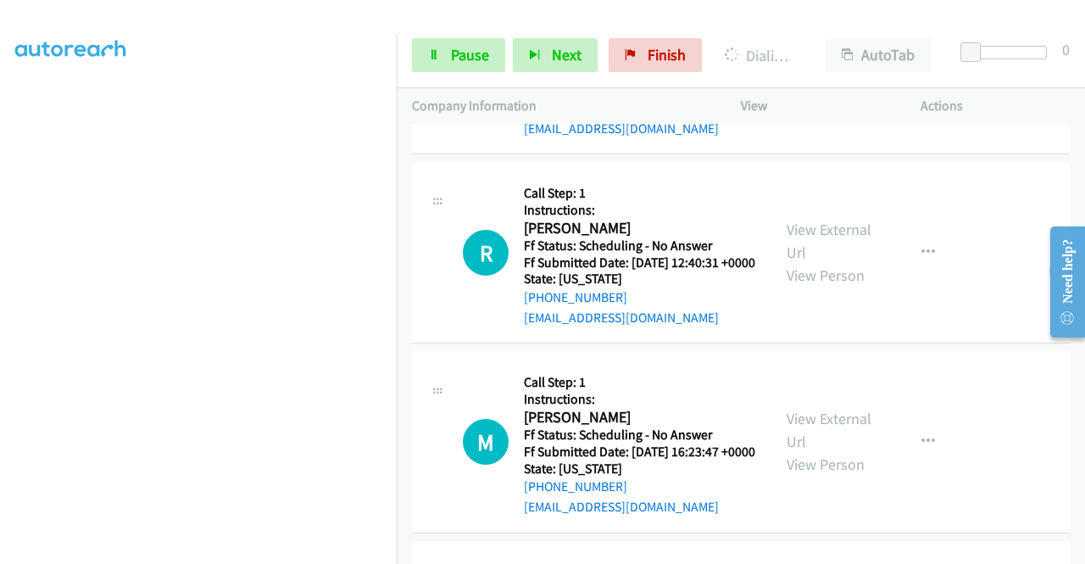
click at [823, 73] on link "View External Url" at bounding box center [829, 52] width 85 height 42
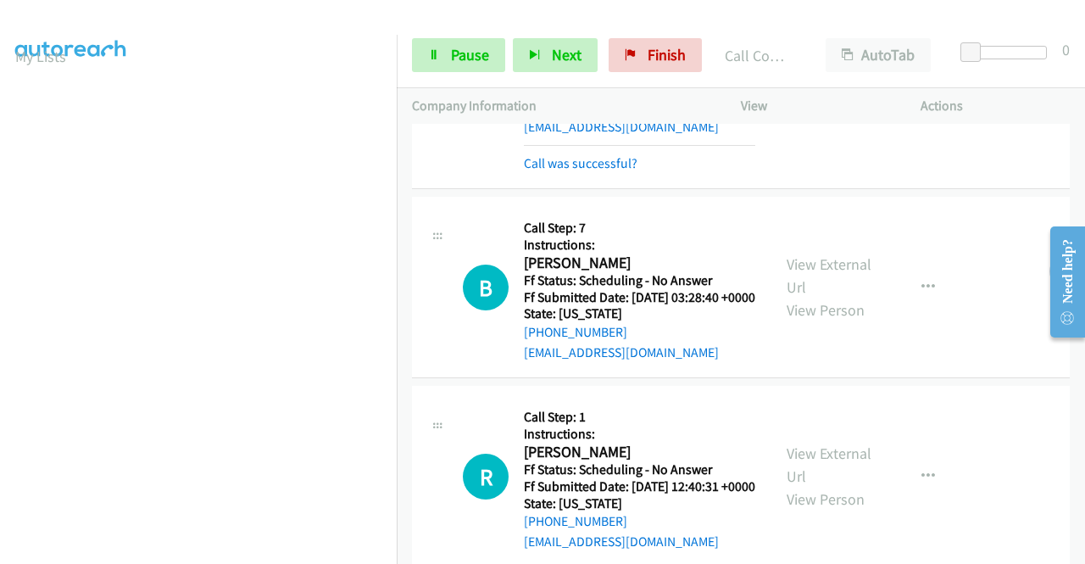
scroll to position [0, 0]
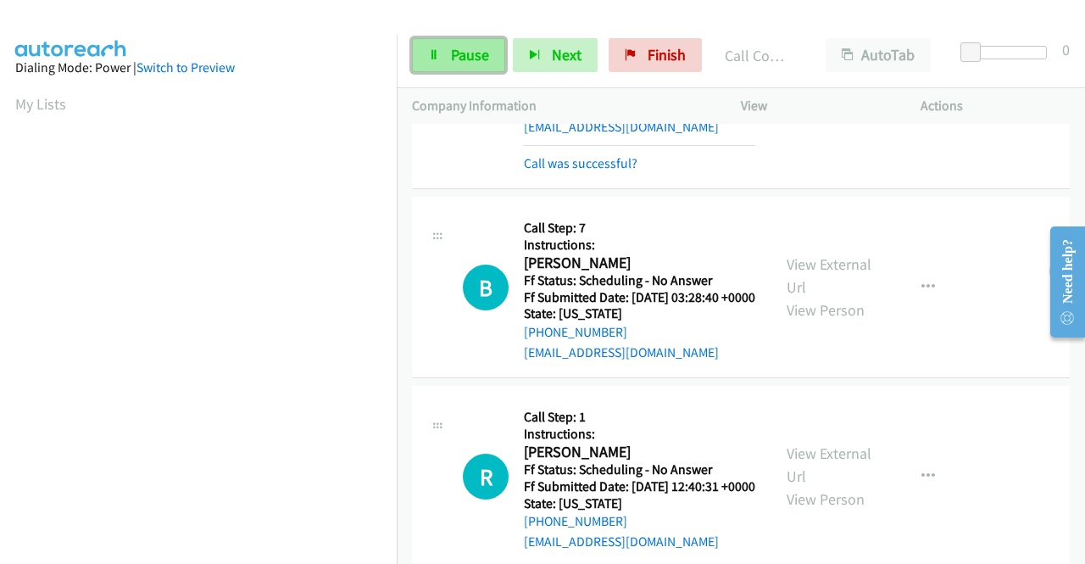
drag, startPoint x: 463, startPoint y: 50, endPoint x: 481, endPoint y: 56, distance: 19.6
click at [463, 51] on span "Pause" at bounding box center [470, 54] width 38 height 19
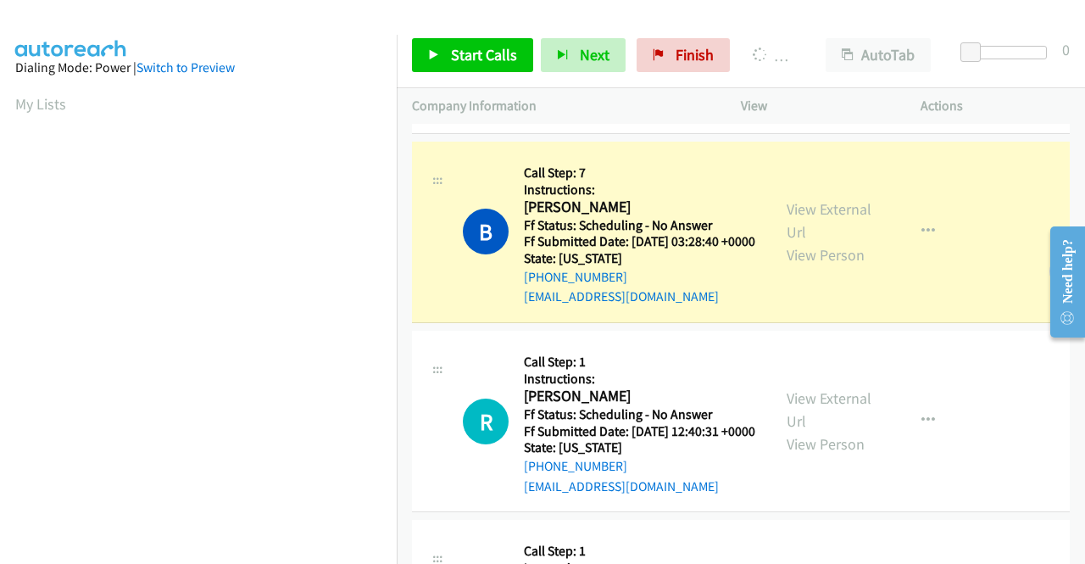
scroll to position [387, 0]
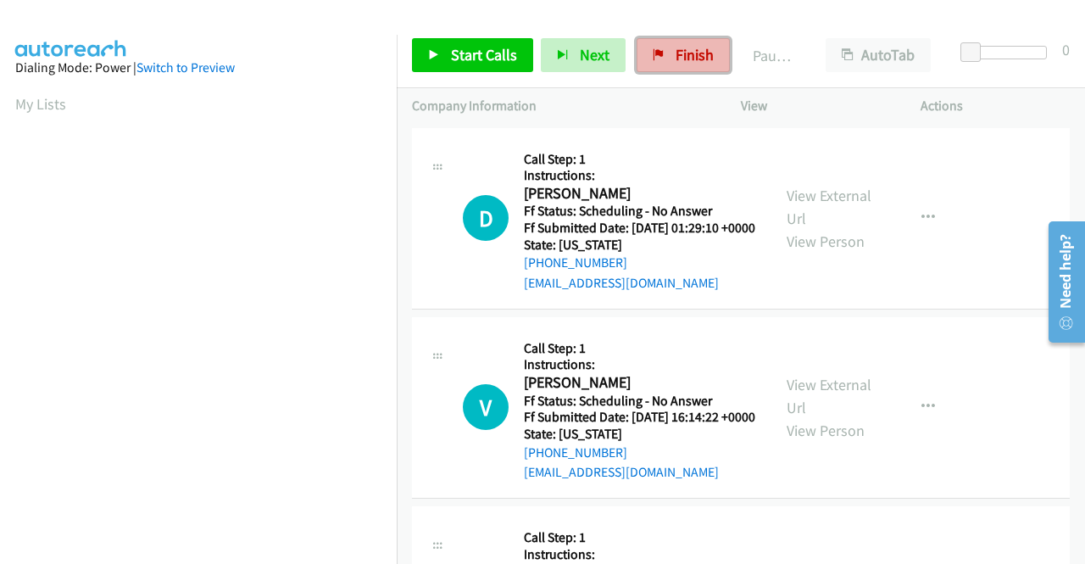
click at [661, 48] on link "Finish" at bounding box center [683, 55] width 93 height 34
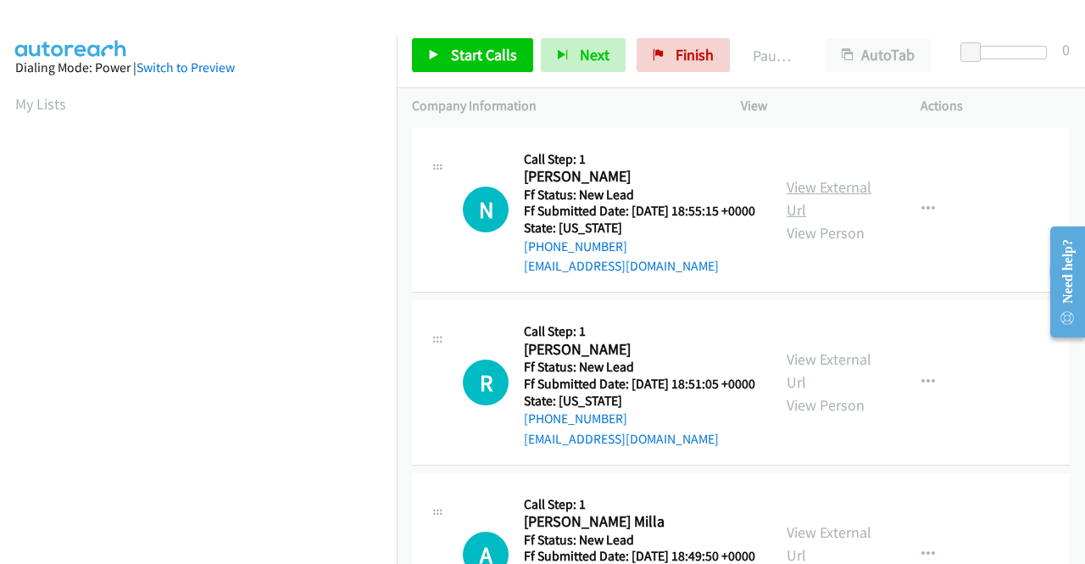
click at [825, 196] on link "View External Url" at bounding box center [829, 198] width 85 height 42
click at [843, 381] on link "View External Url" at bounding box center [829, 370] width 85 height 42
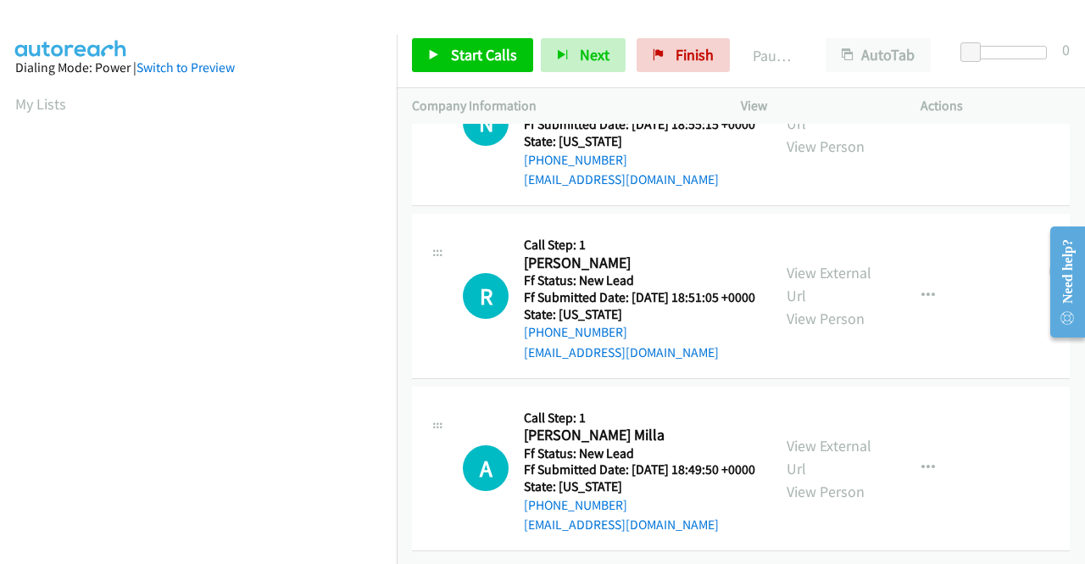
scroll to position [147, 0]
click at [826, 436] on link "View External Url" at bounding box center [829, 457] width 85 height 42
click at [480, 51] on span "Start Calls" at bounding box center [484, 54] width 66 height 19
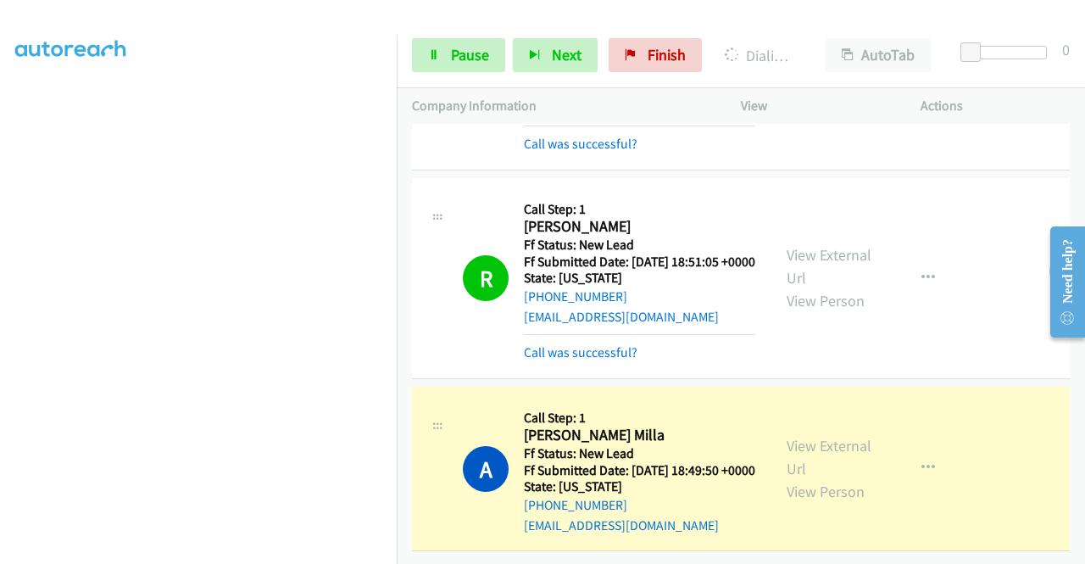
scroll to position [0, 0]
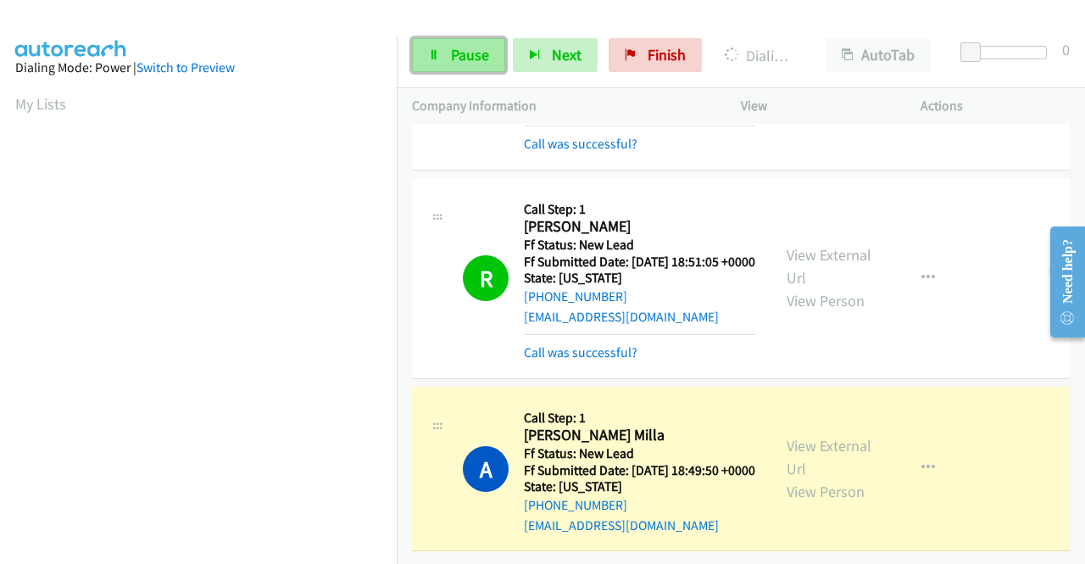
click at [462, 48] on span "Pause" at bounding box center [470, 54] width 38 height 19
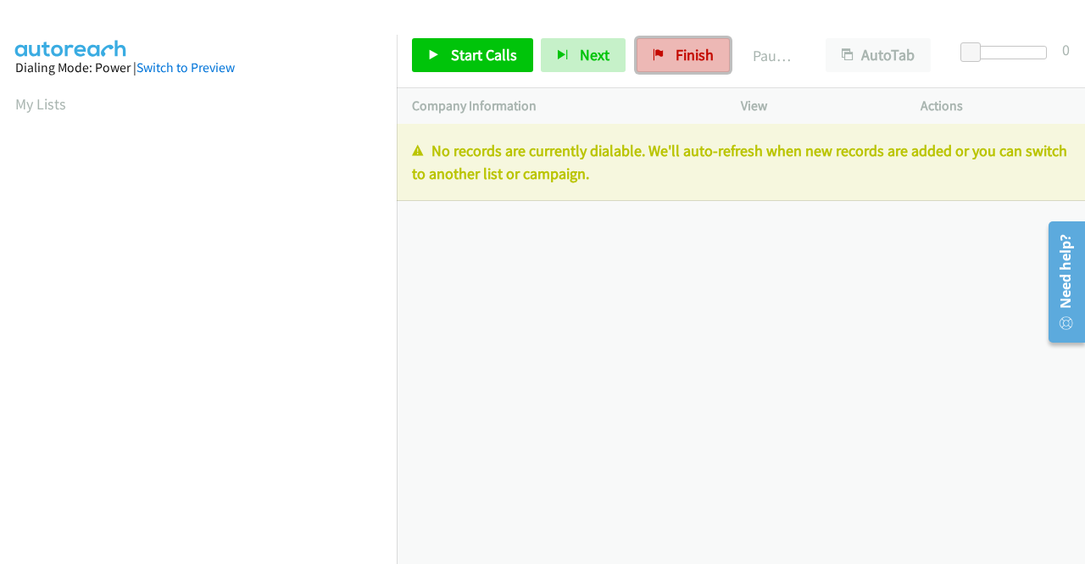
click at [676, 51] on span "Finish" at bounding box center [695, 54] width 38 height 19
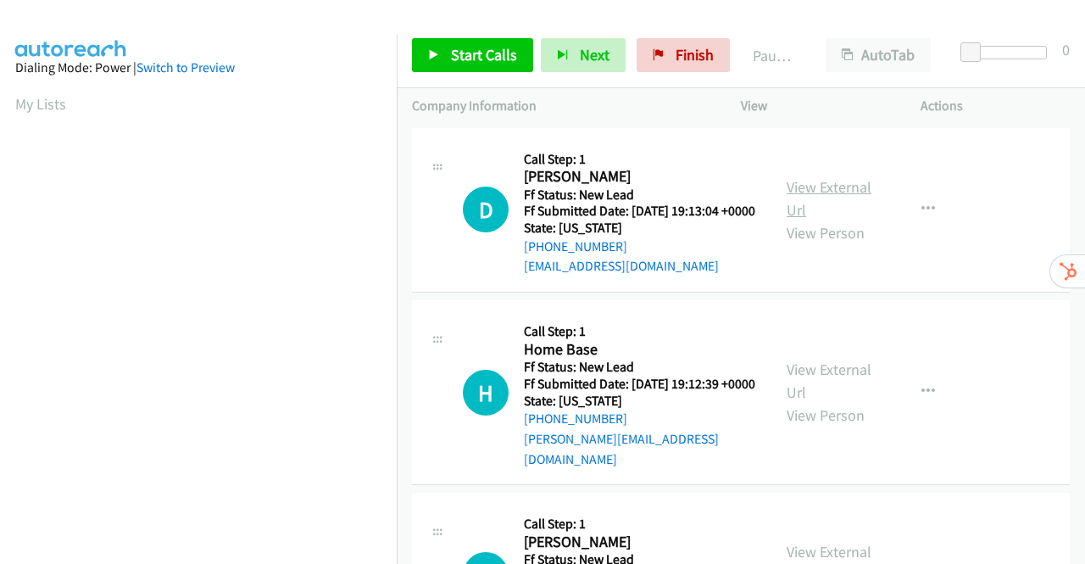
click at [836, 192] on link "View External Url" at bounding box center [829, 198] width 85 height 42
click at [832, 387] on link "View External Url" at bounding box center [829, 380] width 85 height 42
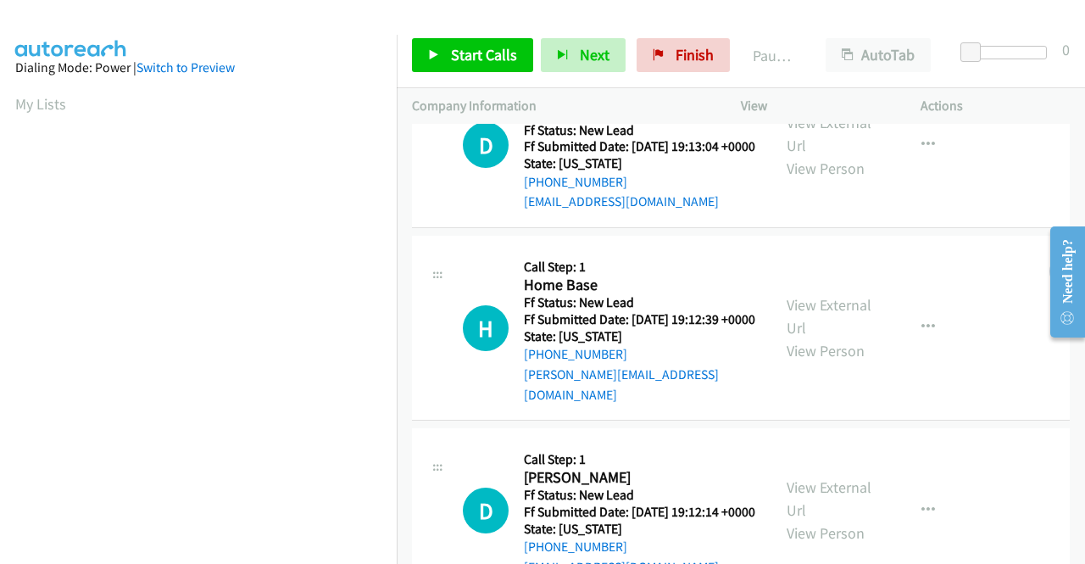
scroll to position [254, 0]
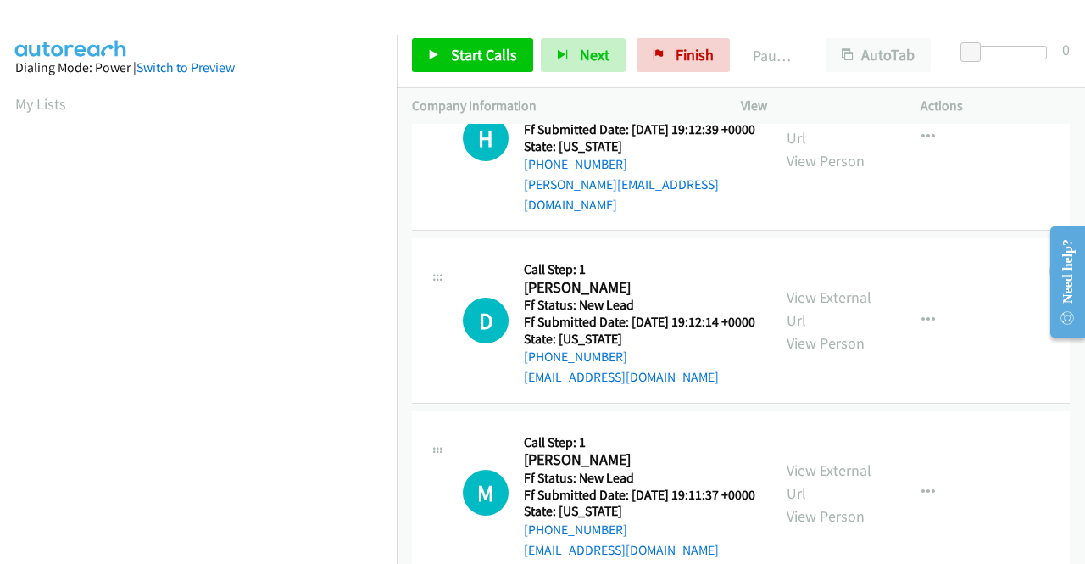
click at [817, 313] on link "View External Url" at bounding box center [829, 308] width 85 height 42
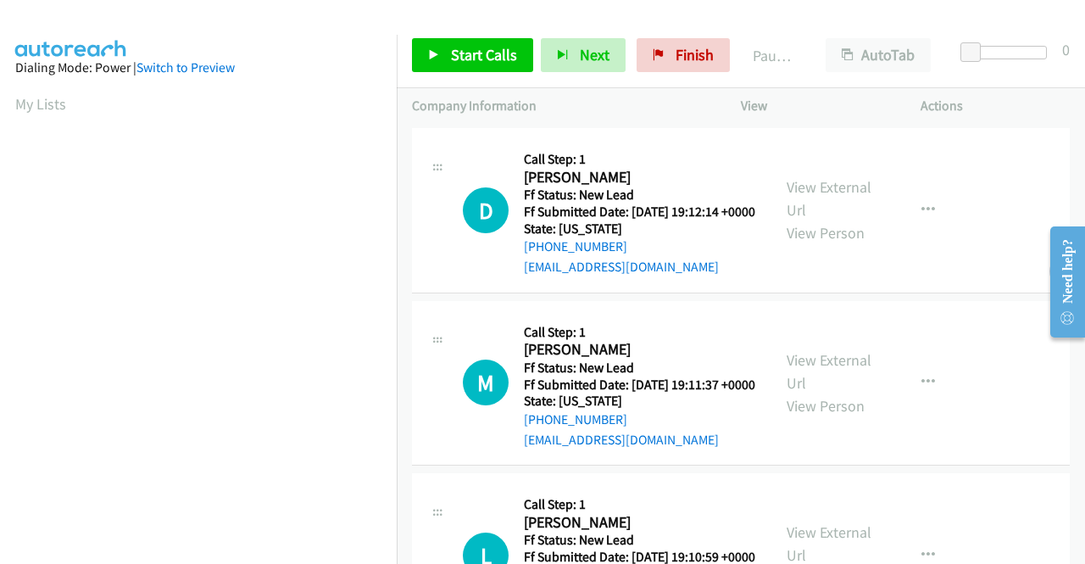
scroll to position [424, 0]
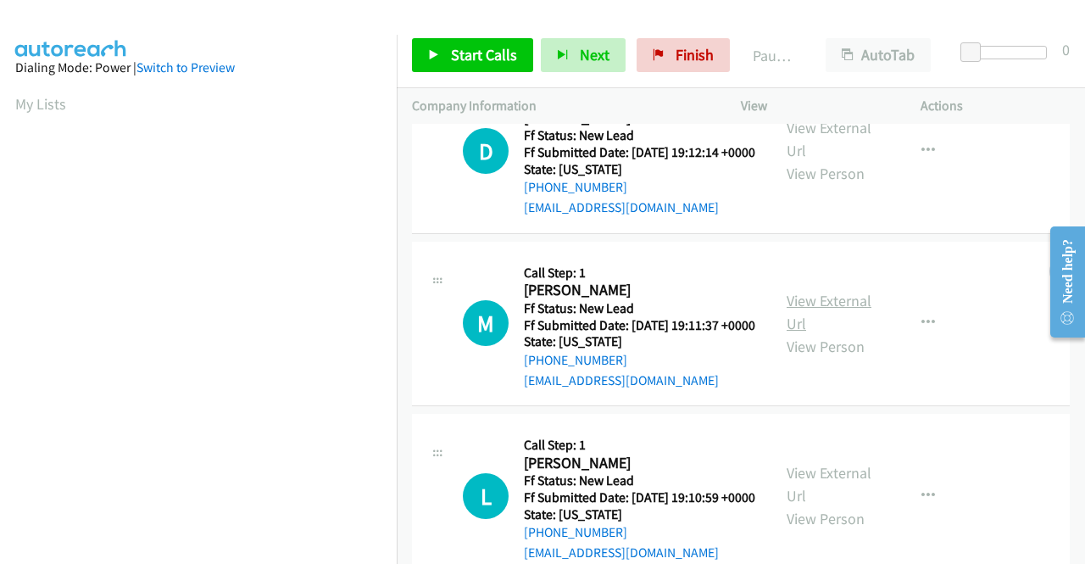
click at [811, 333] on link "View External Url" at bounding box center [829, 312] width 85 height 42
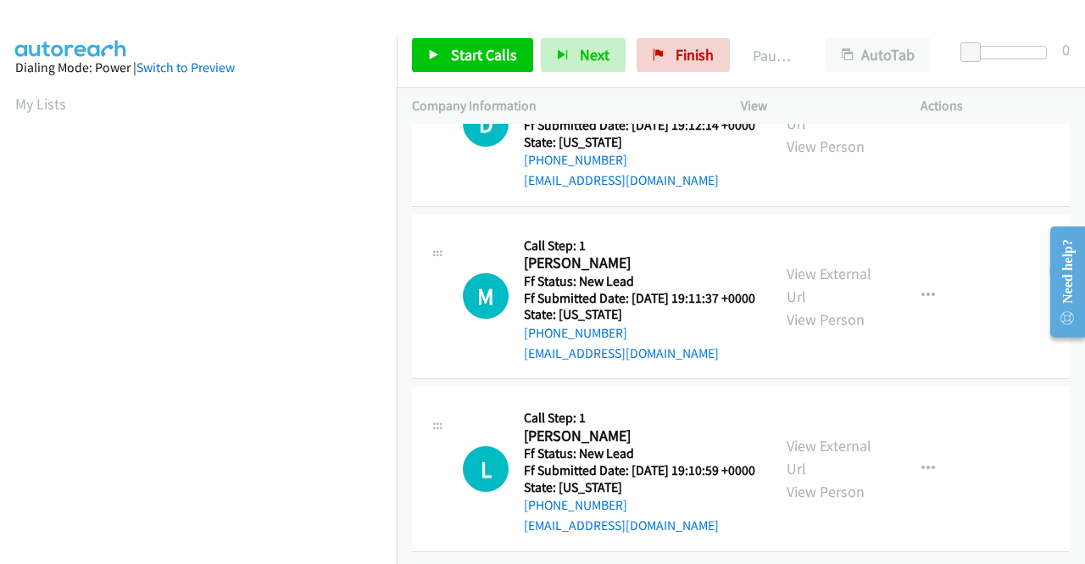
scroll to position [526, 0]
click at [839, 436] on link "View External Url" at bounding box center [829, 457] width 85 height 42
click at [476, 52] on span "Start Calls" at bounding box center [484, 54] width 66 height 19
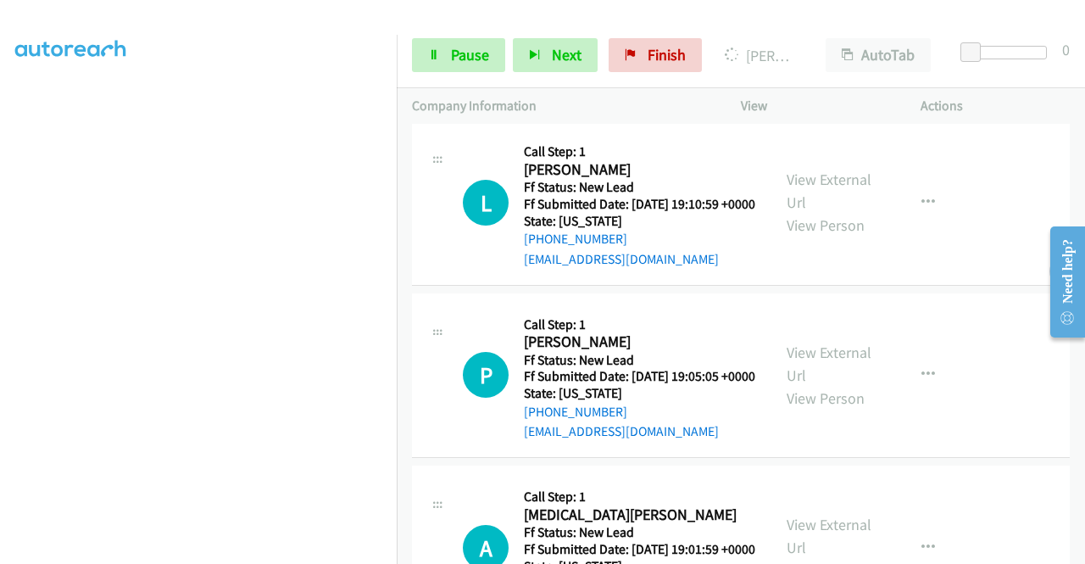
scroll to position [851, 0]
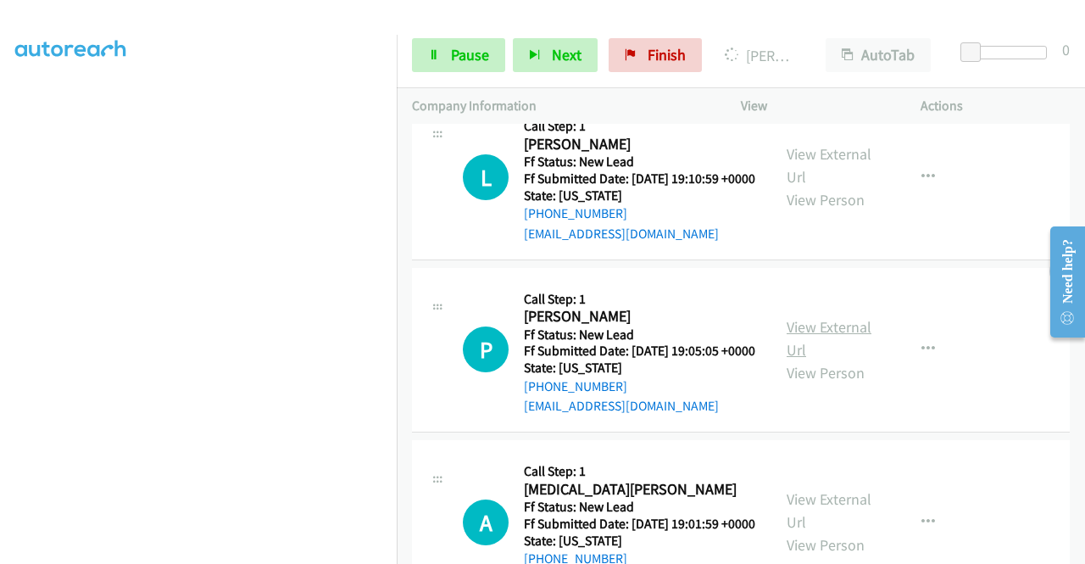
click at [805, 359] on link "View External Url" at bounding box center [829, 338] width 85 height 42
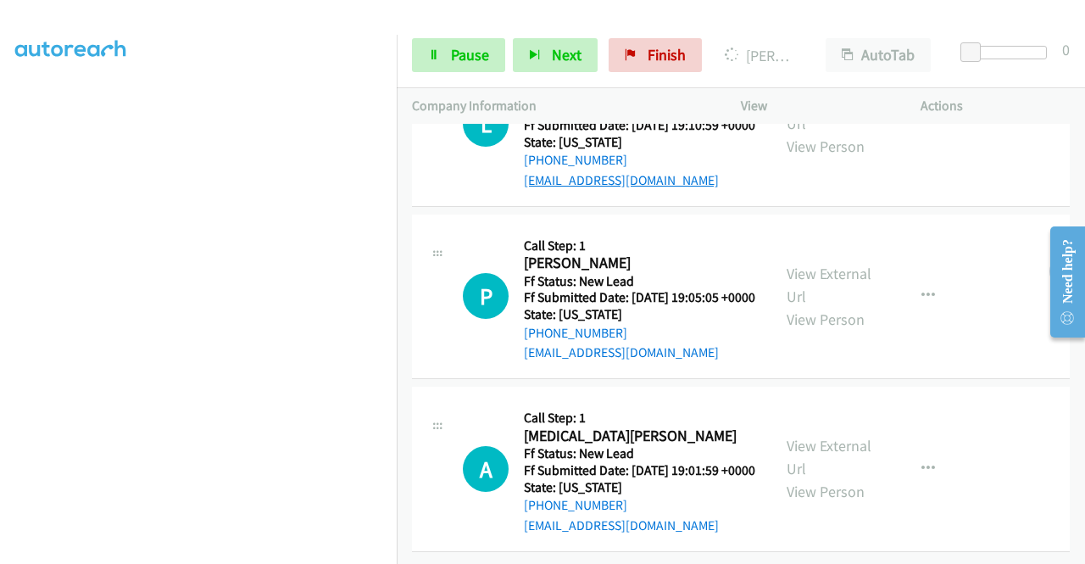
scroll to position [1010, 0]
click at [804, 436] on link "View External Url" at bounding box center [829, 457] width 85 height 42
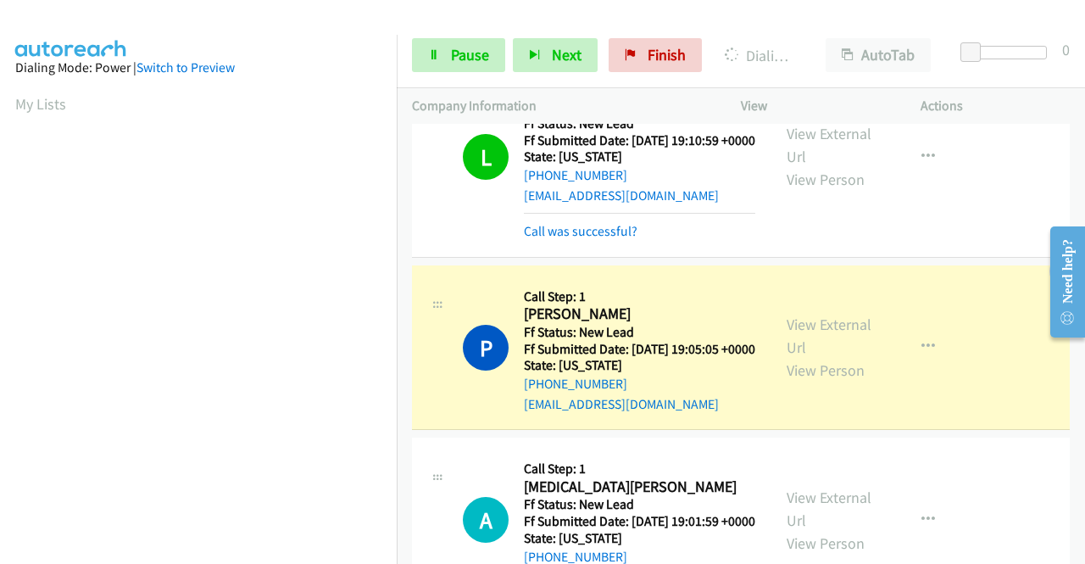
scroll to position [387, 0]
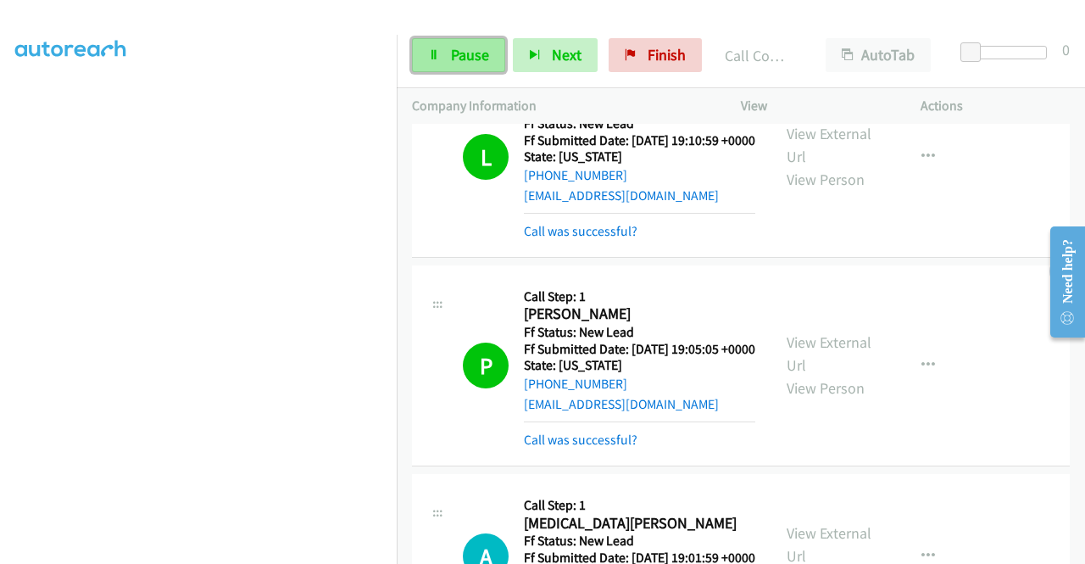
click at [451, 53] on span "Pause" at bounding box center [470, 54] width 38 height 19
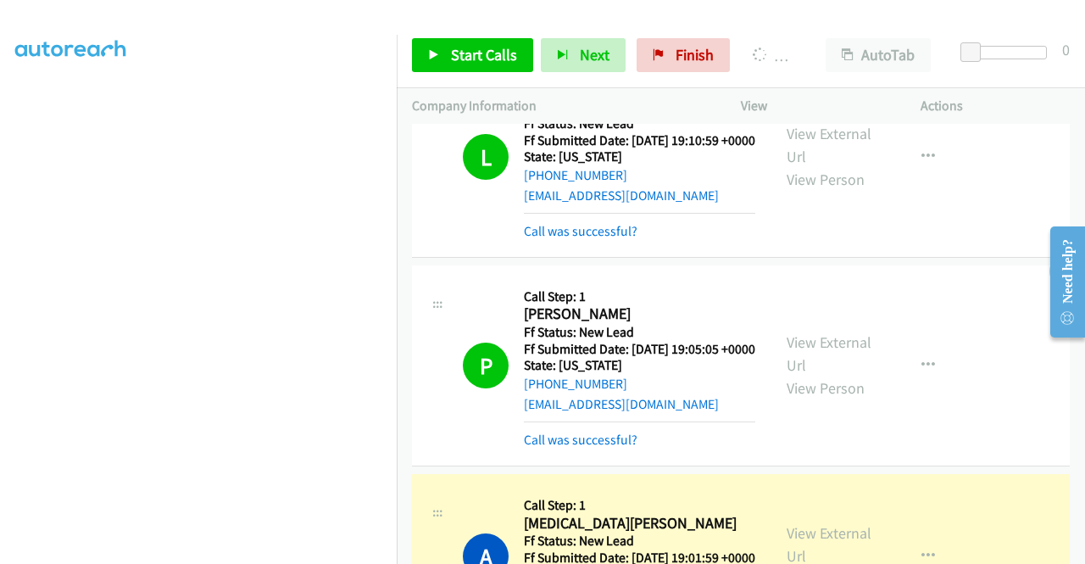
scroll to position [1119, 0]
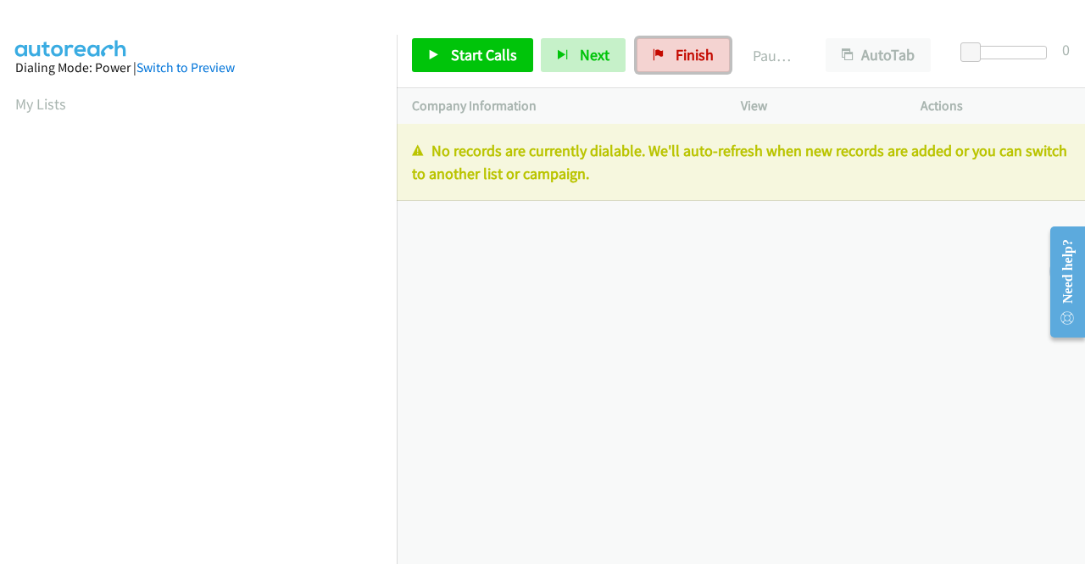
drag, startPoint x: 685, startPoint y: 58, endPoint x: 580, endPoint y: 89, distance: 109.4
click at [685, 58] on span "Finish" at bounding box center [695, 54] width 38 height 19
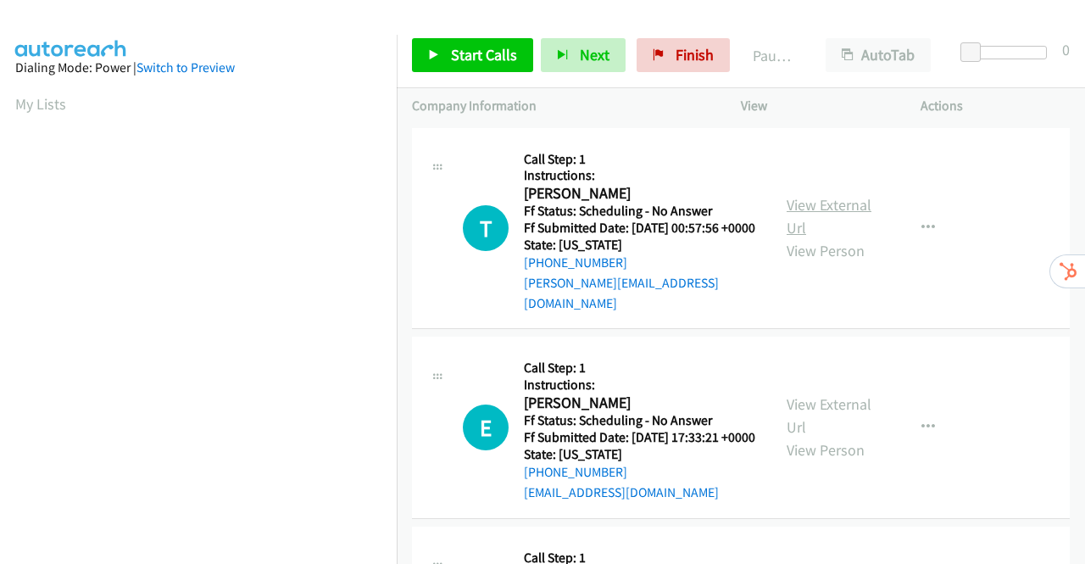
click at [826, 206] on link "View External Url" at bounding box center [829, 216] width 85 height 42
click at [843, 410] on link "View External Url" at bounding box center [829, 415] width 85 height 42
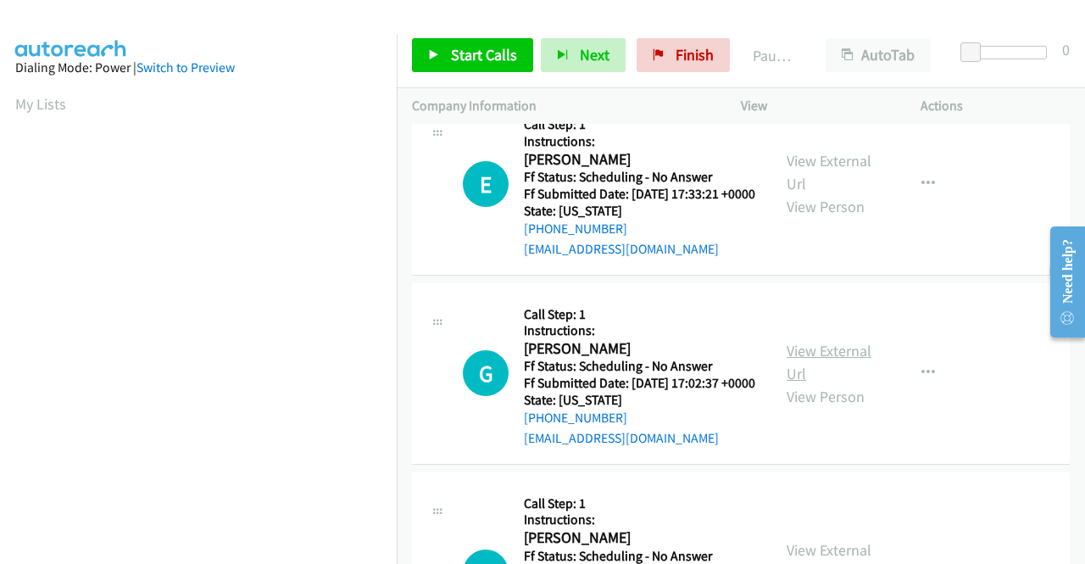
scroll to position [254, 0]
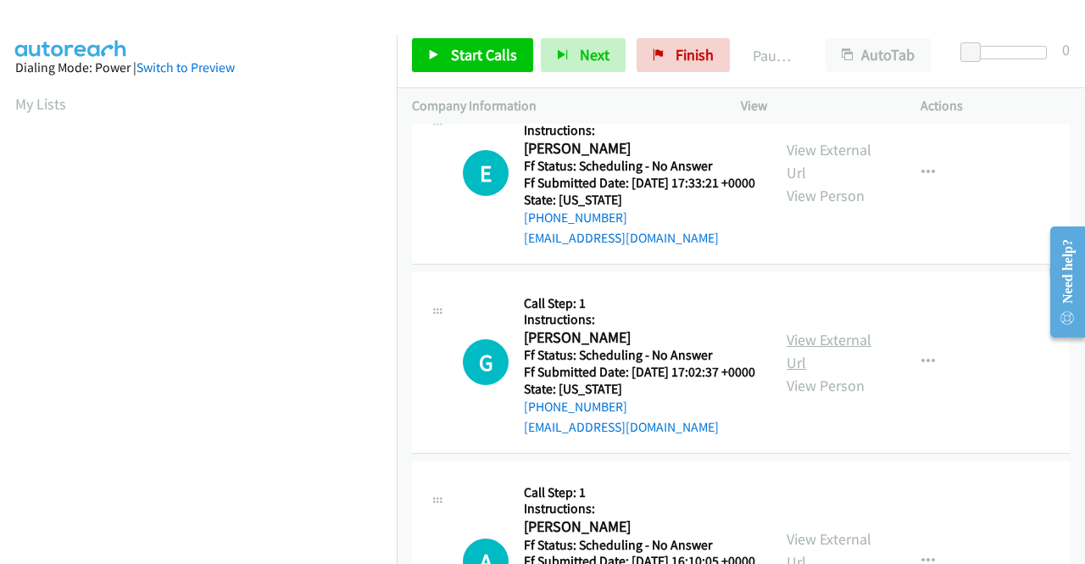
click at [800, 359] on link "View External Url" at bounding box center [829, 351] width 85 height 42
click at [475, 53] on span "Start Calls" at bounding box center [484, 54] width 66 height 19
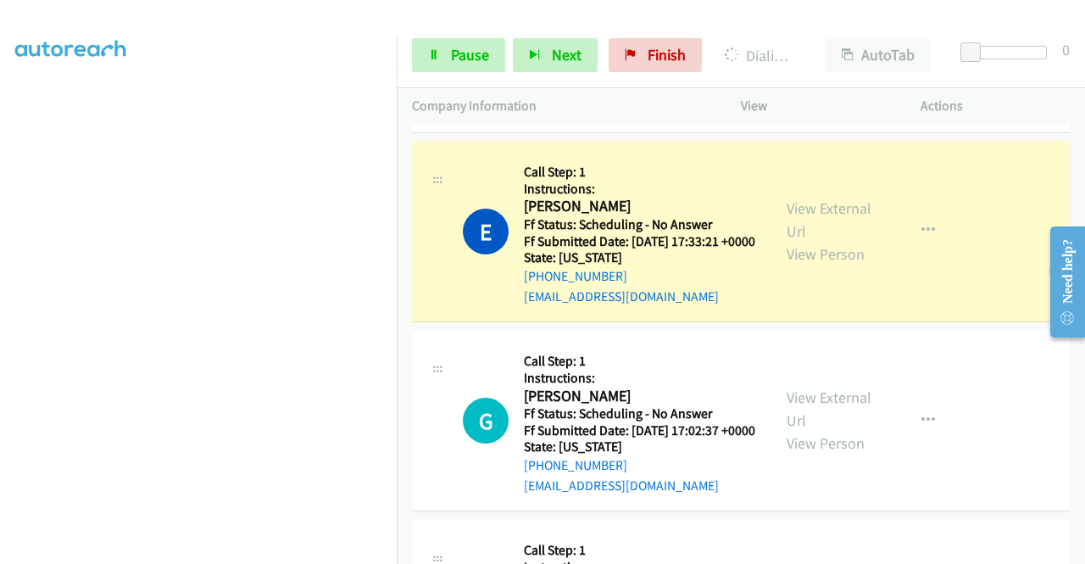
scroll to position [205, 0]
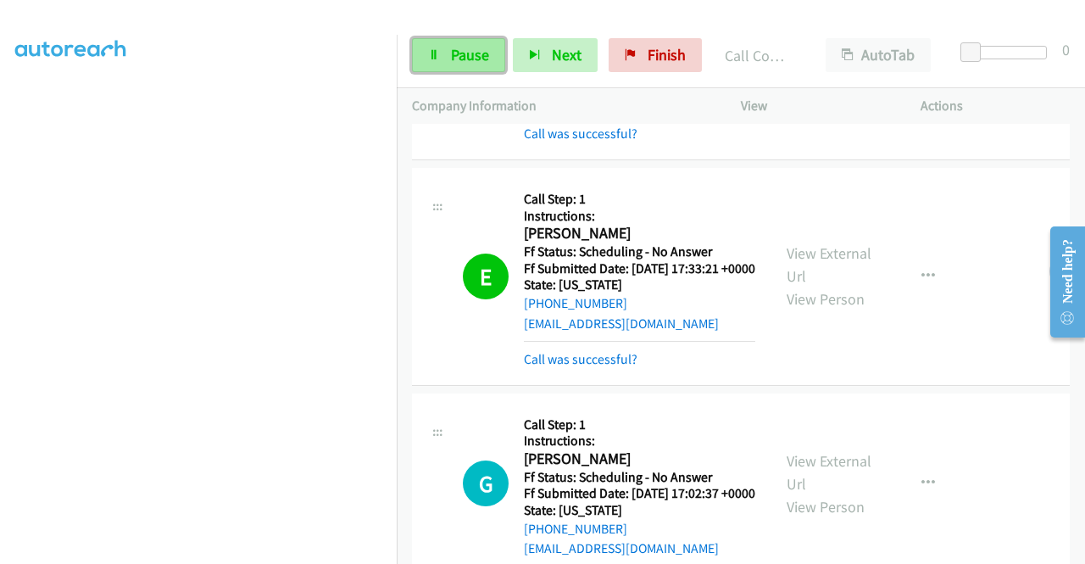
click at [459, 52] on span "Pause" at bounding box center [470, 54] width 38 height 19
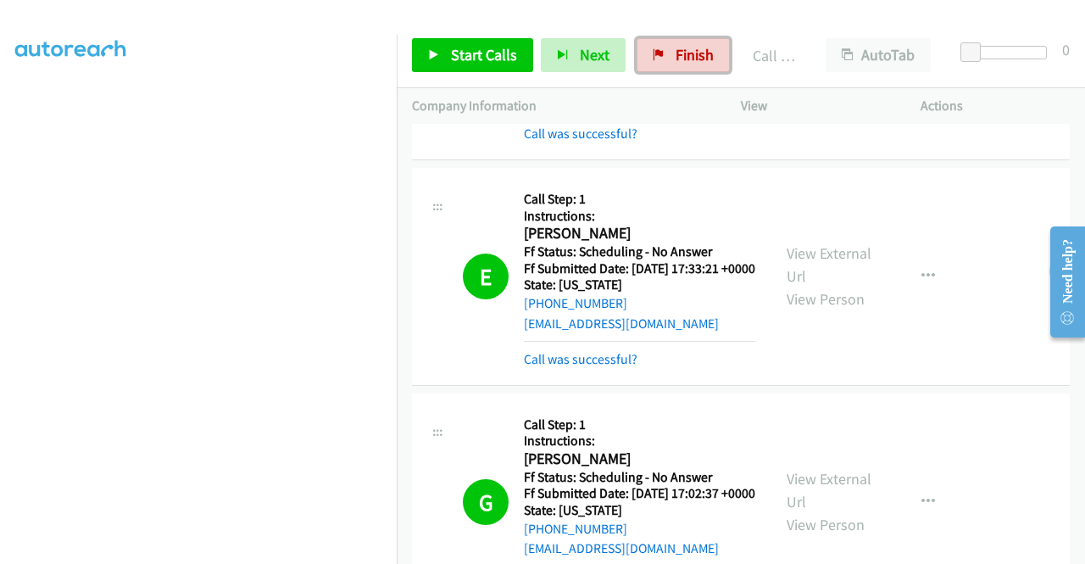
drag, startPoint x: 687, startPoint y: 47, endPoint x: 605, endPoint y: 91, distance: 92.5
click at [687, 47] on span "Finish" at bounding box center [695, 54] width 38 height 19
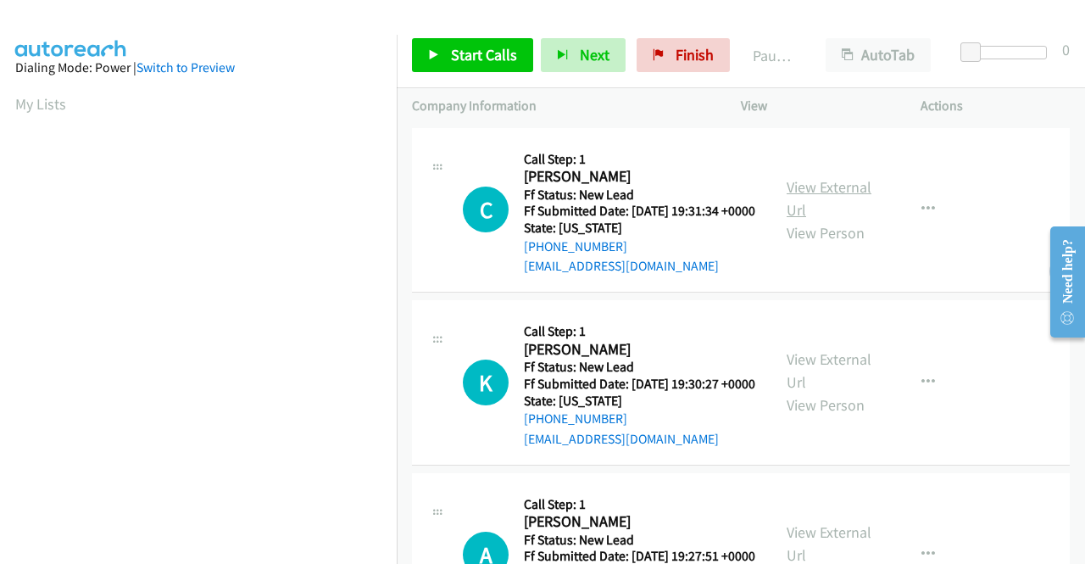
click at [829, 196] on link "View External Url" at bounding box center [829, 198] width 85 height 42
click at [848, 387] on link "View External Url" at bounding box center [829, 370] width 85 height 42
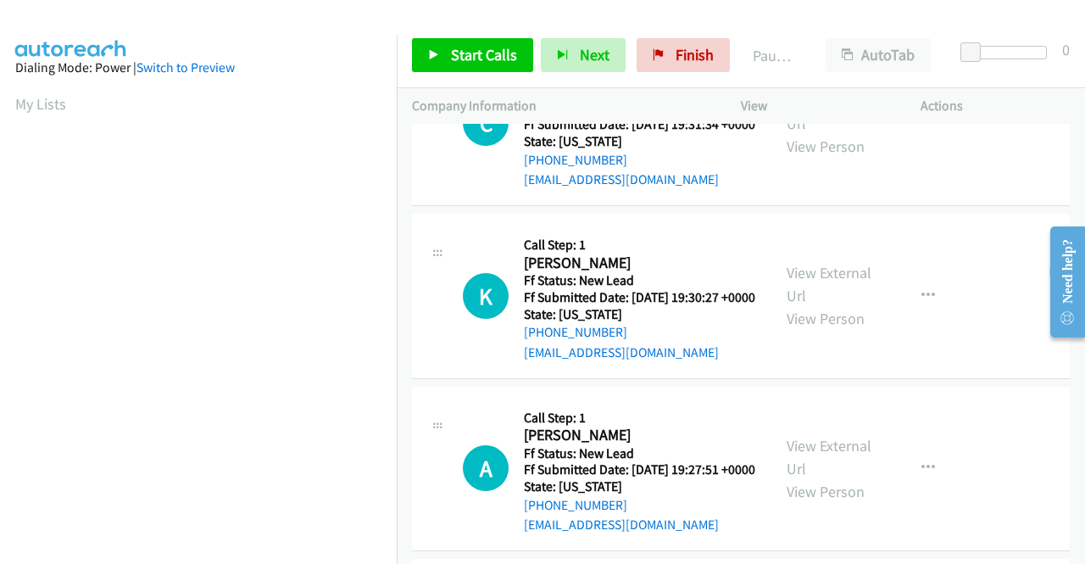
scroll to position [170, 0]
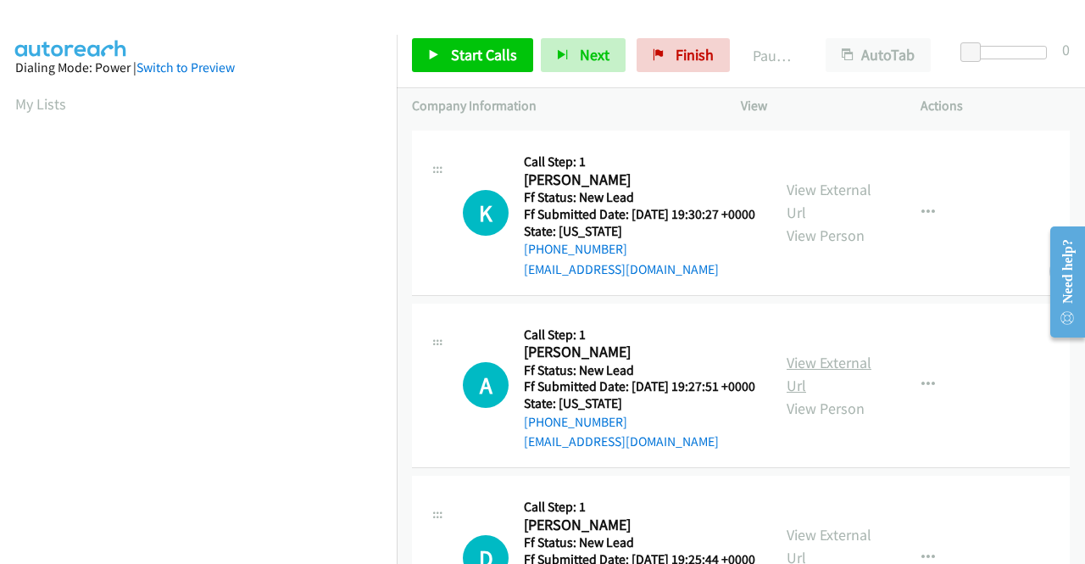
click at [804, 395] on link "View External Url" at bounding box center [829, 374] width 85 height 42
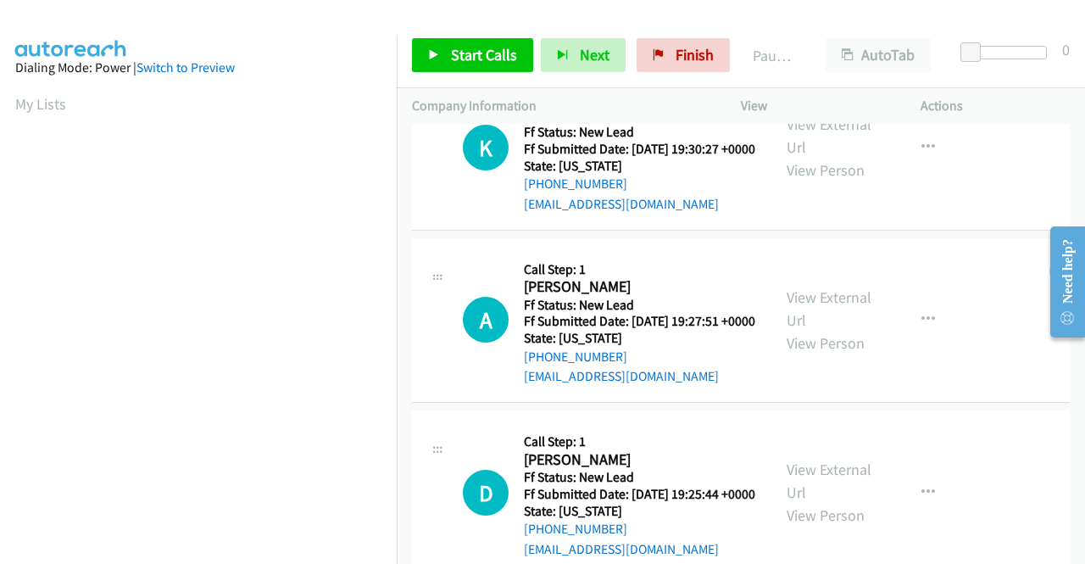
scroll to position [424, 0]
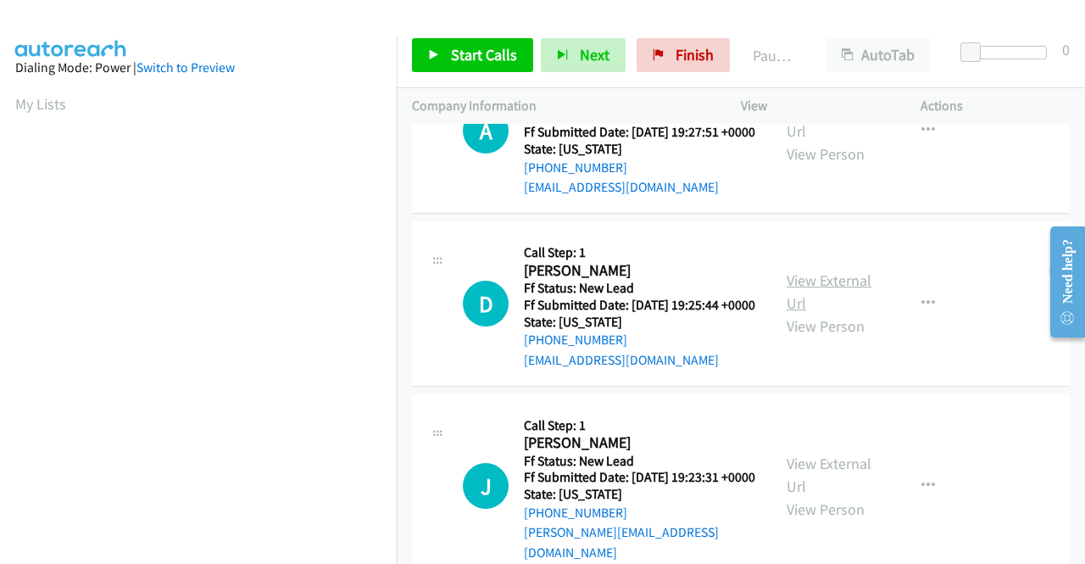
click at [825, 313] on link "View External Url" at bounding box center [829, 291] width 85 height 42
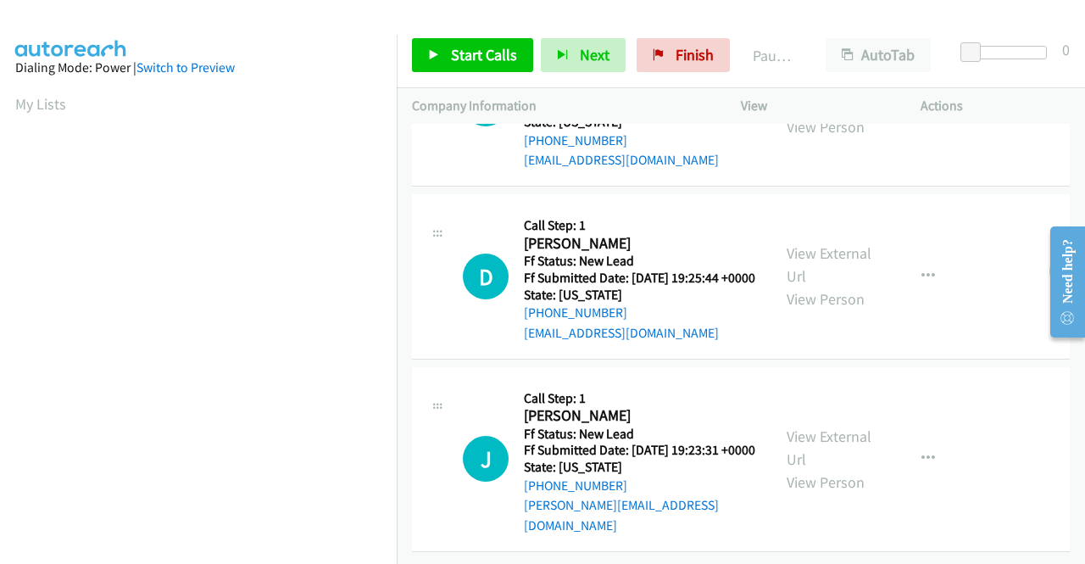
scroll to position [526, 0]
click at [817, 429] on link "View External Url" at bounding box center [829, 447] width 85 height 42
click at [430, 50] on icon at bounding box center [434, 56] width 12 height 12
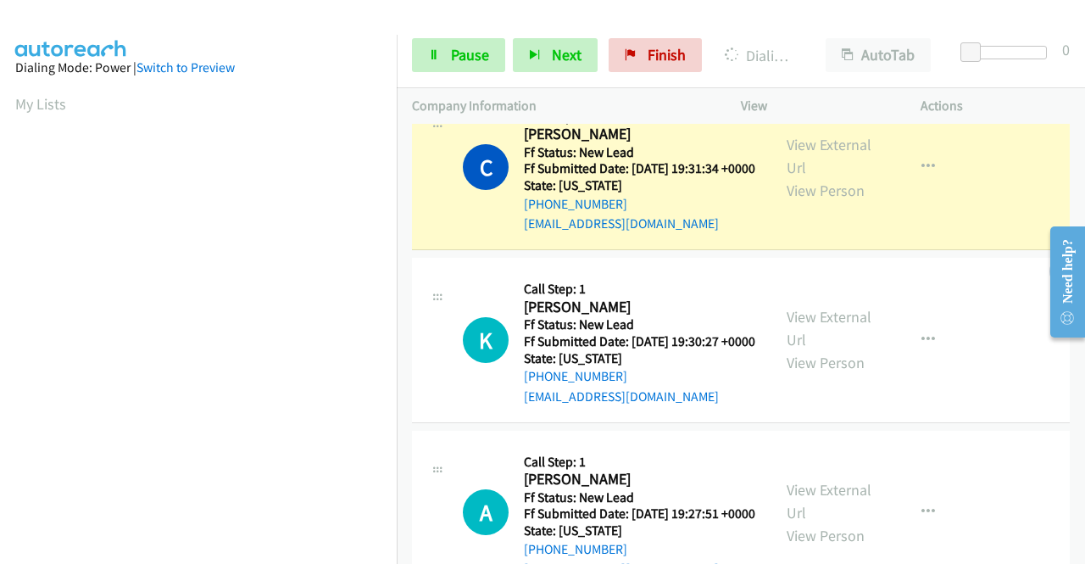
scroll to position [0, 0]
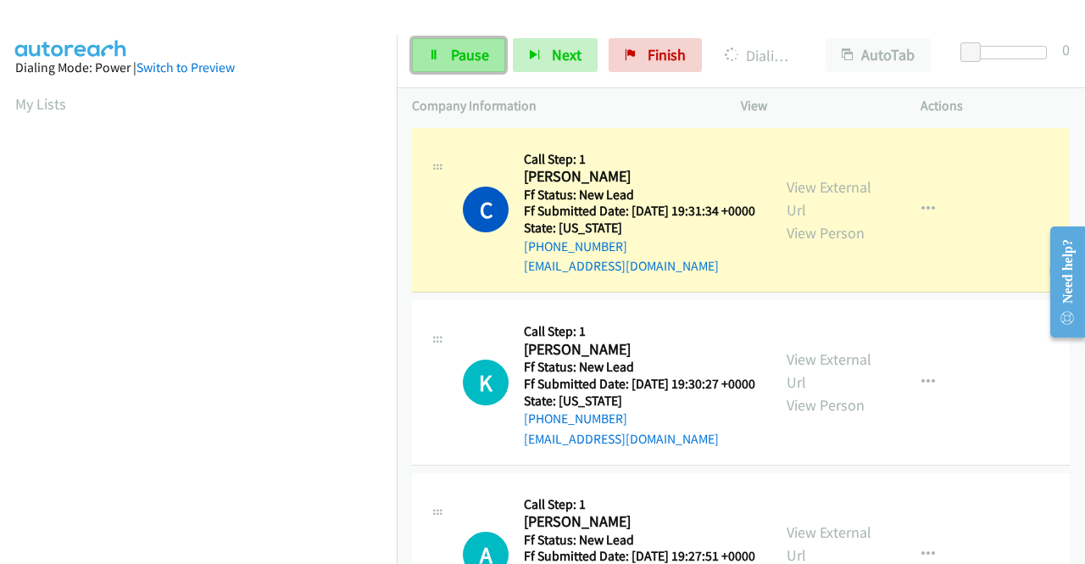
click at [442, 57] on link "Pause" at bounding box center [458, 55] width 93 height 34
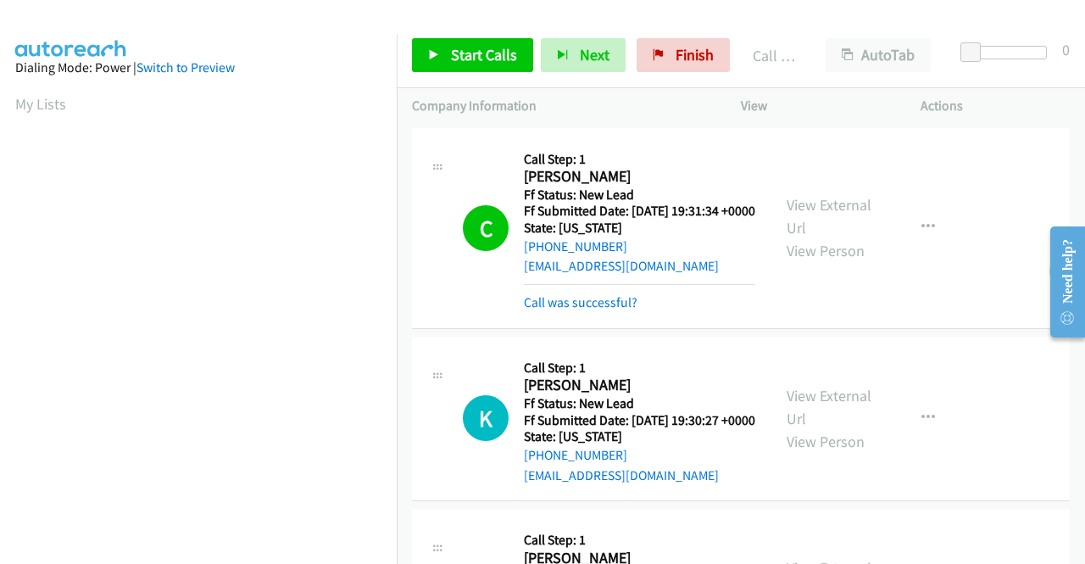
scroll to position [387, 0]
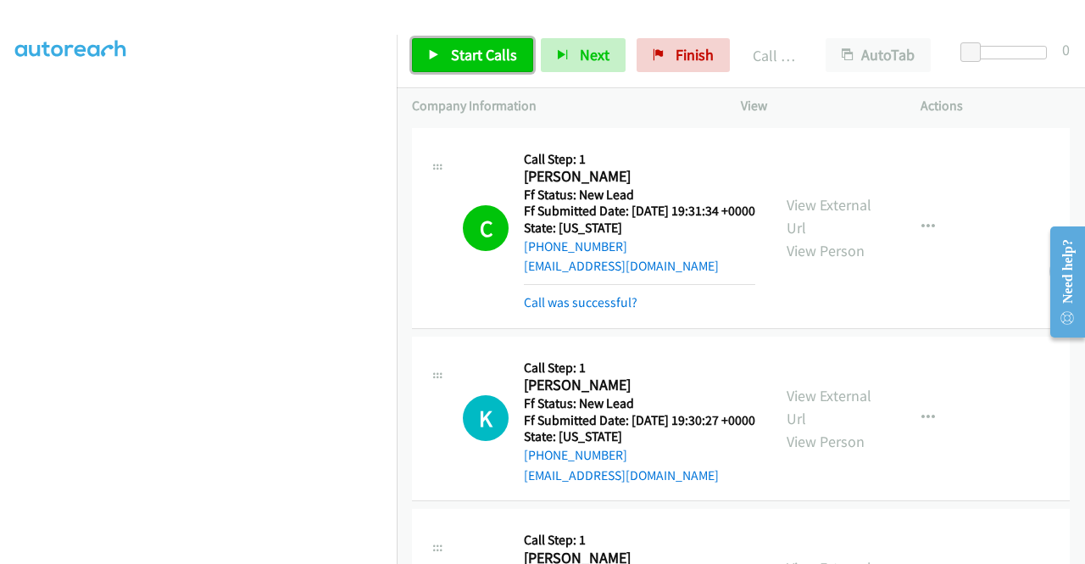
click at [459, 47] on span "Start Calls" at bounding box center [484, 54] width 66 height 19
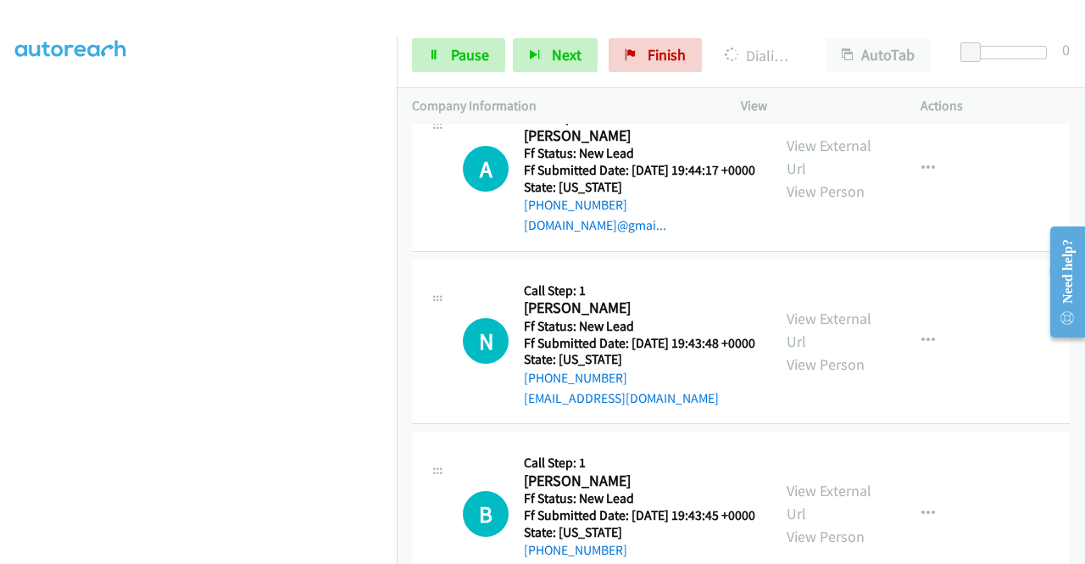
scroll to position [1070, 0]
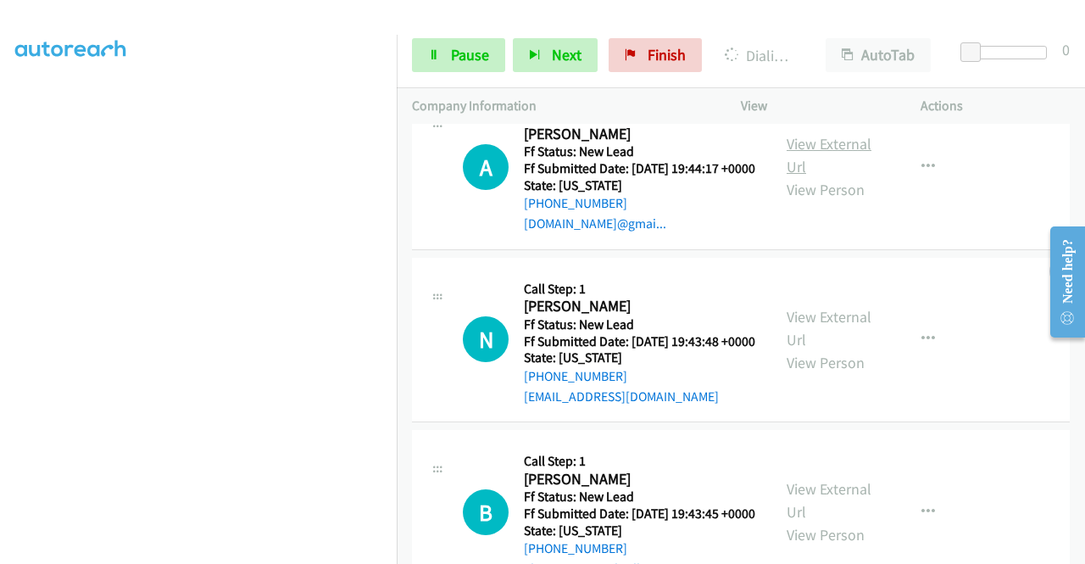
click at [824, 176] on link "View External Url" at bounding box center [829, 155] width 85 height 42
click at [828, 349] on link "View External Url" at bounding box center [829, 328] width 85 height 42
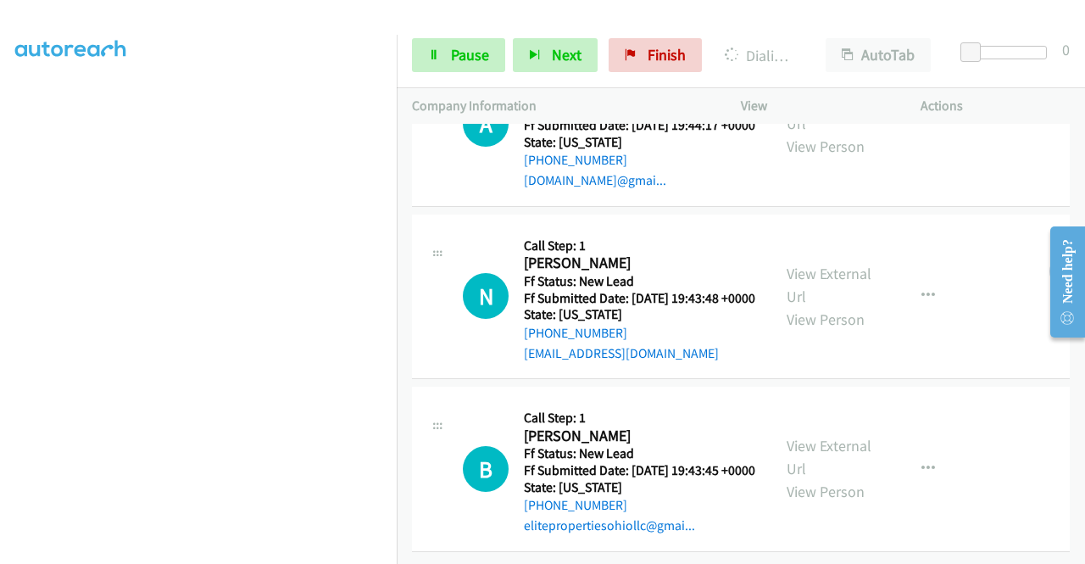
scroll to position [1236, 0]
click at [807, 436] on link "View External Url" at bounding box center [829, 457] width 85 height 42
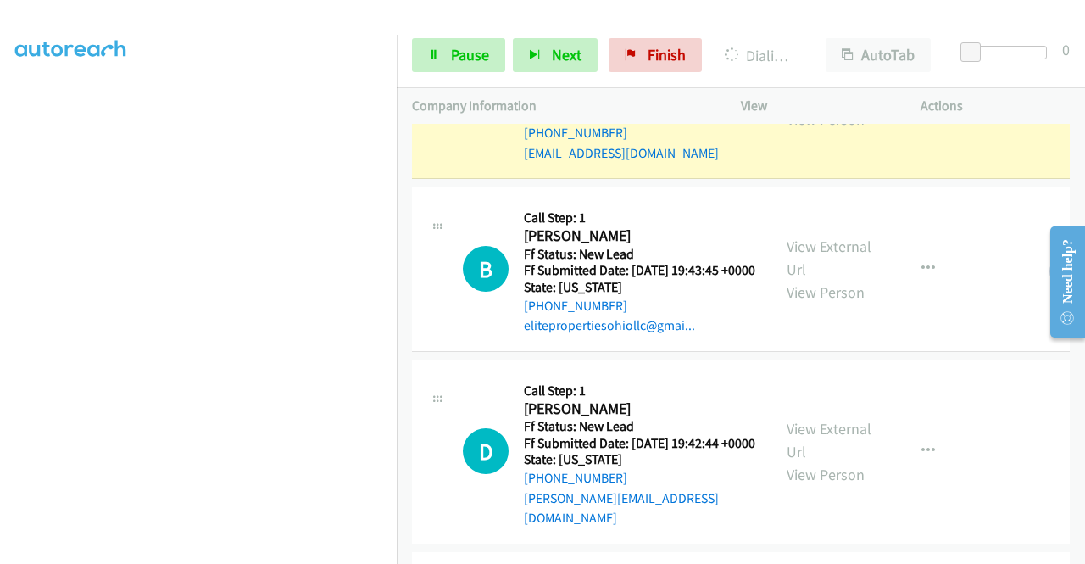
scroll to position [1490, 0]
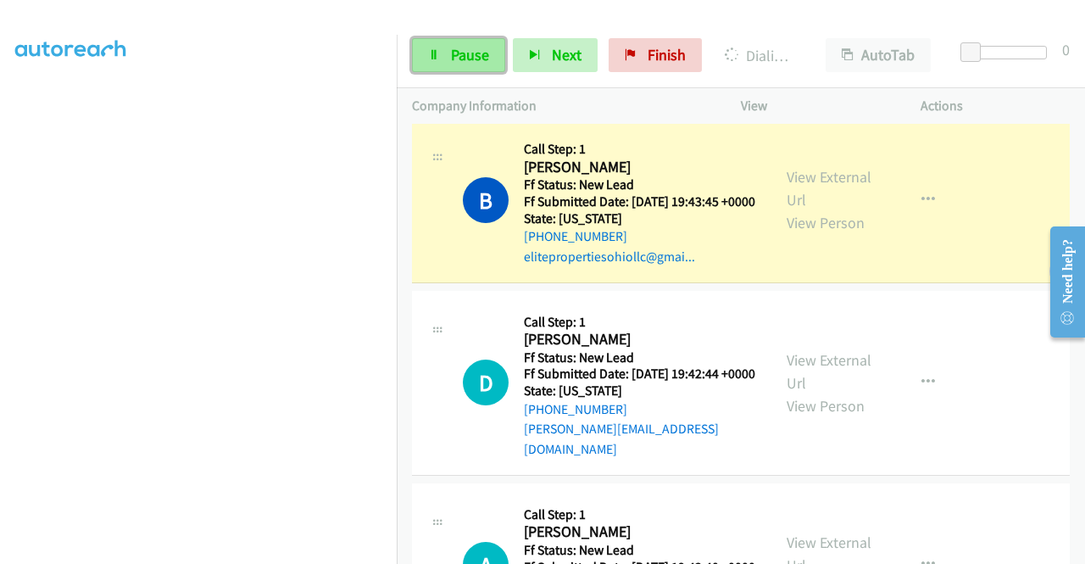
click at [446, 51] on link "Pause" at bounding box center [458, 55] width 93 height 34
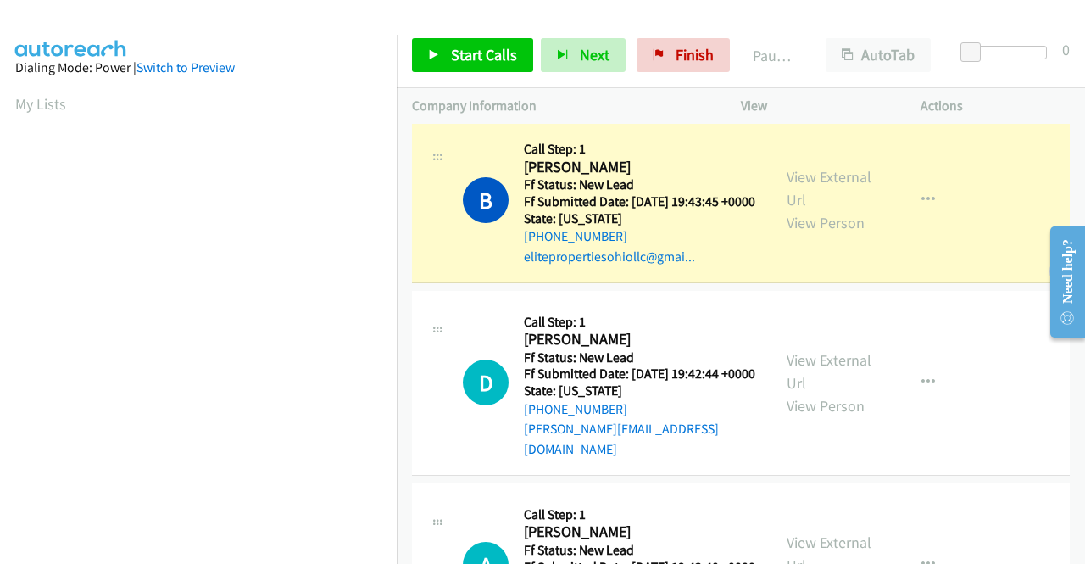
scroll to position [387, 0]
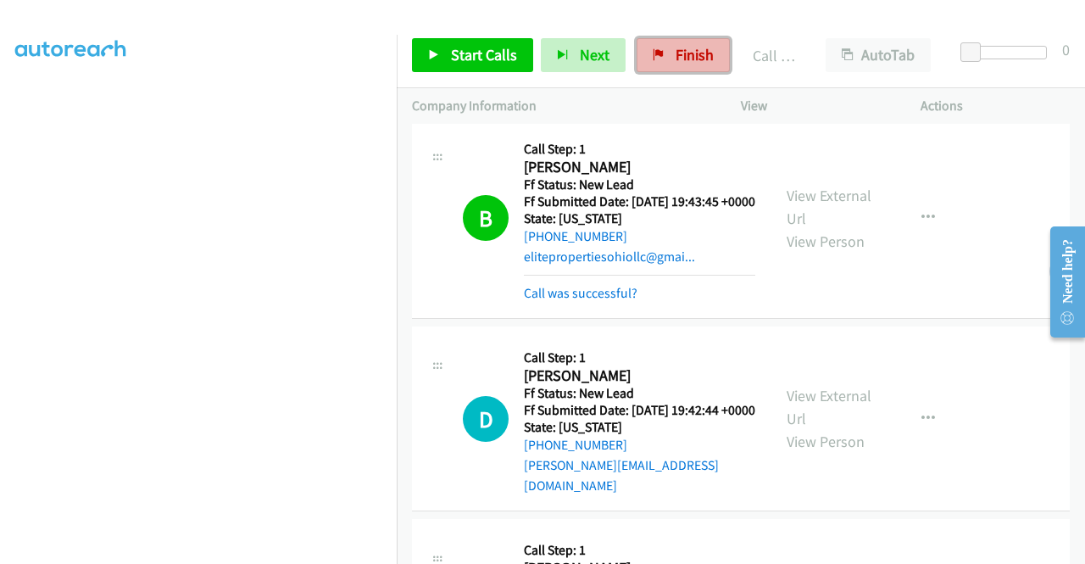
click at [680, 56] on span "Finish" at bounding box center [695, 54] width 38 height 19
